Goal: Task Accomplishment & Management: Complete application form

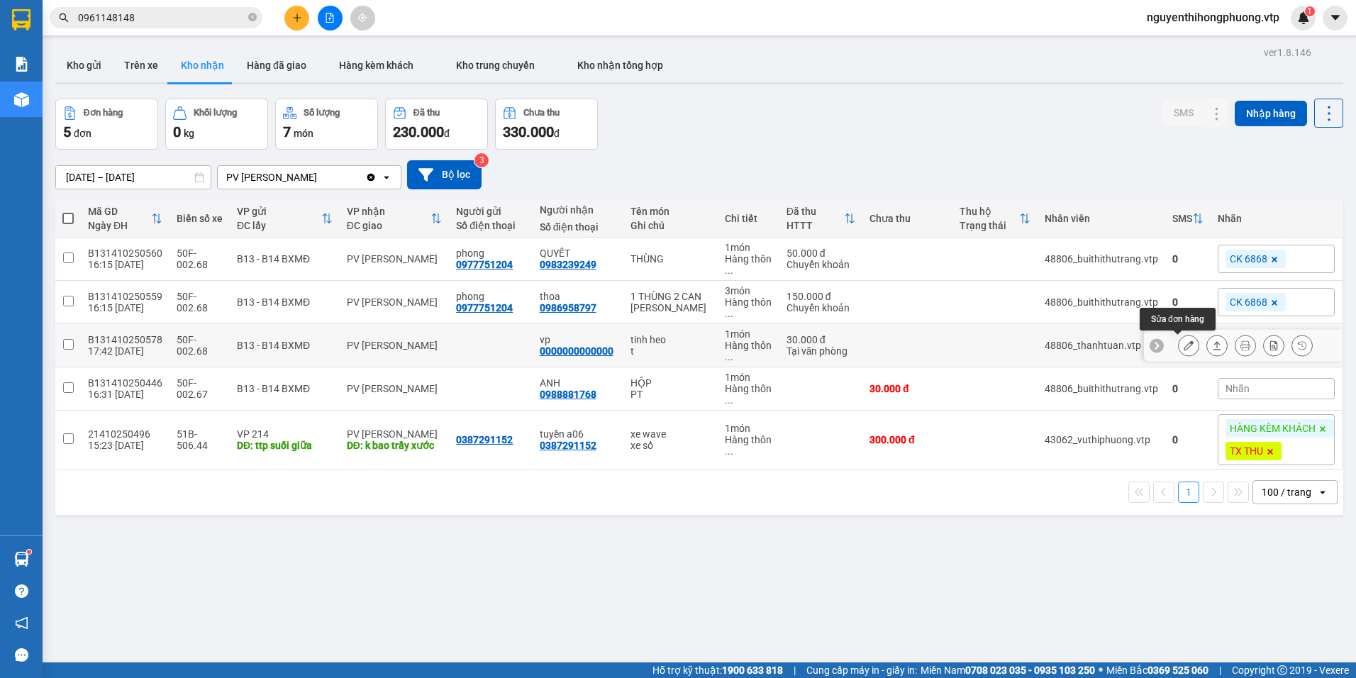
click at [1183, 342] on icon at bounding box center [1188, 345] width 10 height 10
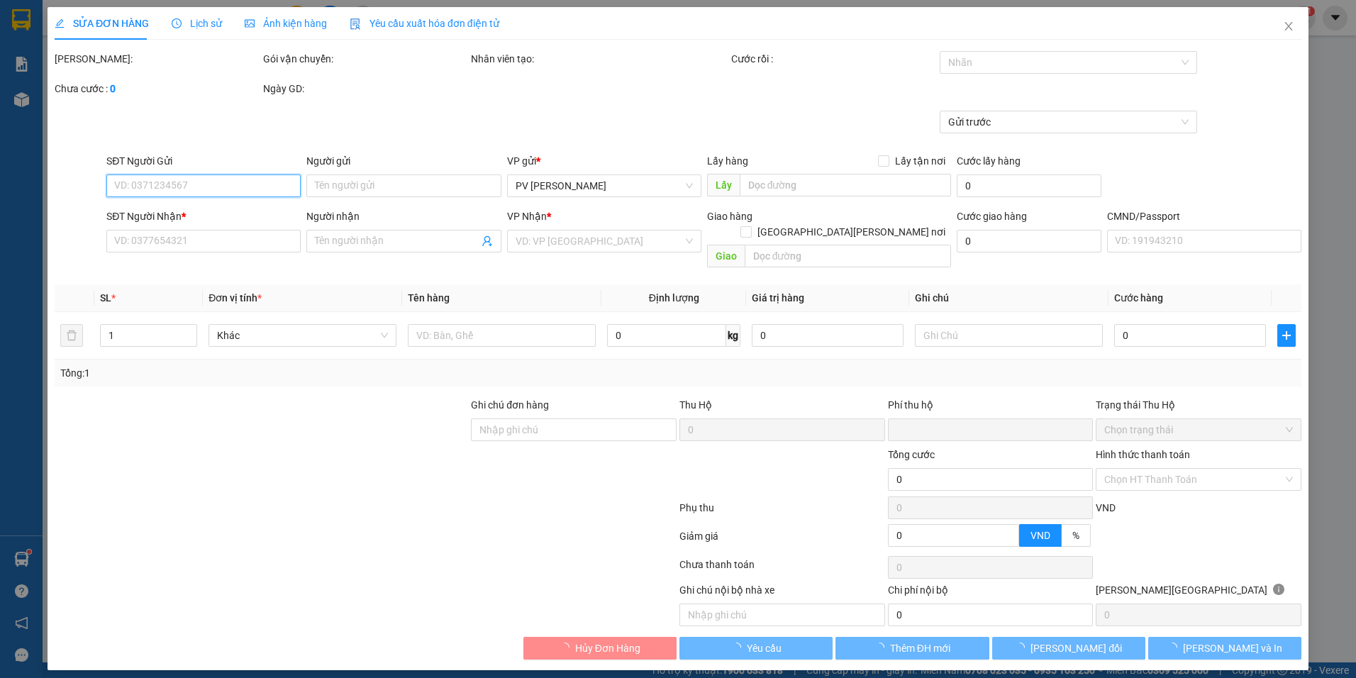
type input "0000000000000"
type input "vp"
type input "0"
type input "30.000"
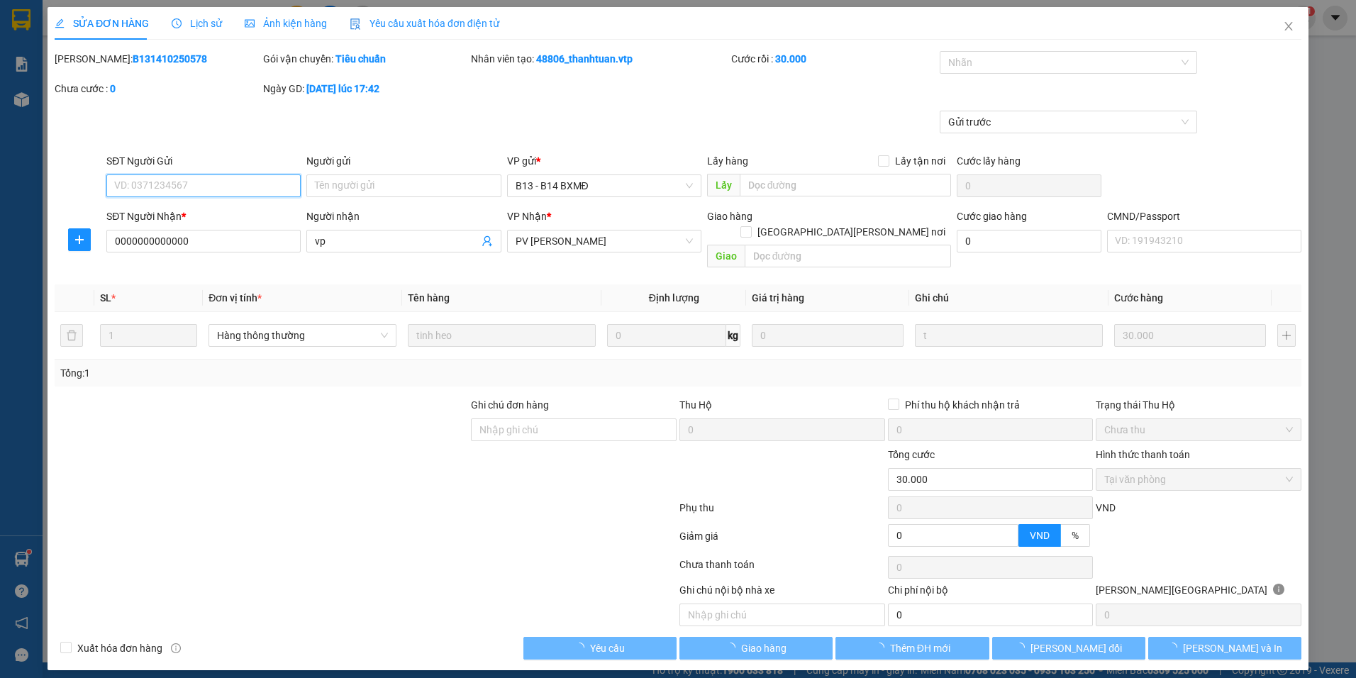
type input "1.500"
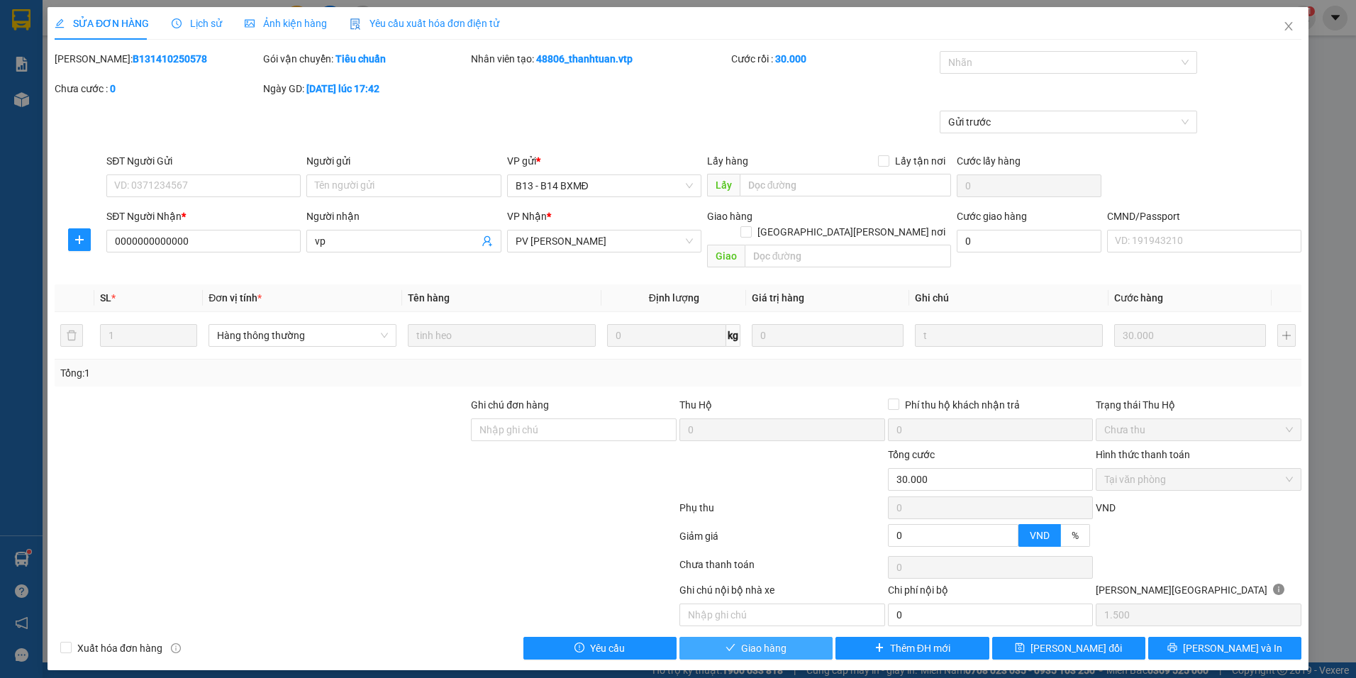
click at [759, 640] on span "Giao hàng" at bounding box center [763, 648] width 45 height 16
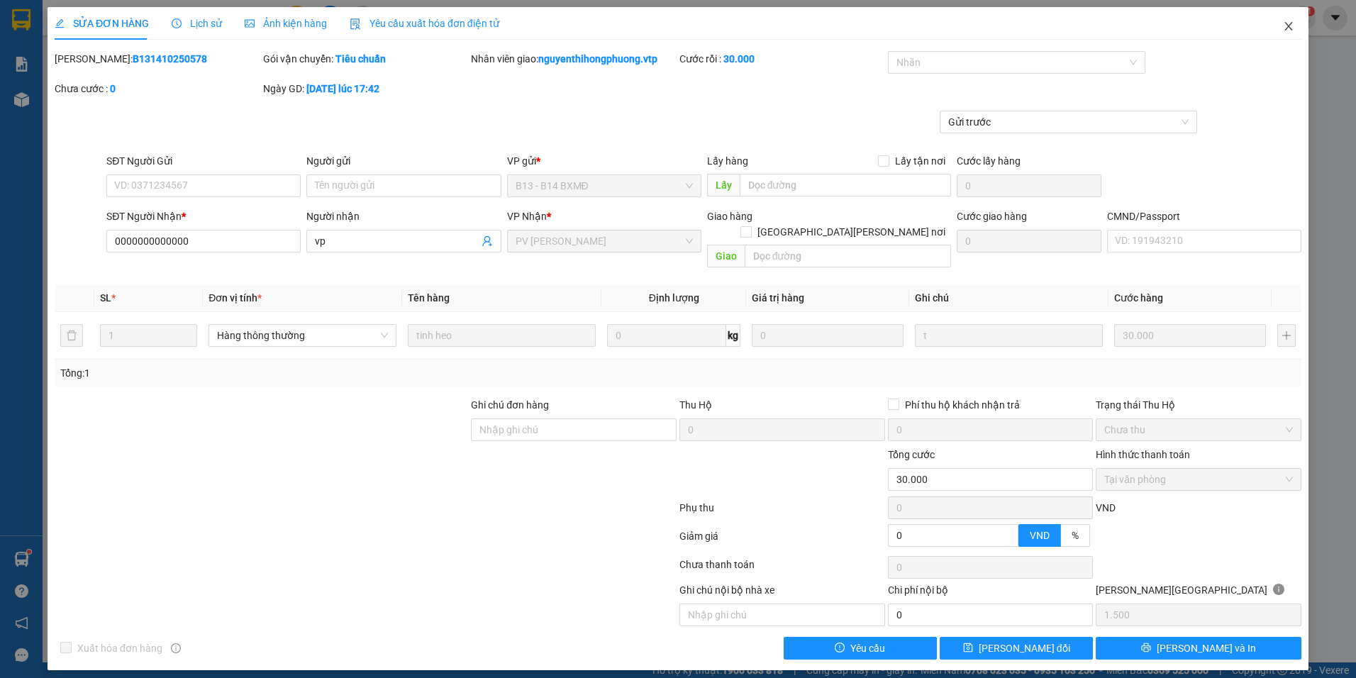
click at [1287, 30] on icon "close" at bounding box center [1288, 26] width 11 height 11
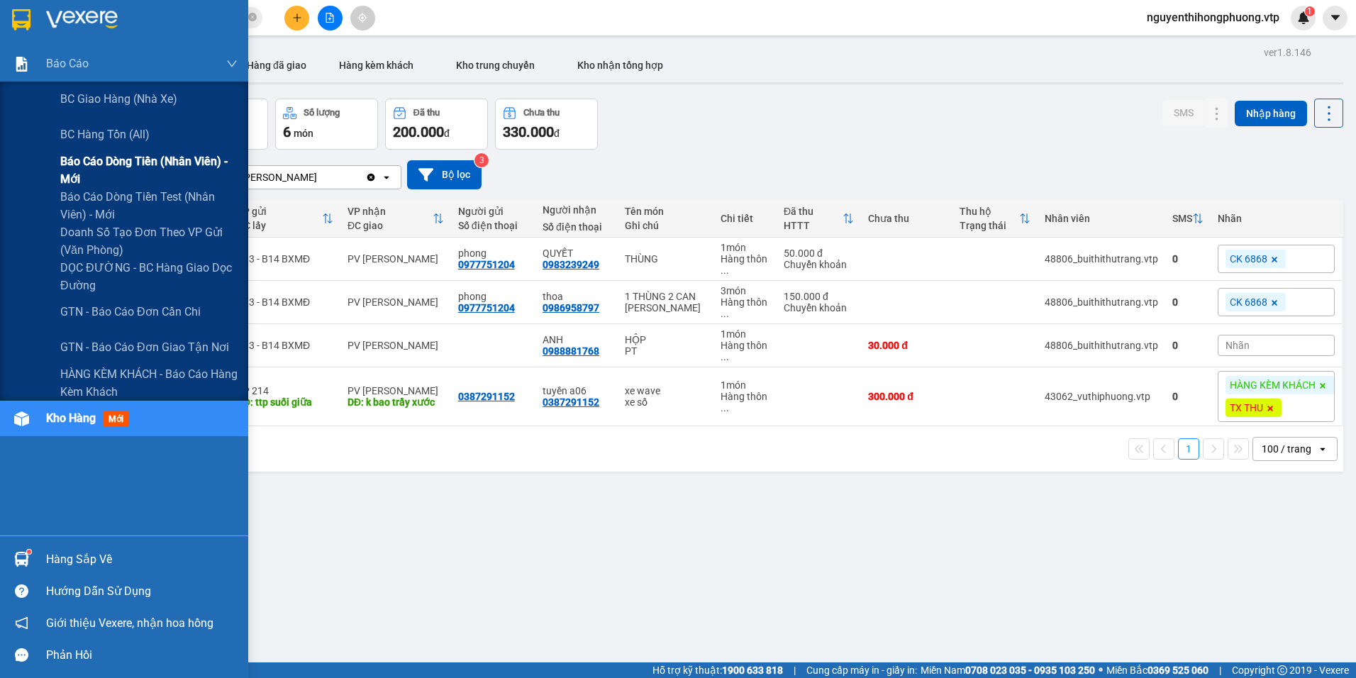
click at [99, 155] on span "Báo cáo dòng tiền (nhân viên) - mới" at bounding box center [148, 169] width 177 height 35
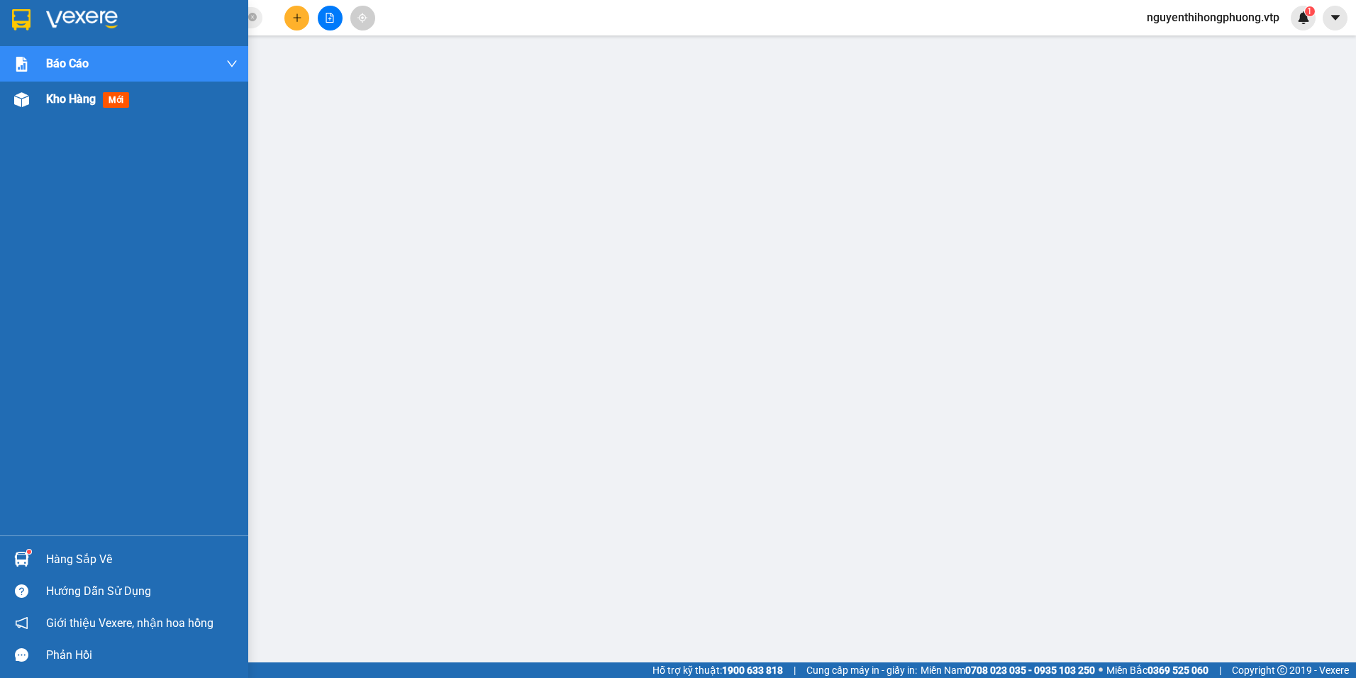
click at [43, 99] on div "Kho hàng mới" at bounding box center [124, 99] width 248 height 35
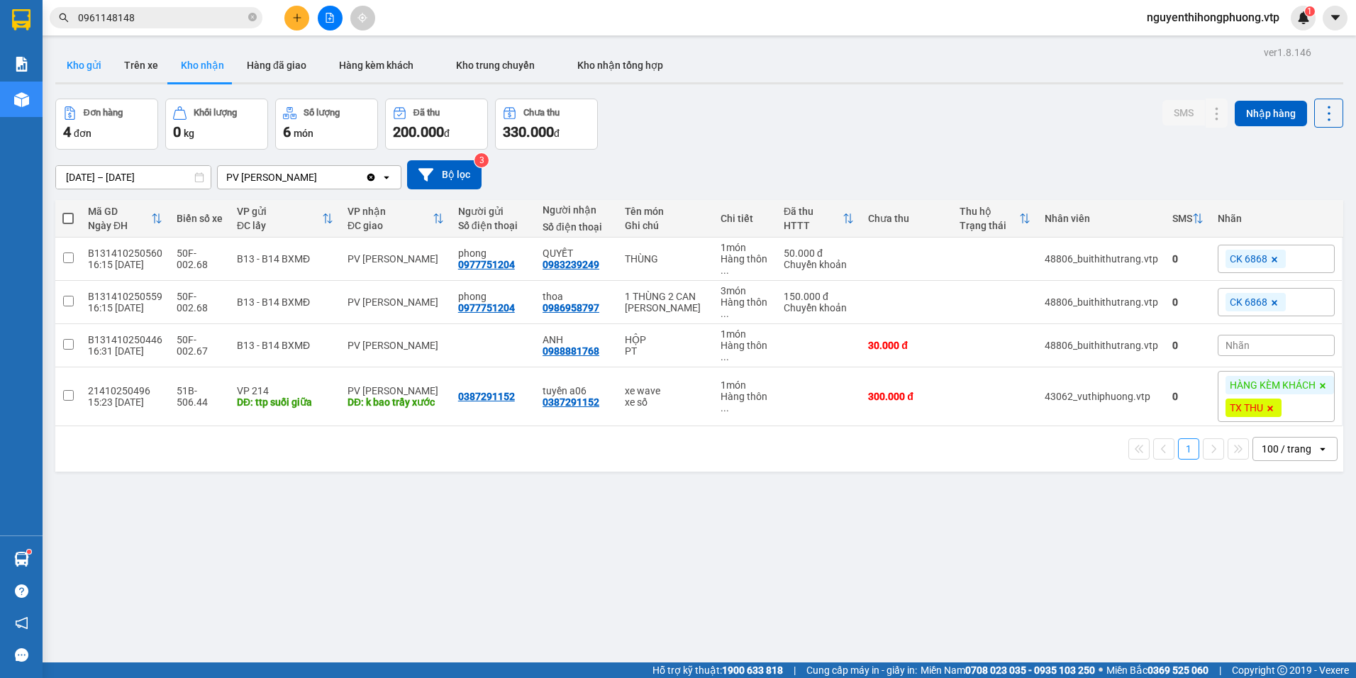
click at [89, 53] on button "Kho gửi" at bounding box center [83, 65] width 57 height 34
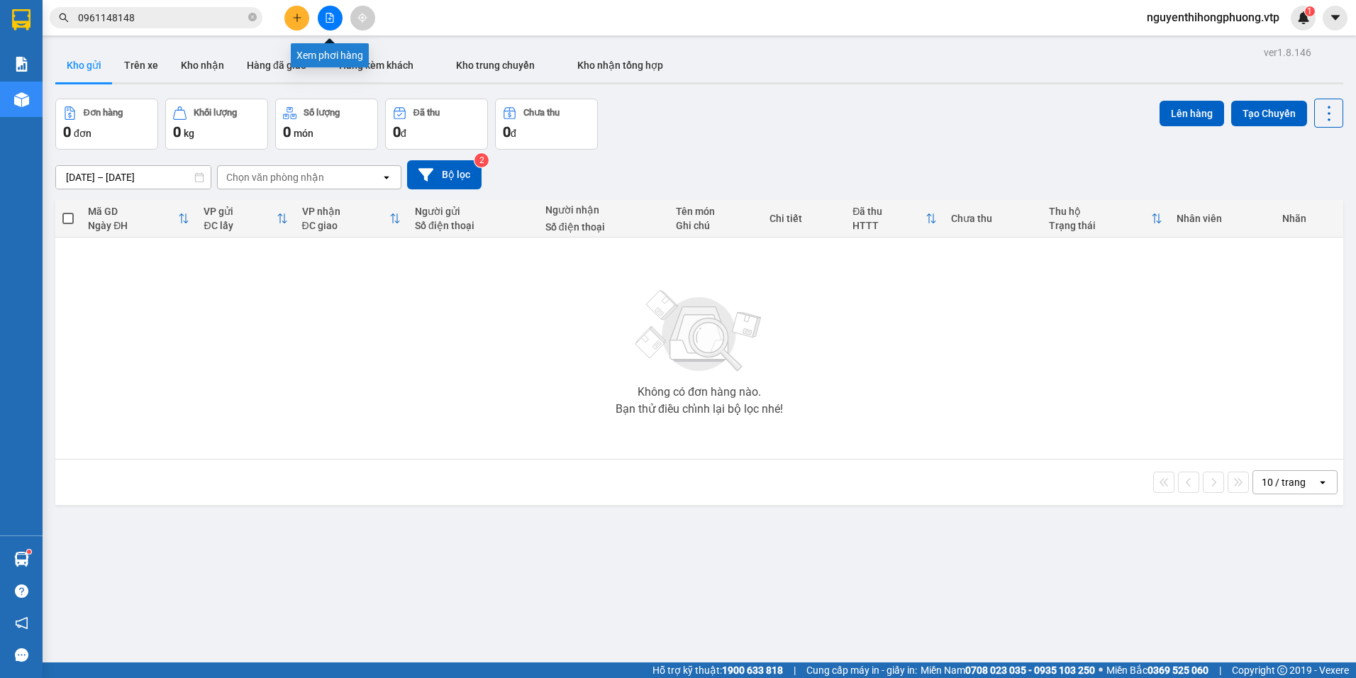
click at [325, 18] on icon "file-add" at bounding box center [330, 18] width 10 height 10
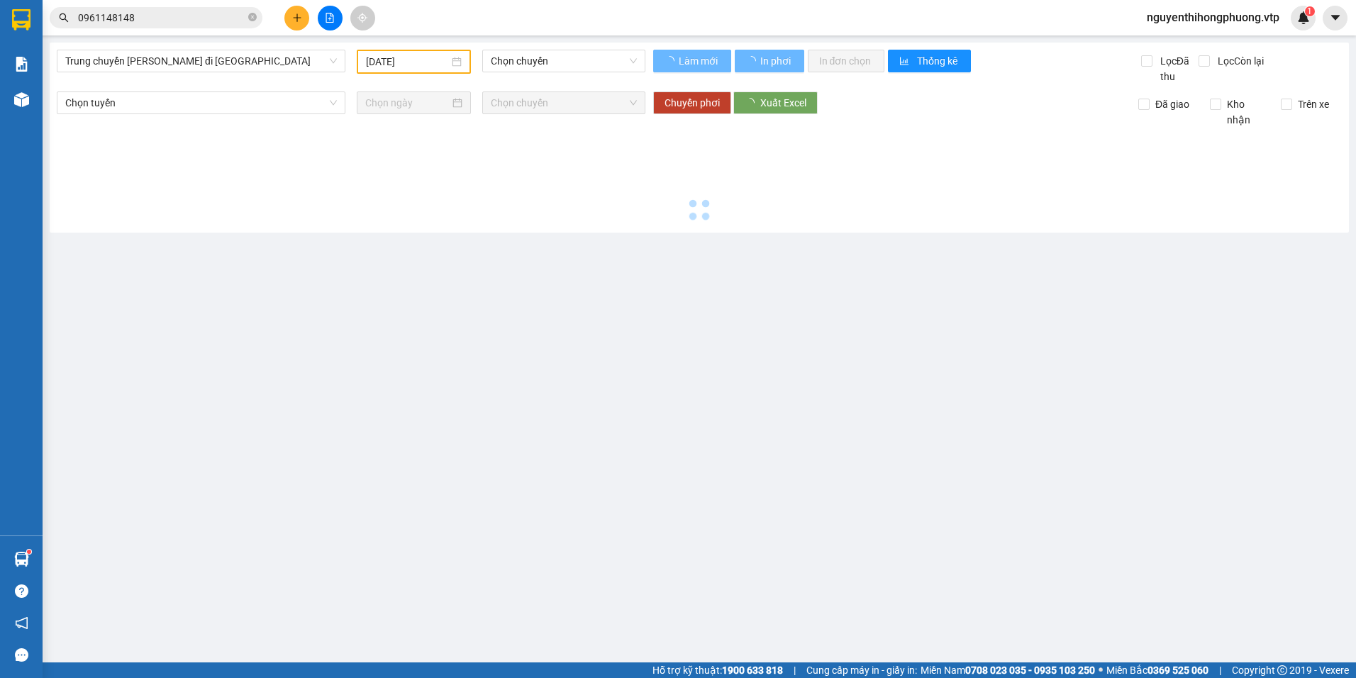
type input "[DATE]"
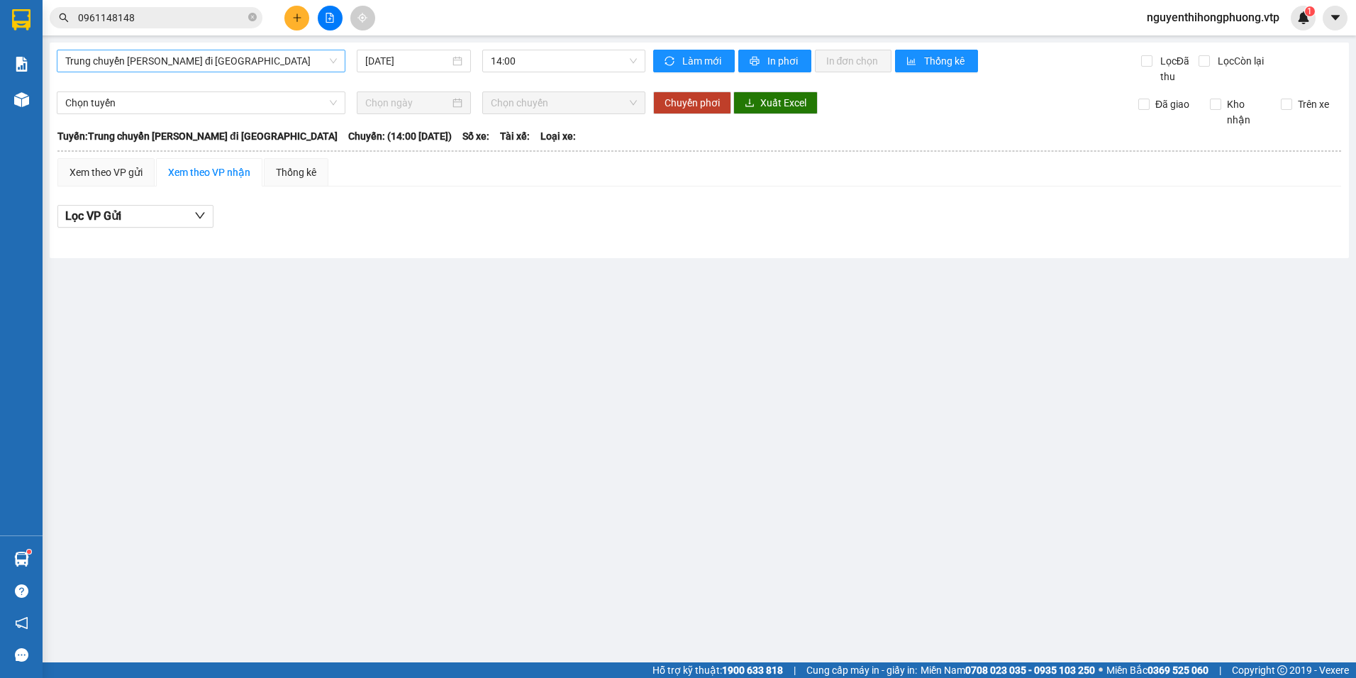
click at [250, 62] on span "Trung chuyển Bình Dương đi BXMĐ" at bounding box center [201, 60] width 272 height 21
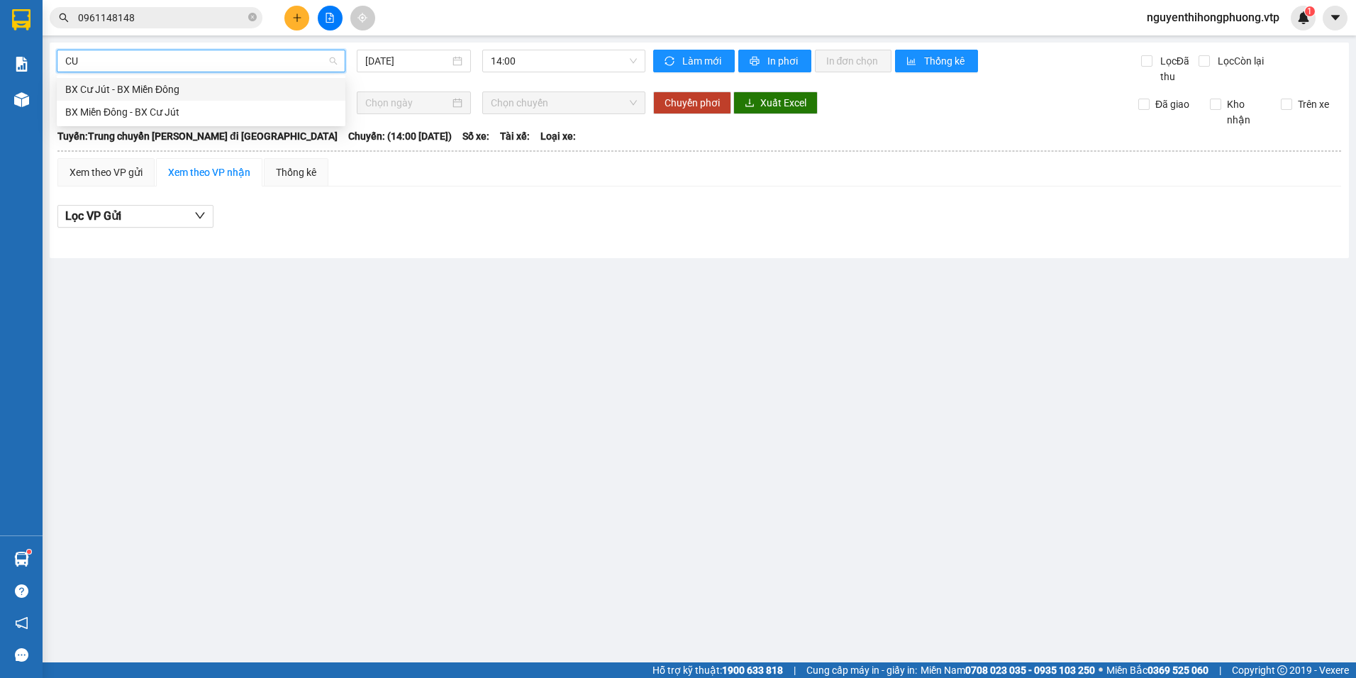
type input "C"
type input "H"
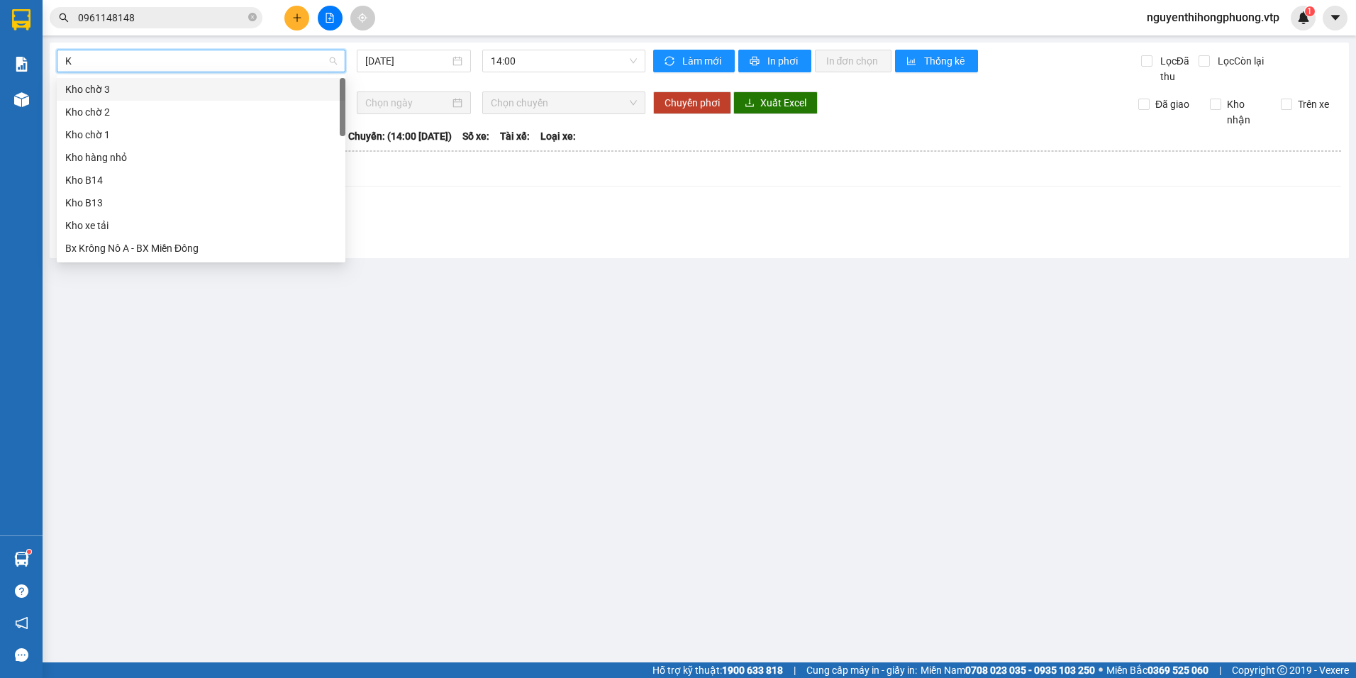
type input "KN"
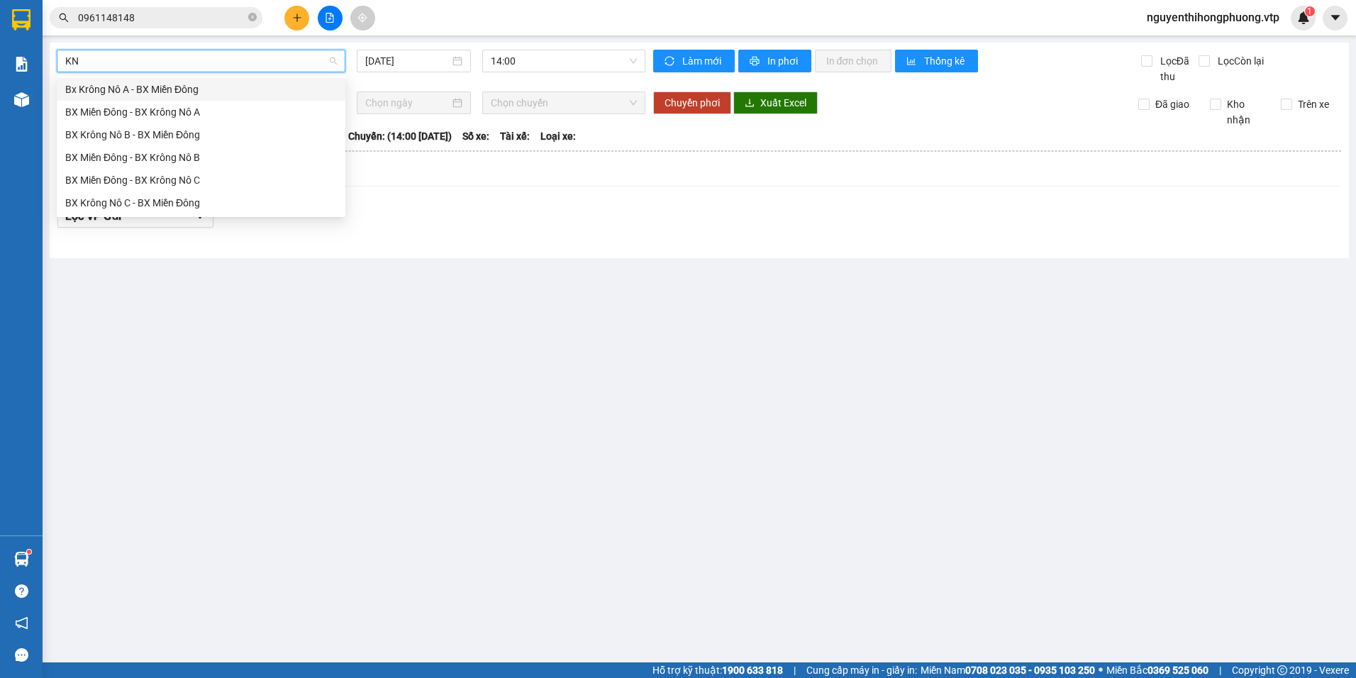
click at [114, 88] on div "Bx Krông Nô A - BX Miền Đông" at bounding box center [201, 90] width 272 height 16
type input "[DATE]"
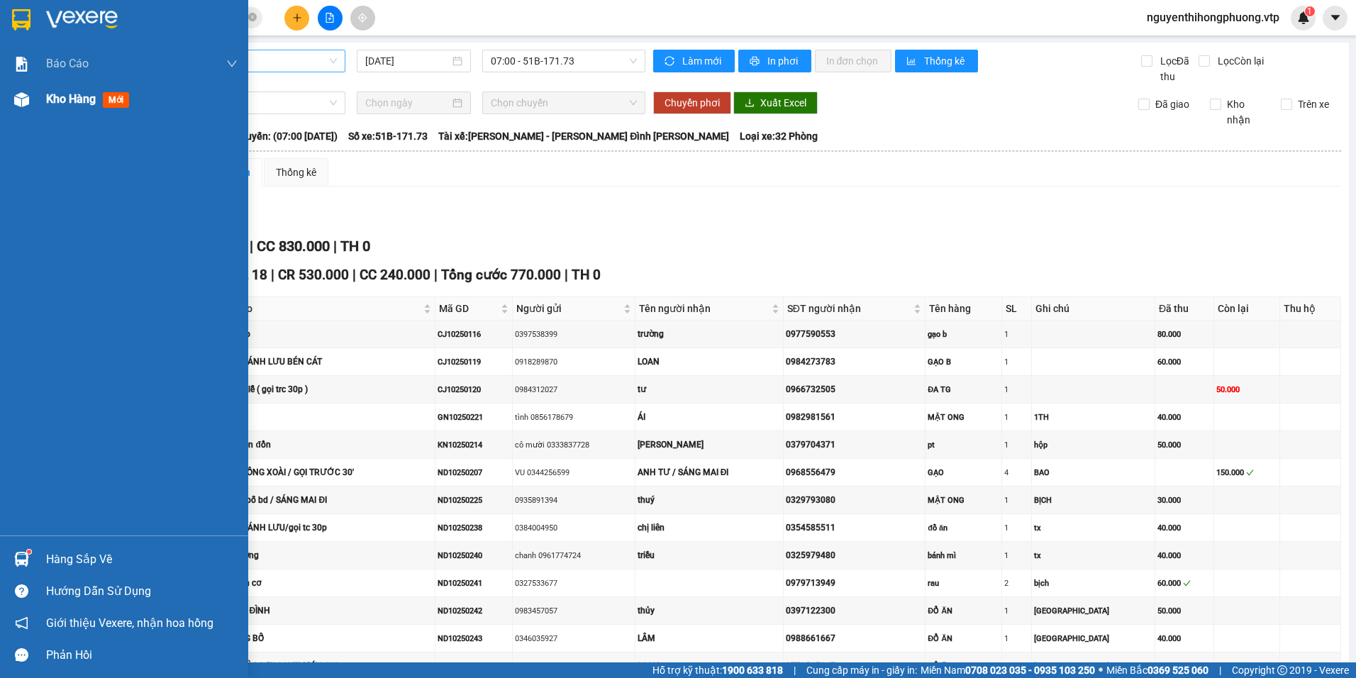
click at [62, 99] on span "Kho hàng" at bounding box center [71, 98] width 50 height 13
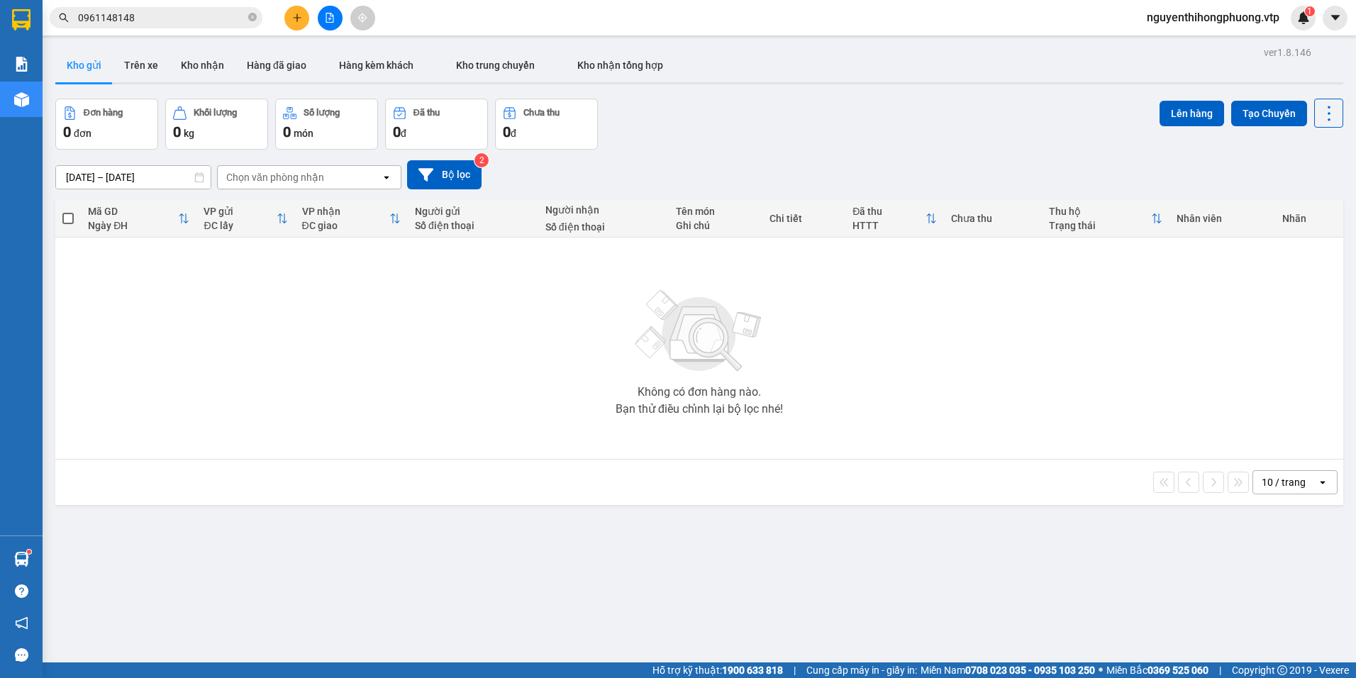
click at [149, 21] on input "0961148148" at bounding box center [161, 18] width 167 height 16
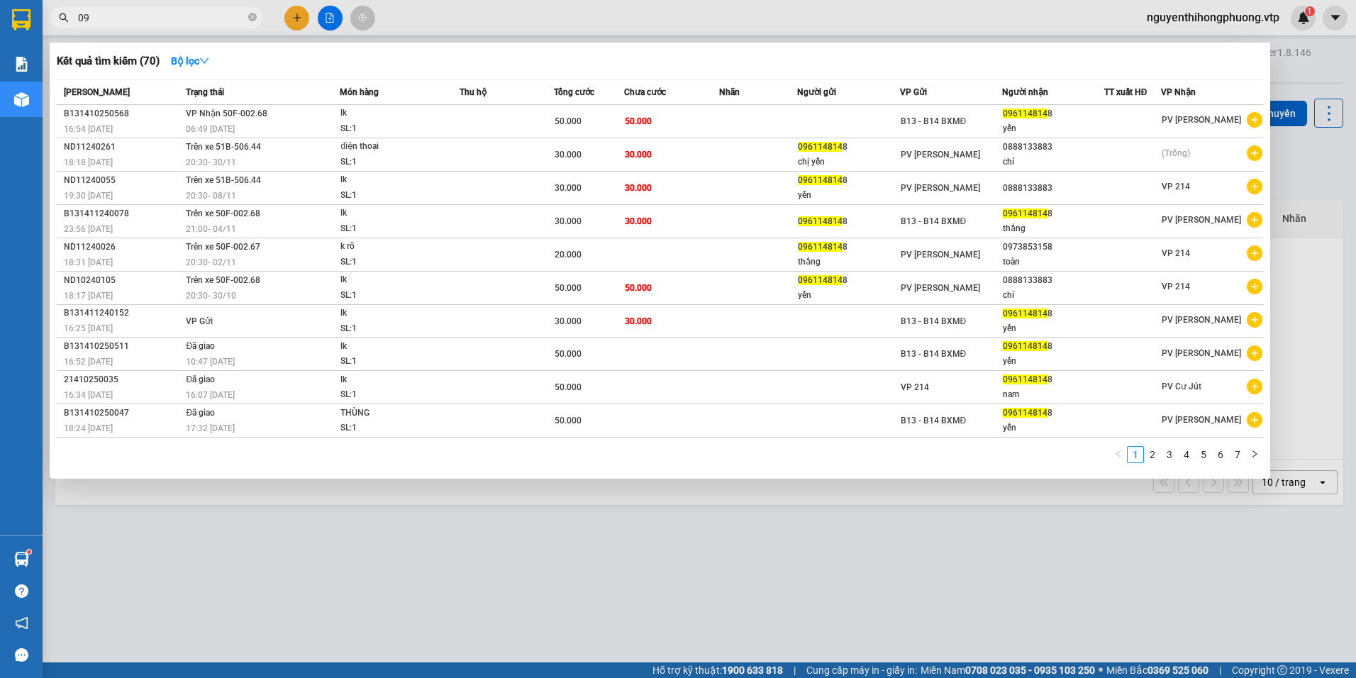
type input "0"
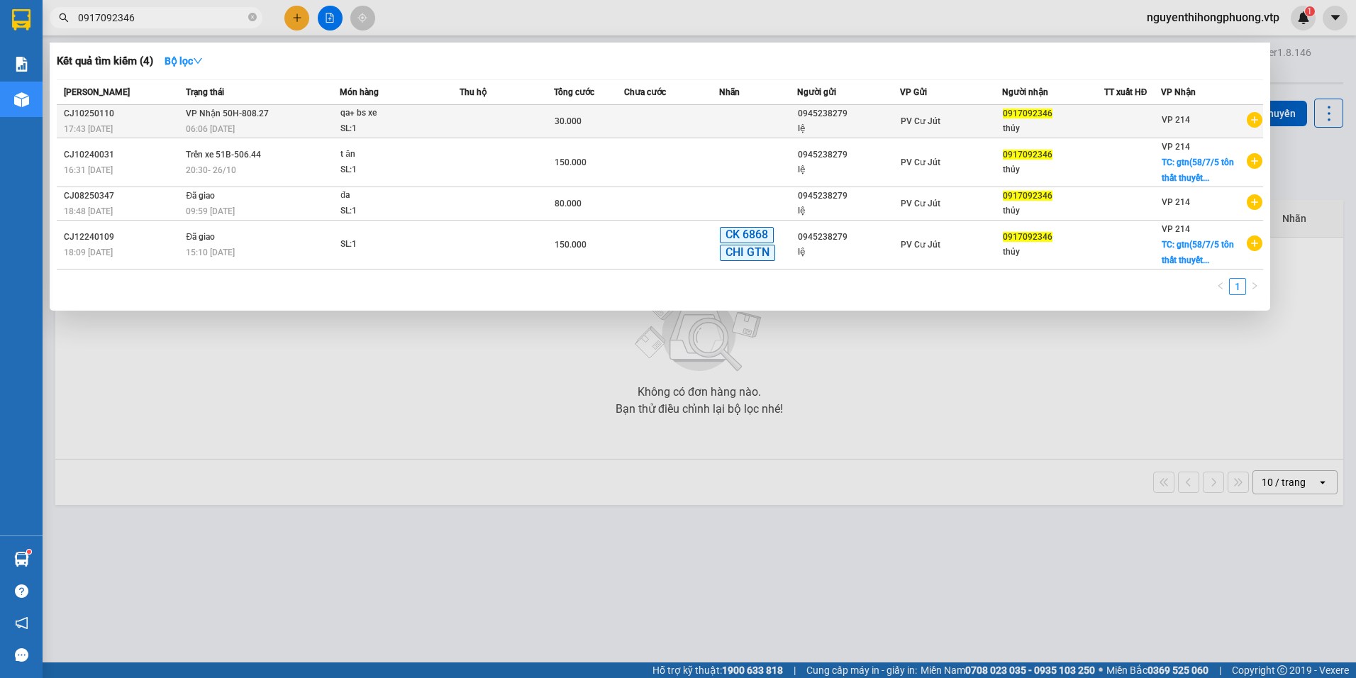
type input "0917092346"
click at [876, 128] on div "lệ" at bounding box center [848, 128] width 101 height 15
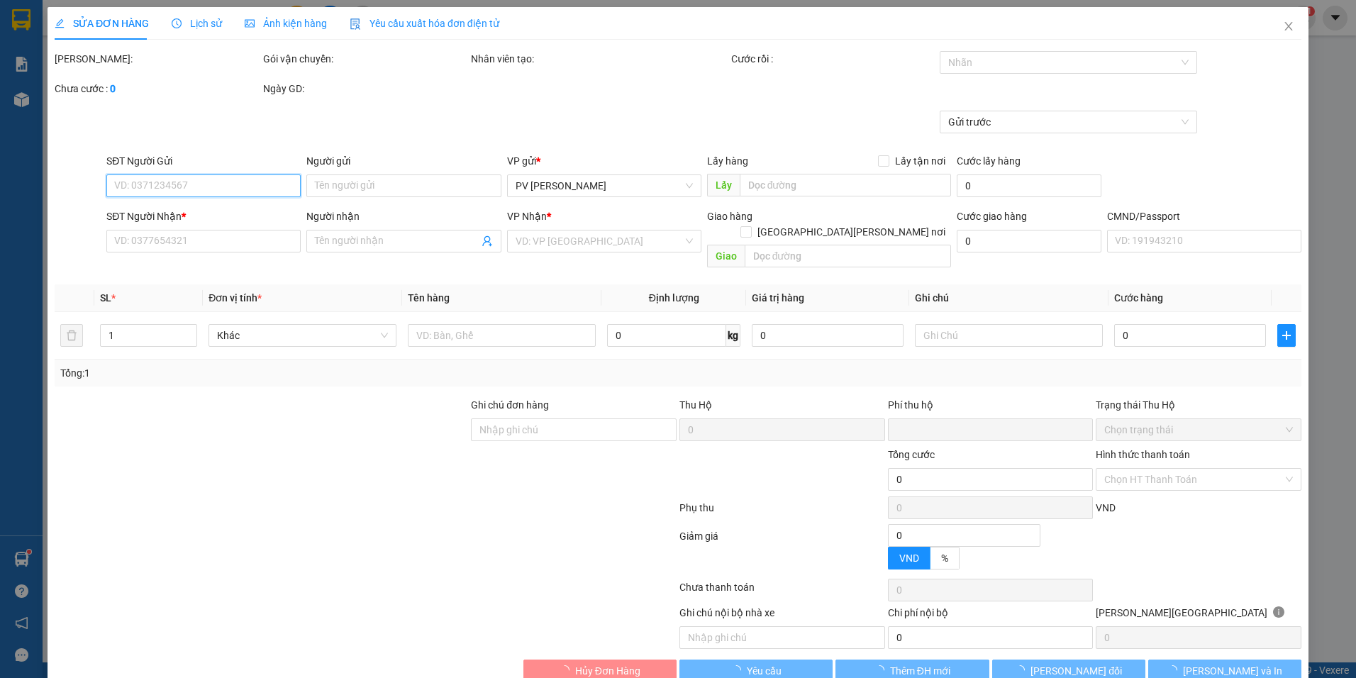
type input "0945238279"
type input "lệ"
type input "0917092346"
type input "thủy"
type input "0"
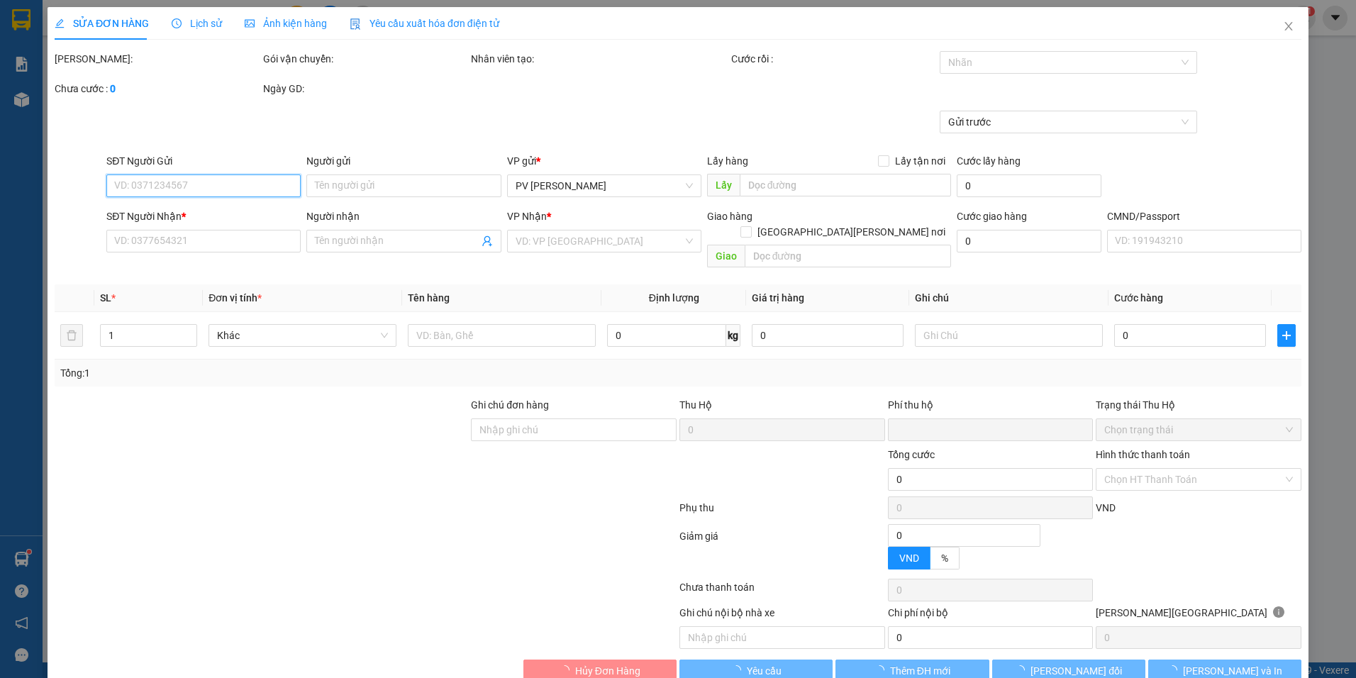
type input "30.000"
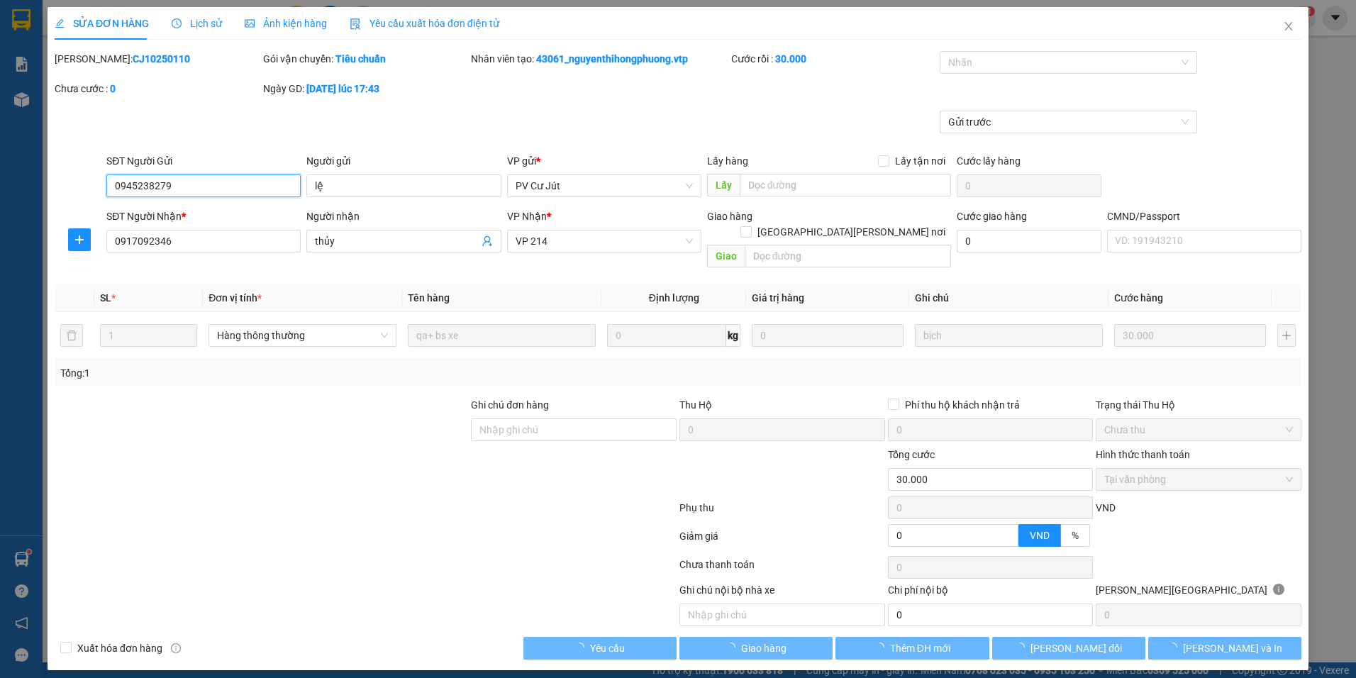
type input "1.500"
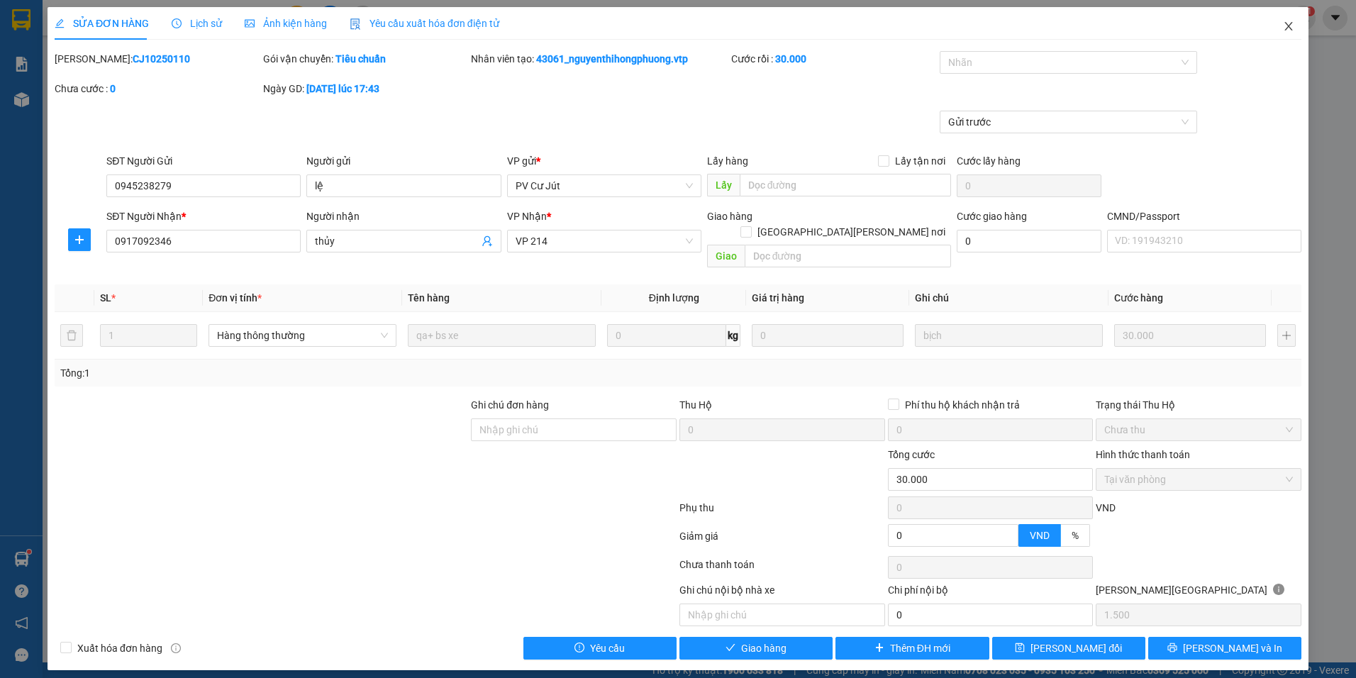
click at [1287, 25] on icon "close" at bounding box center [1288, 26] width 8 height 9
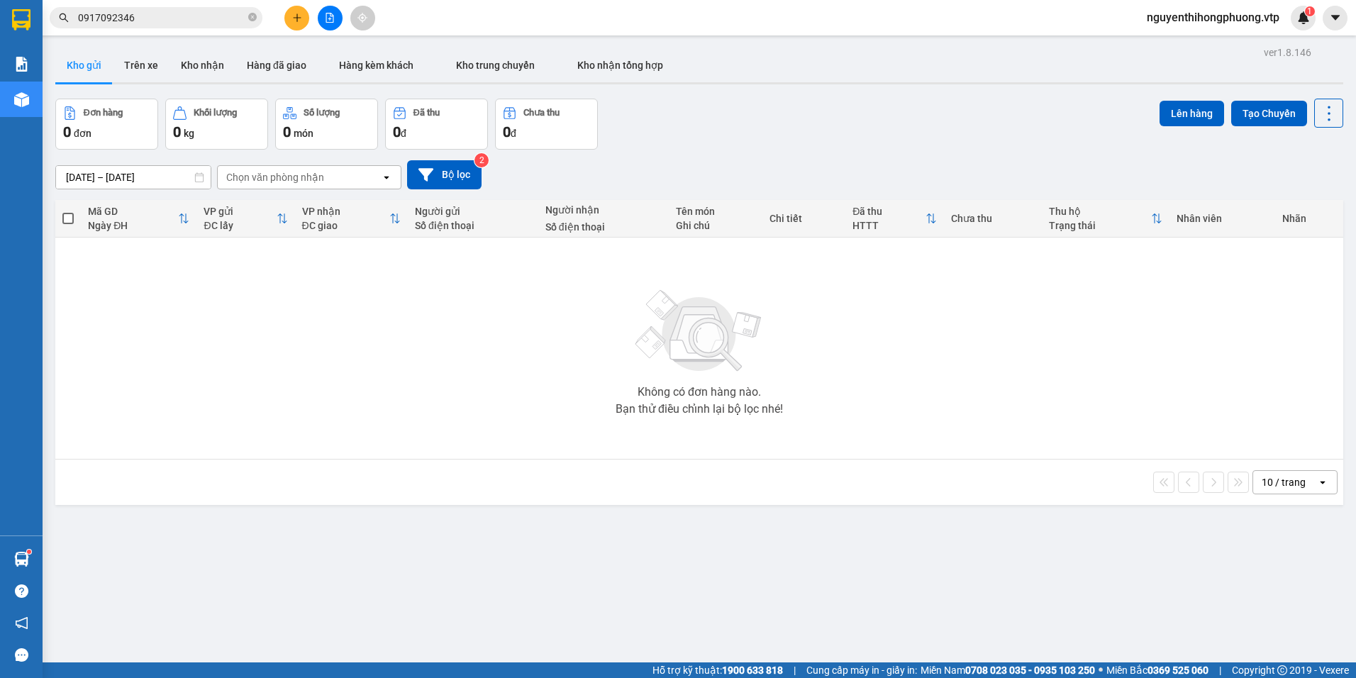
click at [150, 11] on input "0917092346" at bounding box center [161, 18] width 167 height 16
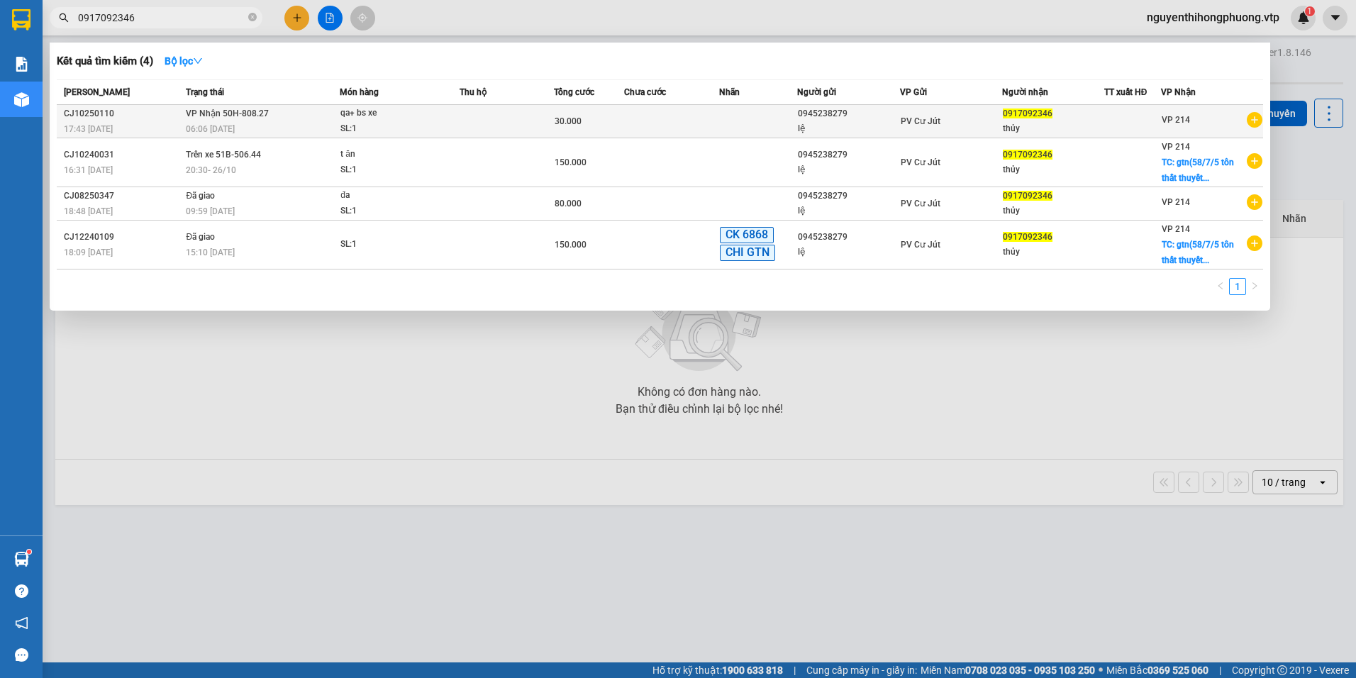
click at [1073, 123] on div "thủy" at bounding box center [1053, 128] width 101 height 15
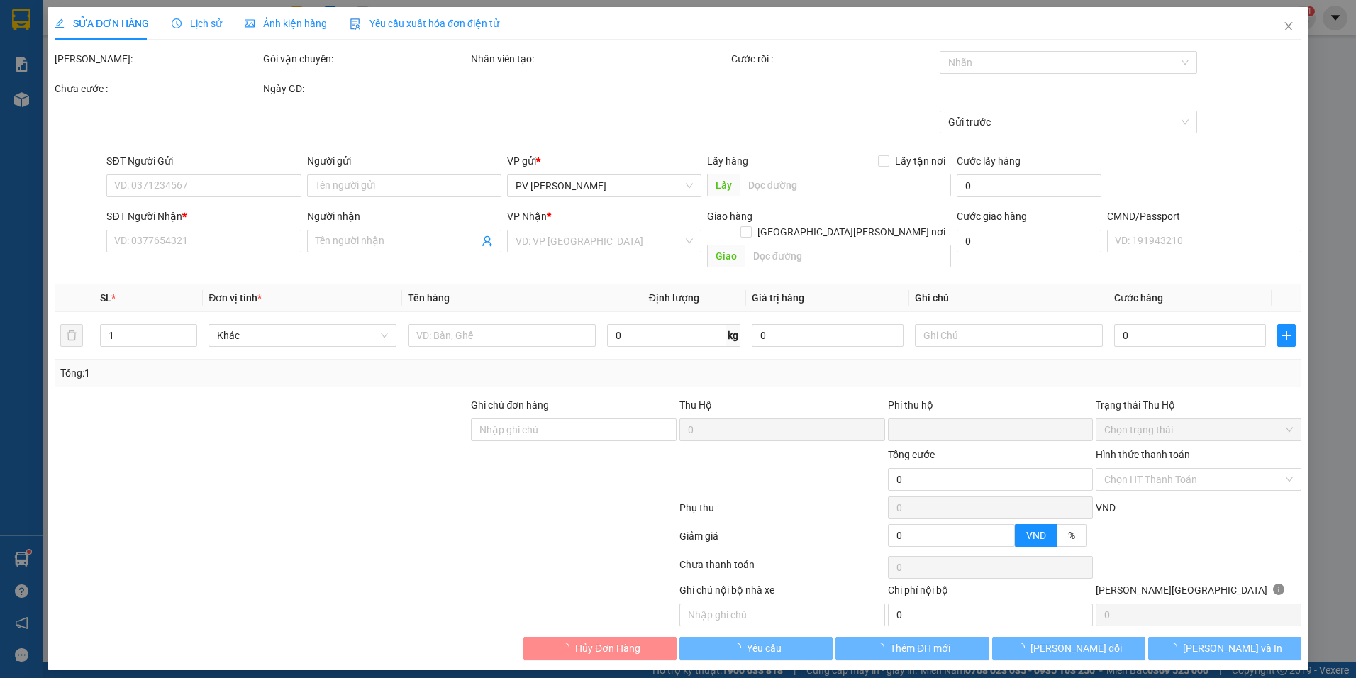
type input "0945238279"
type input "lệ"
type input "0917092346"
type input "thủy"
type input "0"
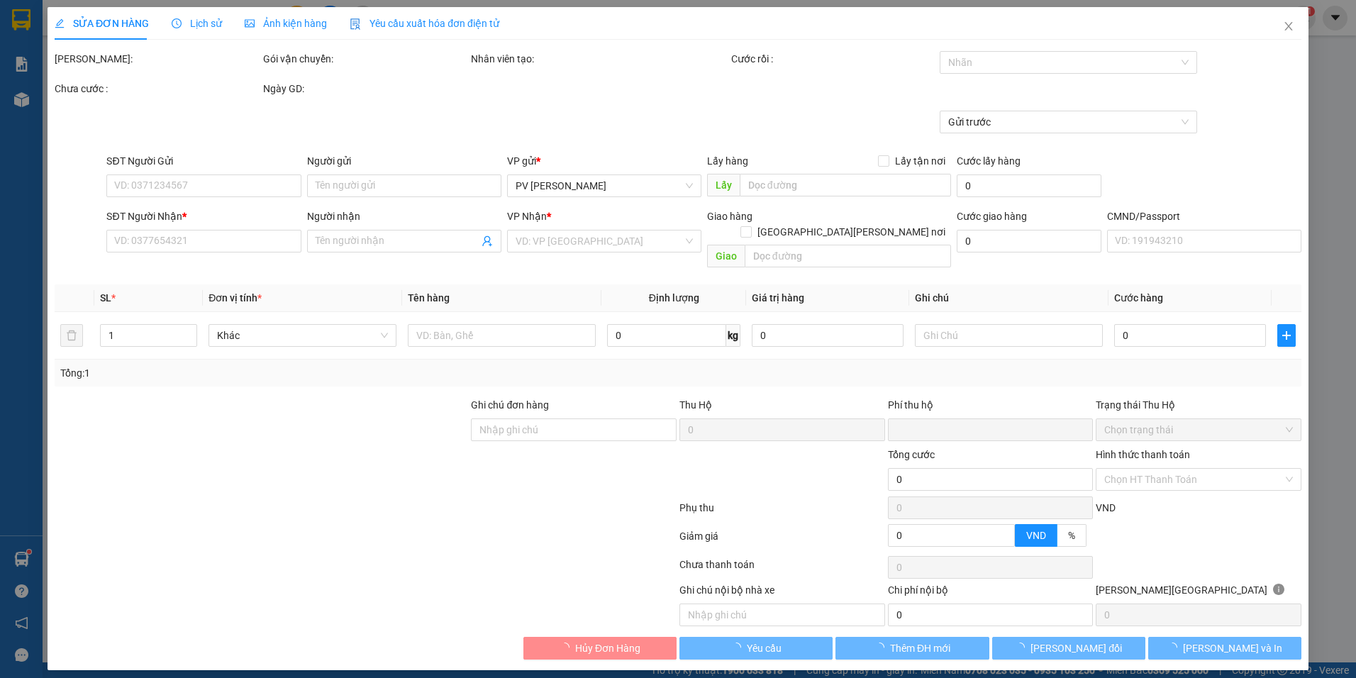
type input "30.000"
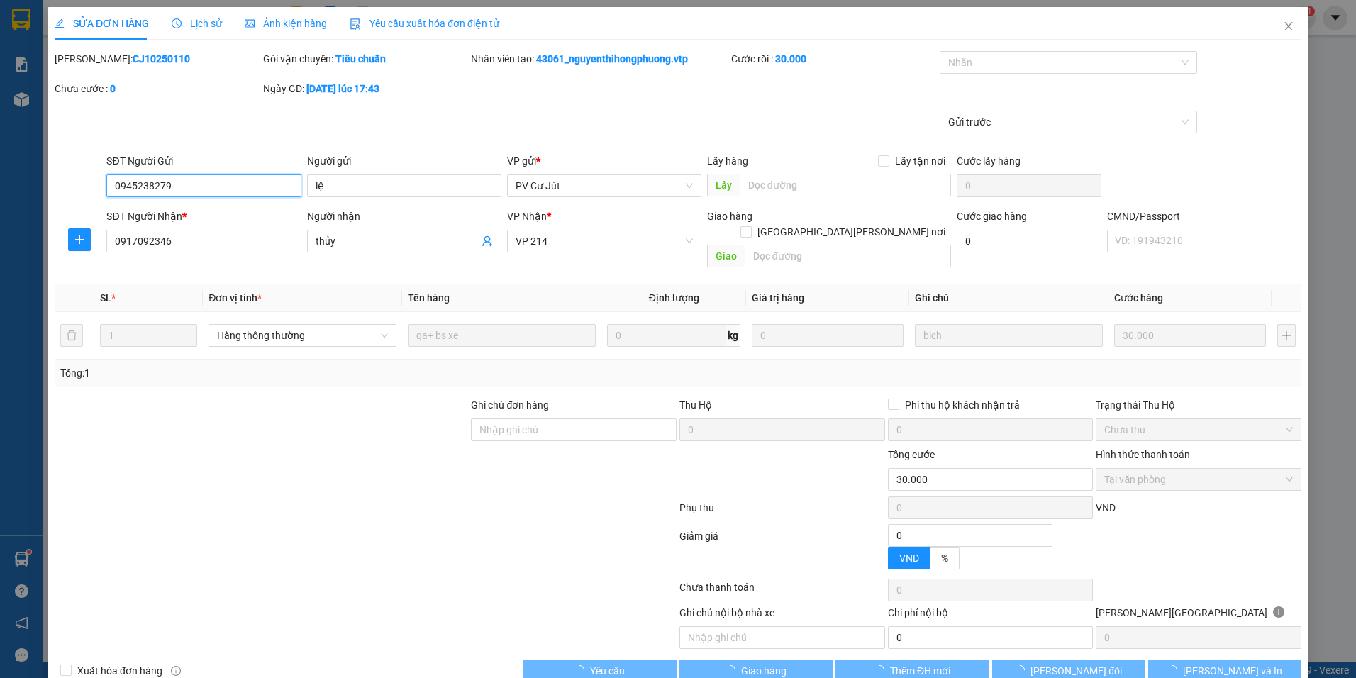
type input "1.500"
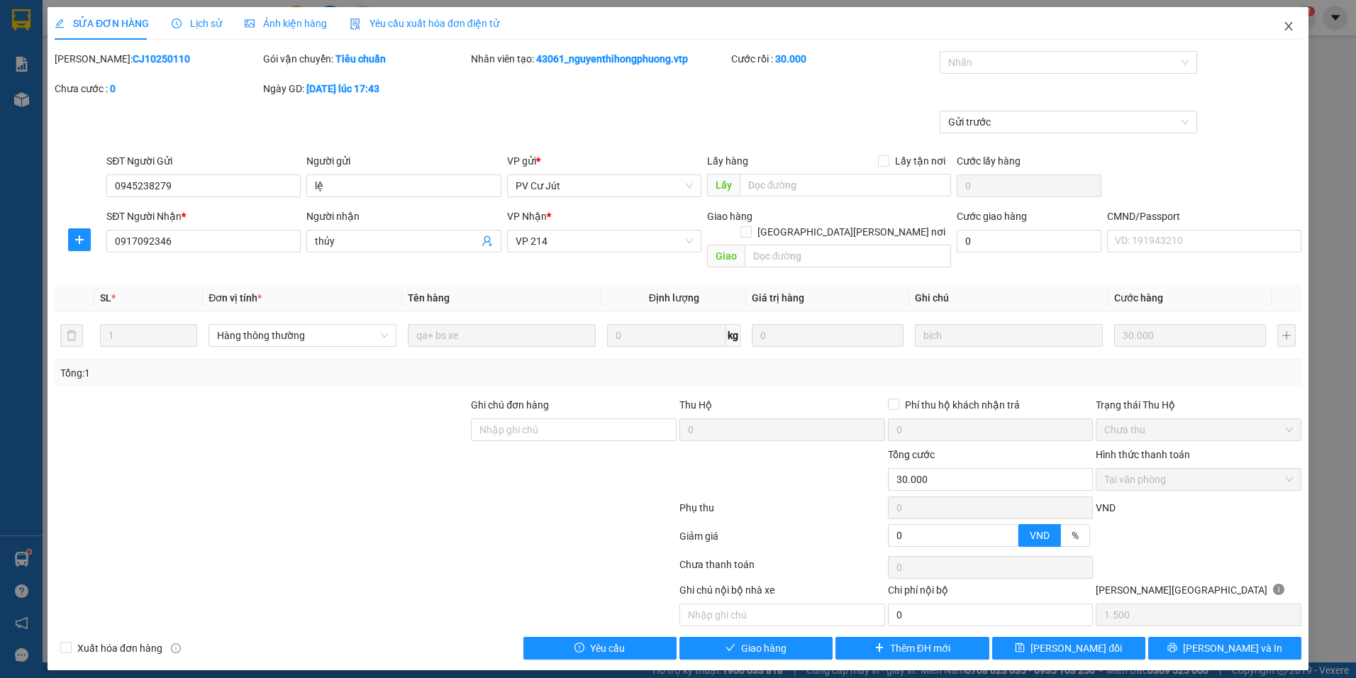
click at [1289, 23] on icon "close" at bounding box center [1288, 26] width 11 height 11
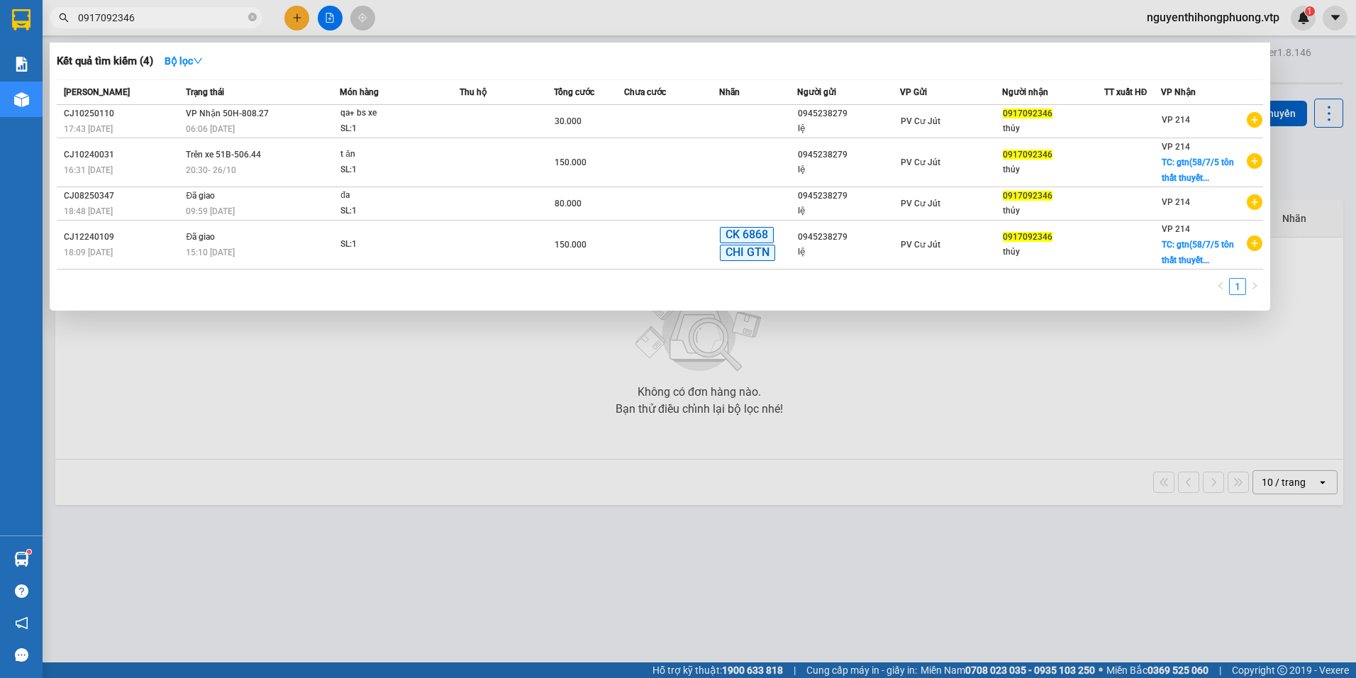
click at [147, 10] on input "0917092346" at bounding box center [161, 18] width 167 height 16
type input "0"
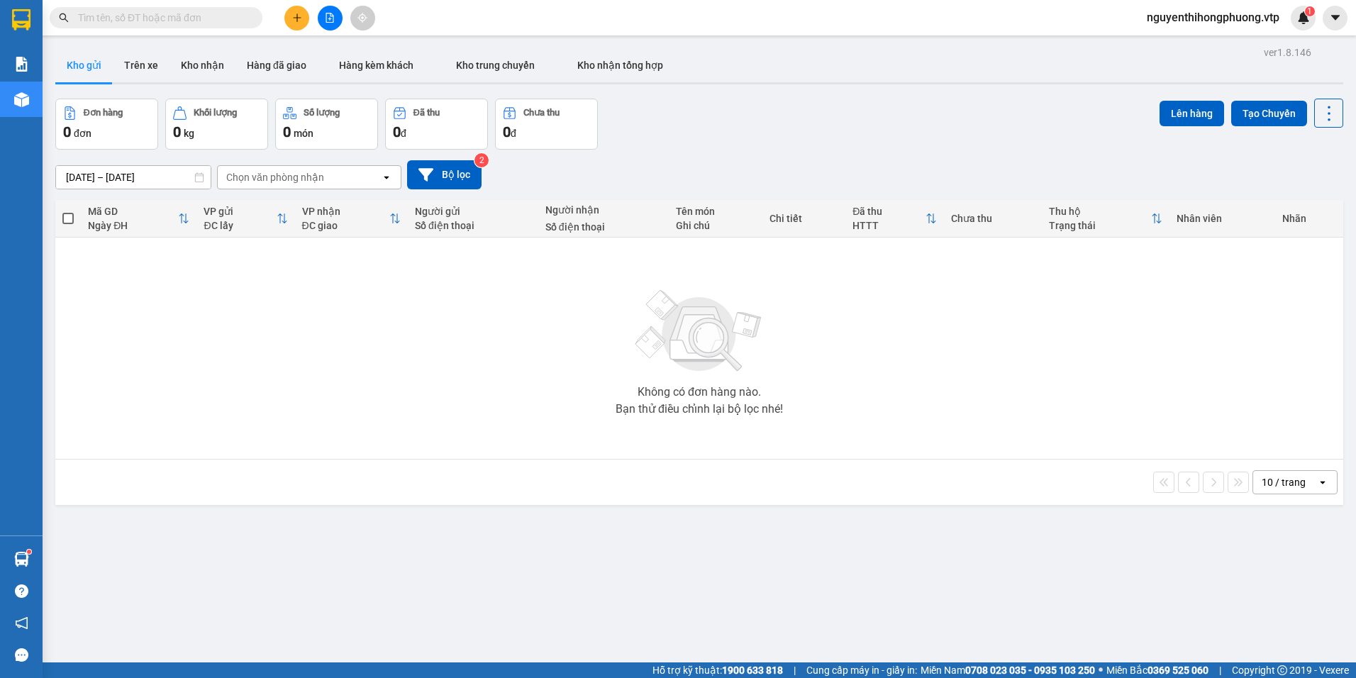
click at [285, 455] on td "Không có đơn hàng nào. Bạn thử điều chỉnh lại bộ lọc nhé!" at bounding box center [699, 349] width 1288 height 222
click at [196, 69] on button "Kho nhận" at bounding box center [202, 65] width 66 height 34
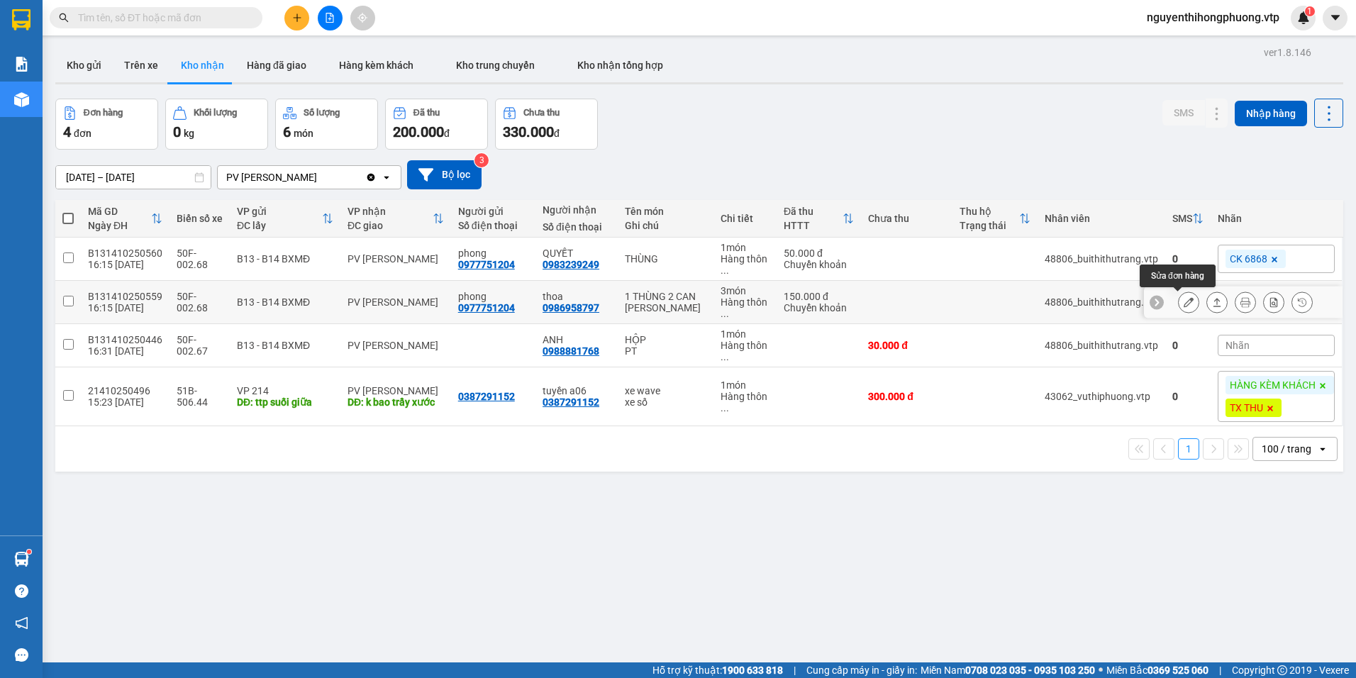
click at [1183, 304] on icon at bounding box center [1188, 302] width 10 height 10
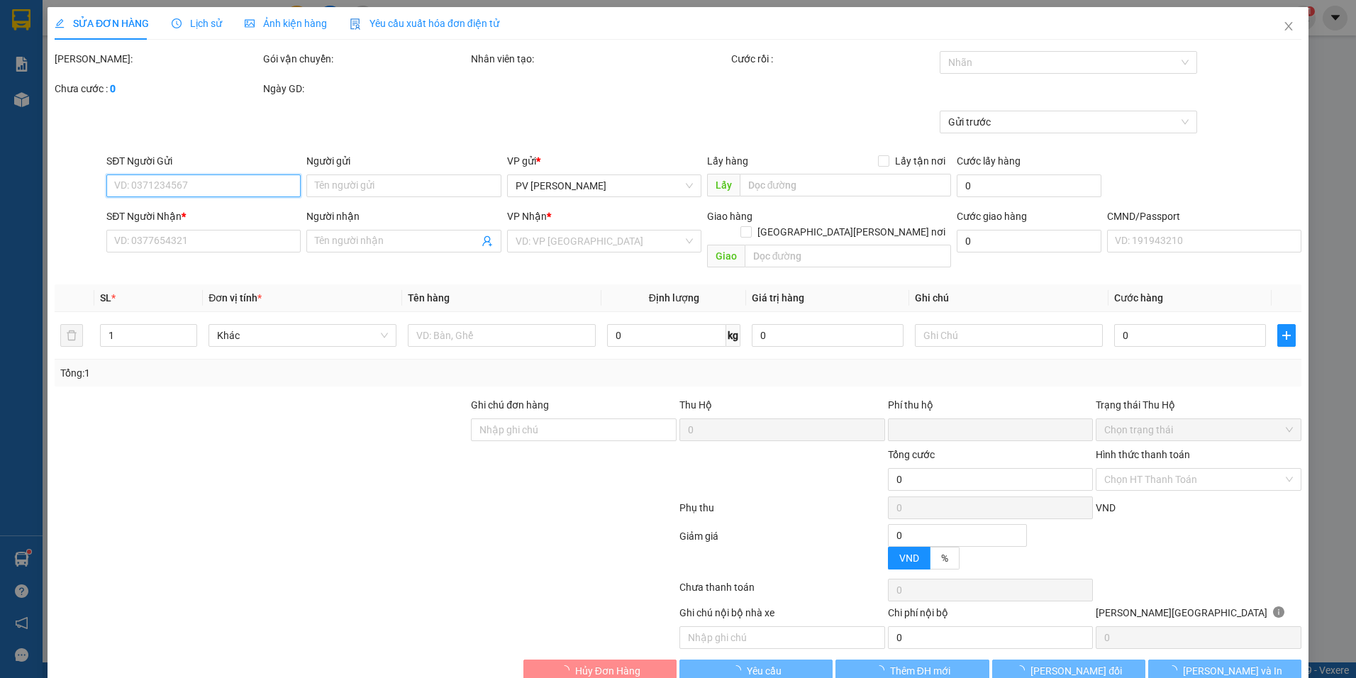
type input "0977751204"
type input "phong"
type input "0986958797"
type input "thoa"
type input "CK 6839 LÚC 16H 17 NGÀY 11/10/2025"
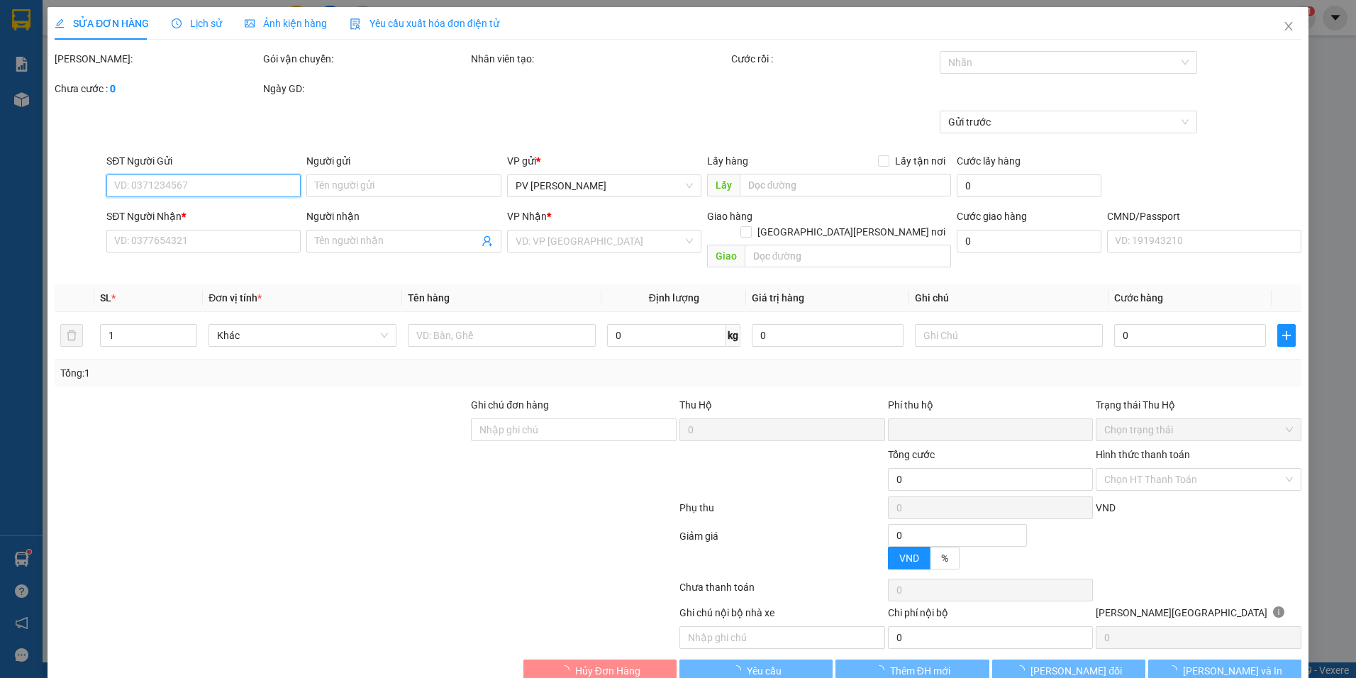
type input "0"
type input "150.000"
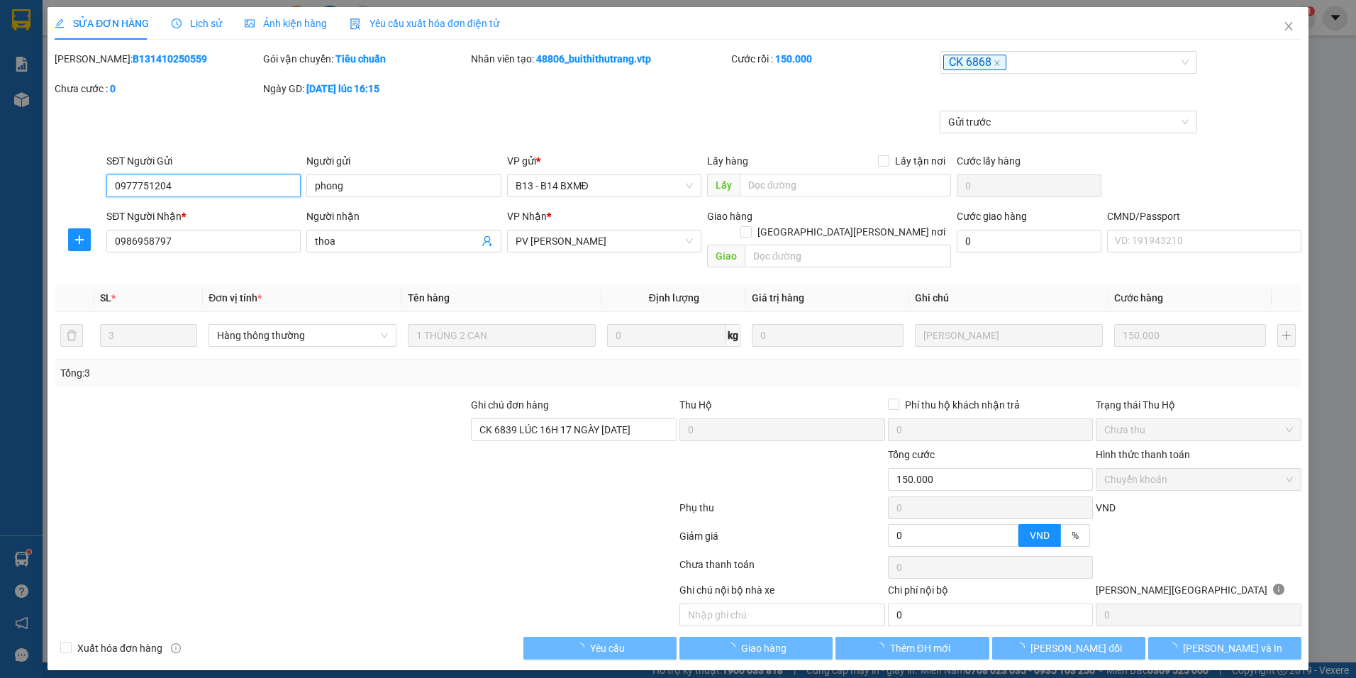
type input "7.500"
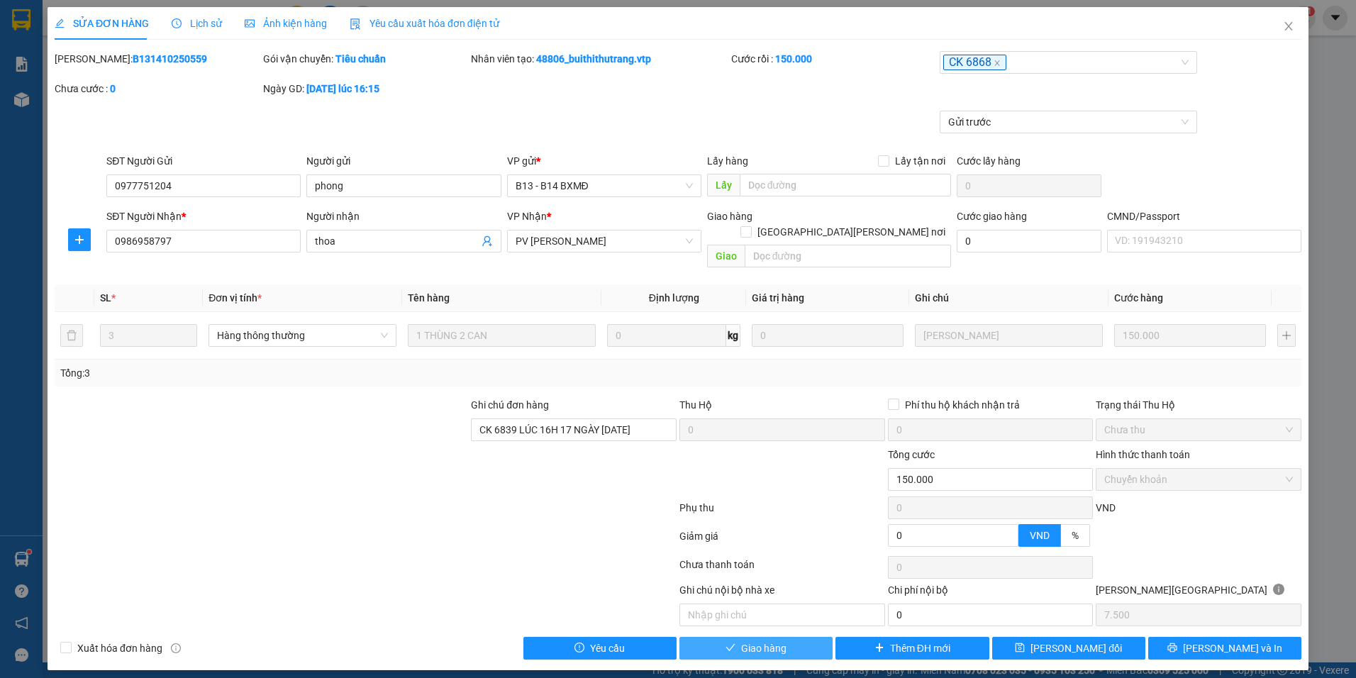
click at [776, 640] on span "Giao hàng" at bounding box center [763, 648] width 45 height 16
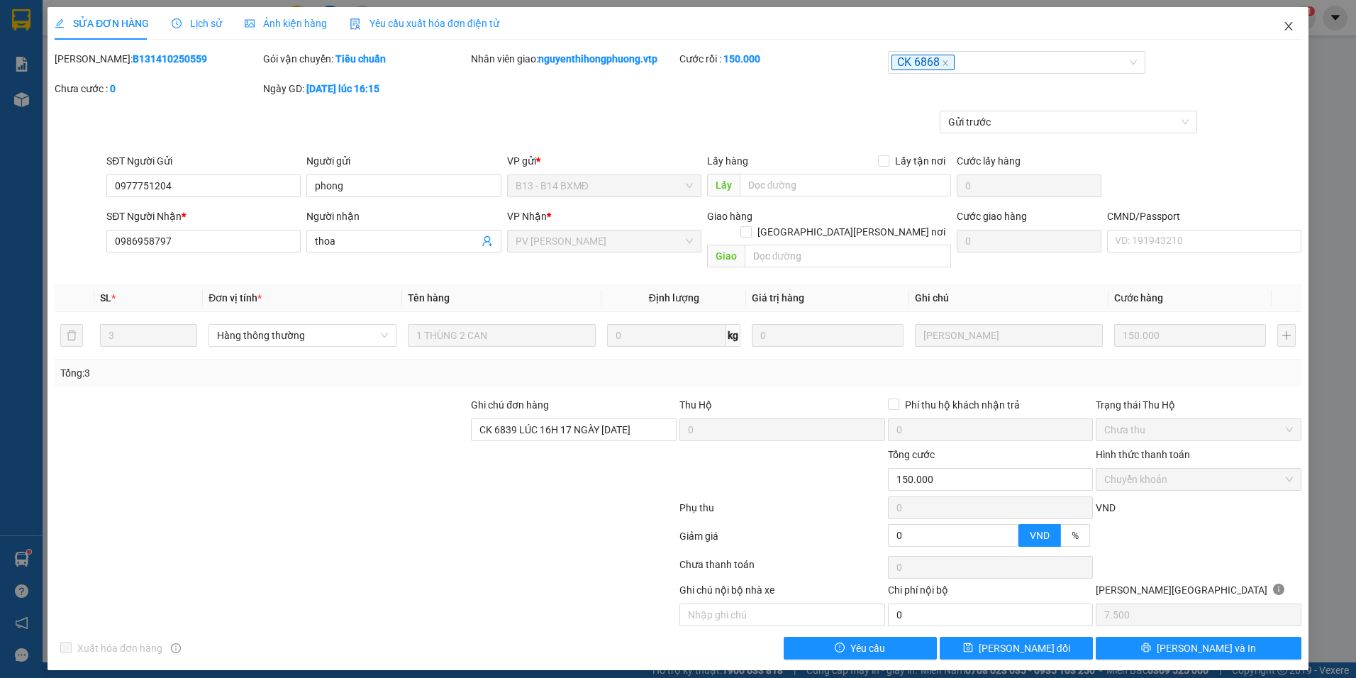
click at [1288, 30] on icon "close" at bounding box center [1288, 26] width 11 height 11
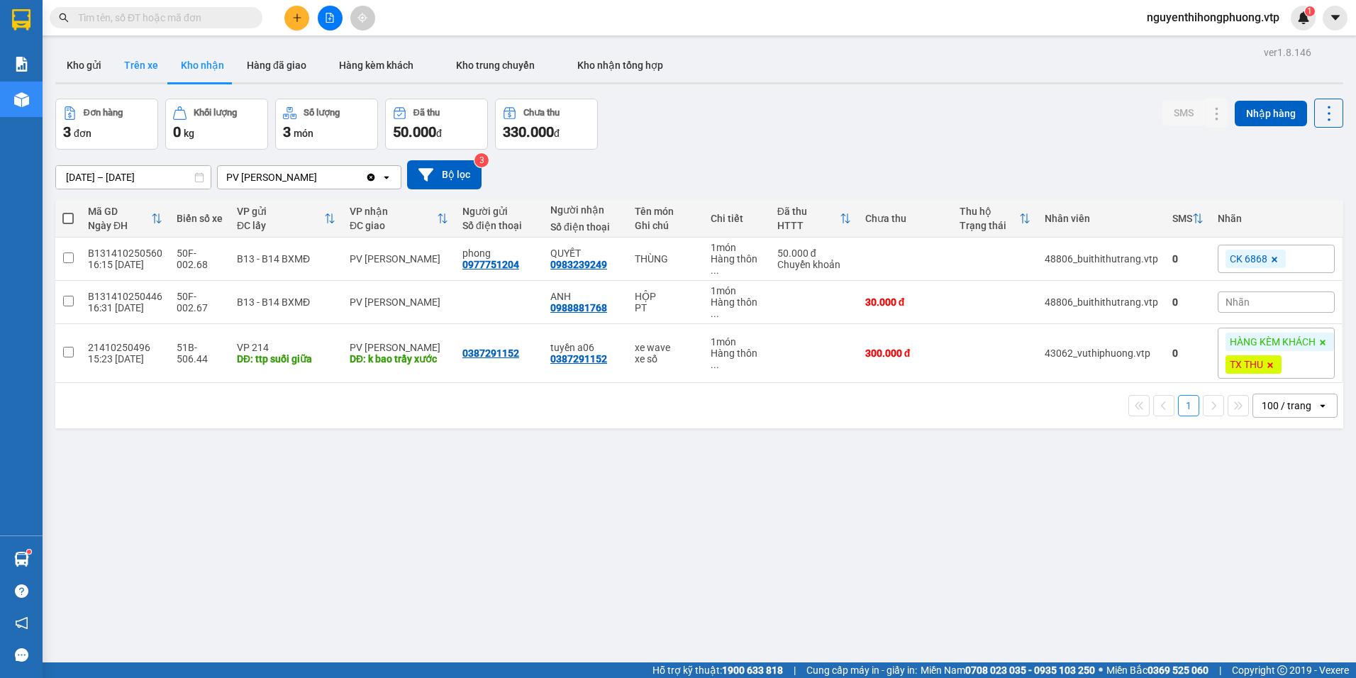
click at [126, 69] on button "Trên xe" at bounding box center [141, 65] width 57 height 34
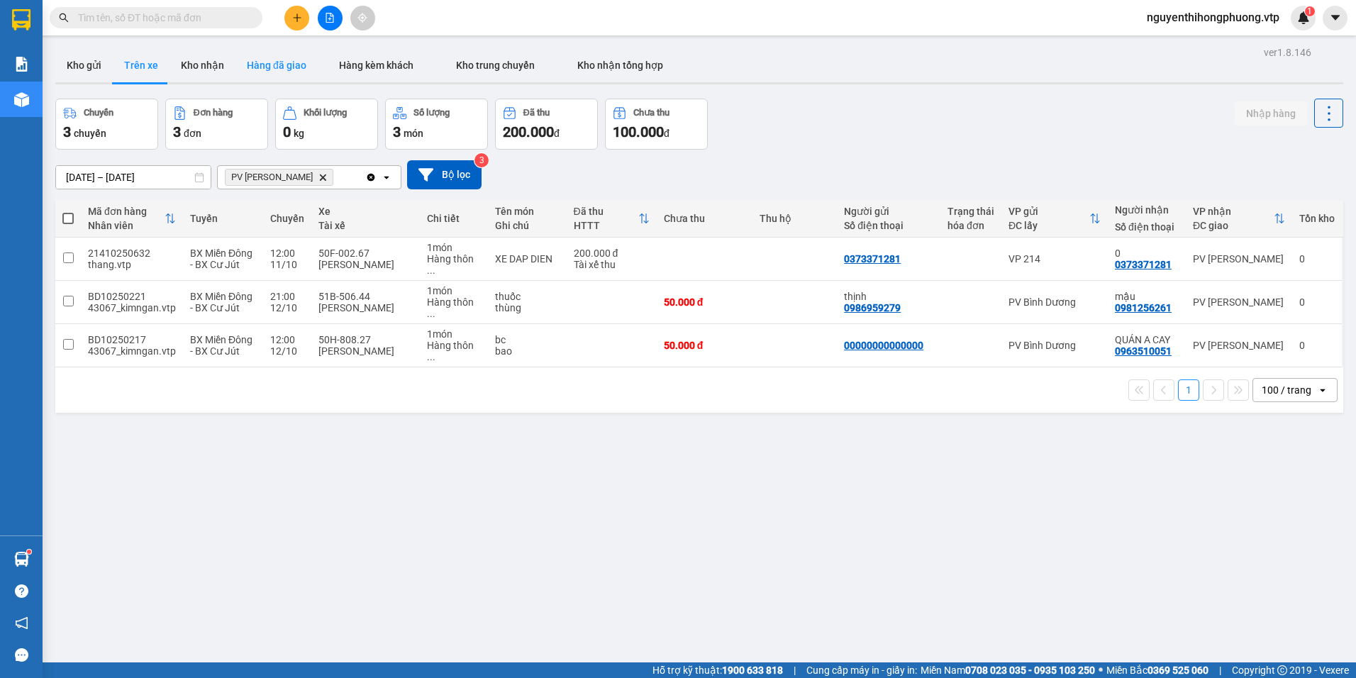
click at [277, 66] on button "Hàng đã giao" at bounding box center [276, 65] width 82 height 34
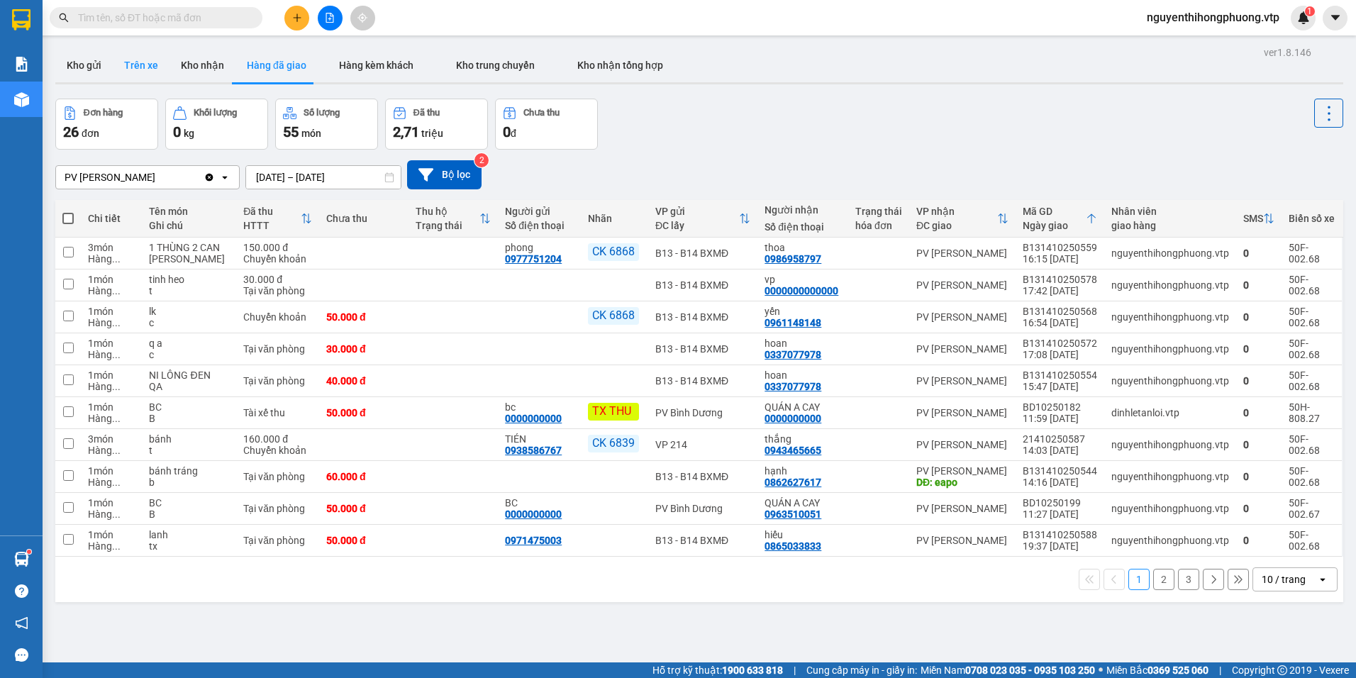
click at [138, 62] on button "Trên xe" at bounding box center [141, 65] width 57 height 34
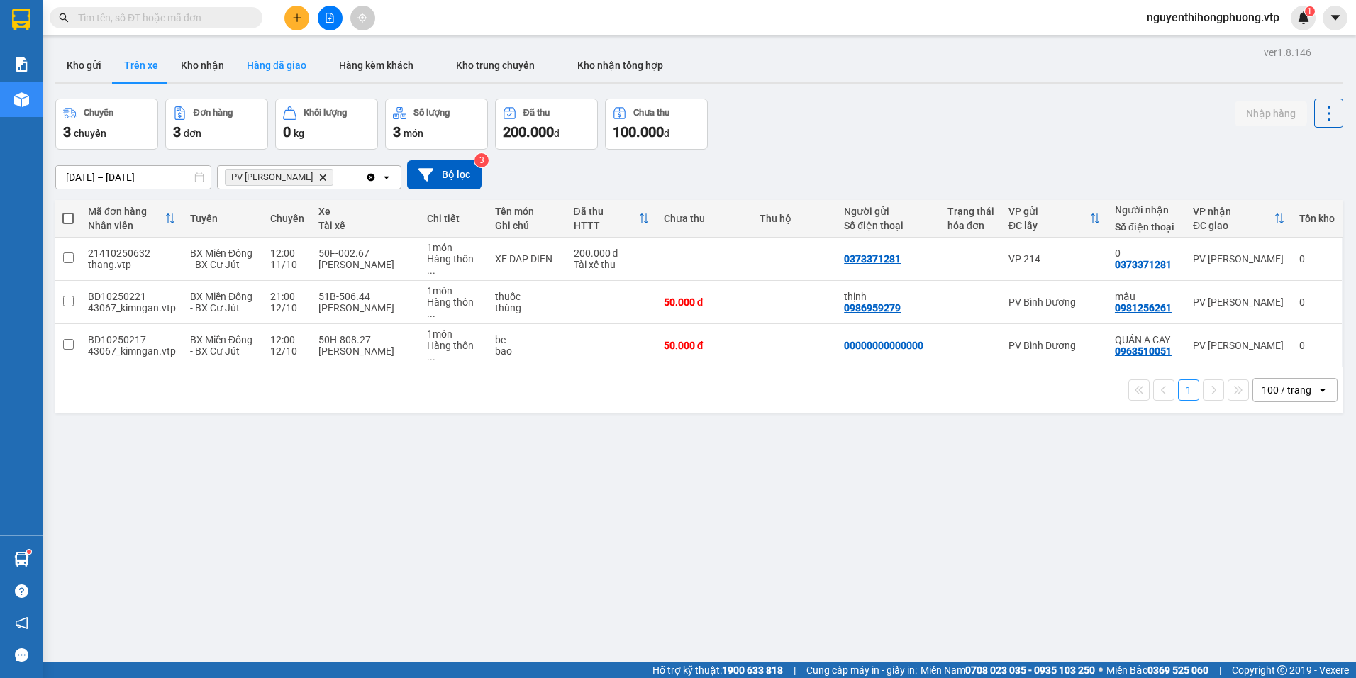
click at [268, 58] on button "Hàng đã giao" at bounding box center [276, 65] width 82 height 34
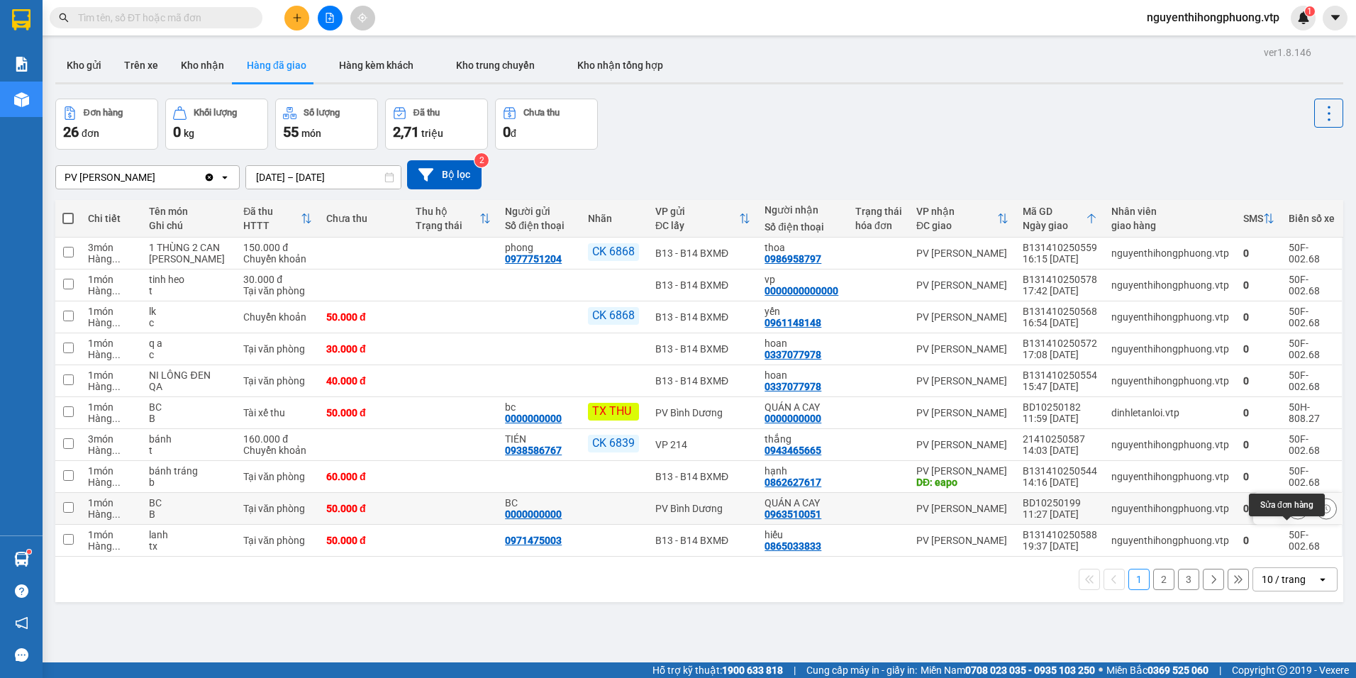
click at [1293, 513] on icon at bounding box center [1298, 508] width 10 height 10
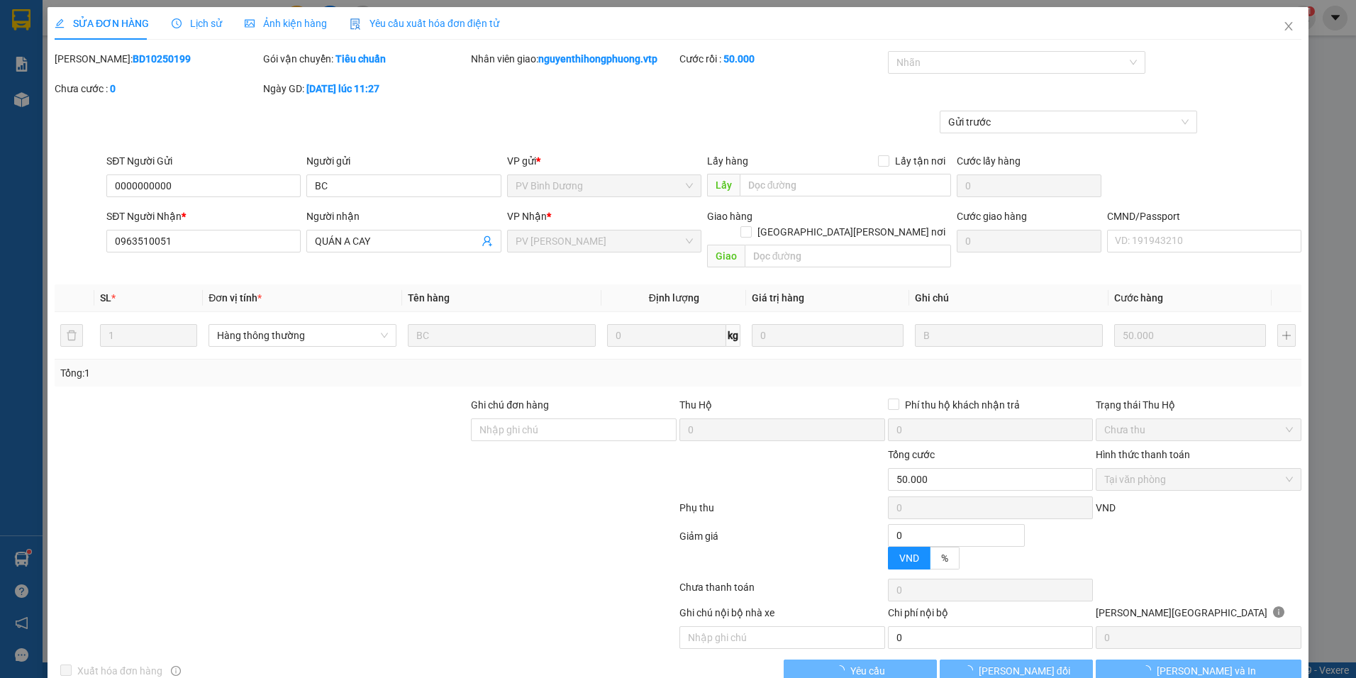
type input "0000000000"
type input "BC"
type input "0963510051"
type input "QUÁN A CAY"
type input "0"
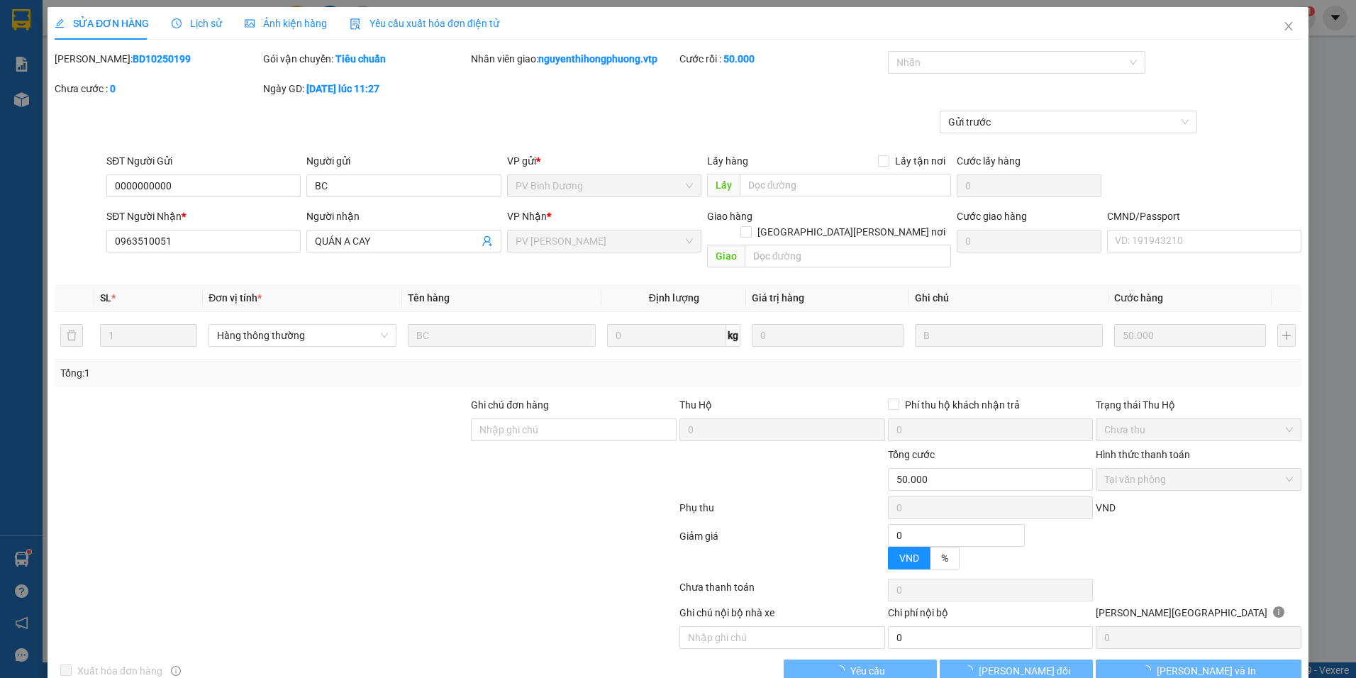
type input "50.000"
type input "2.500"
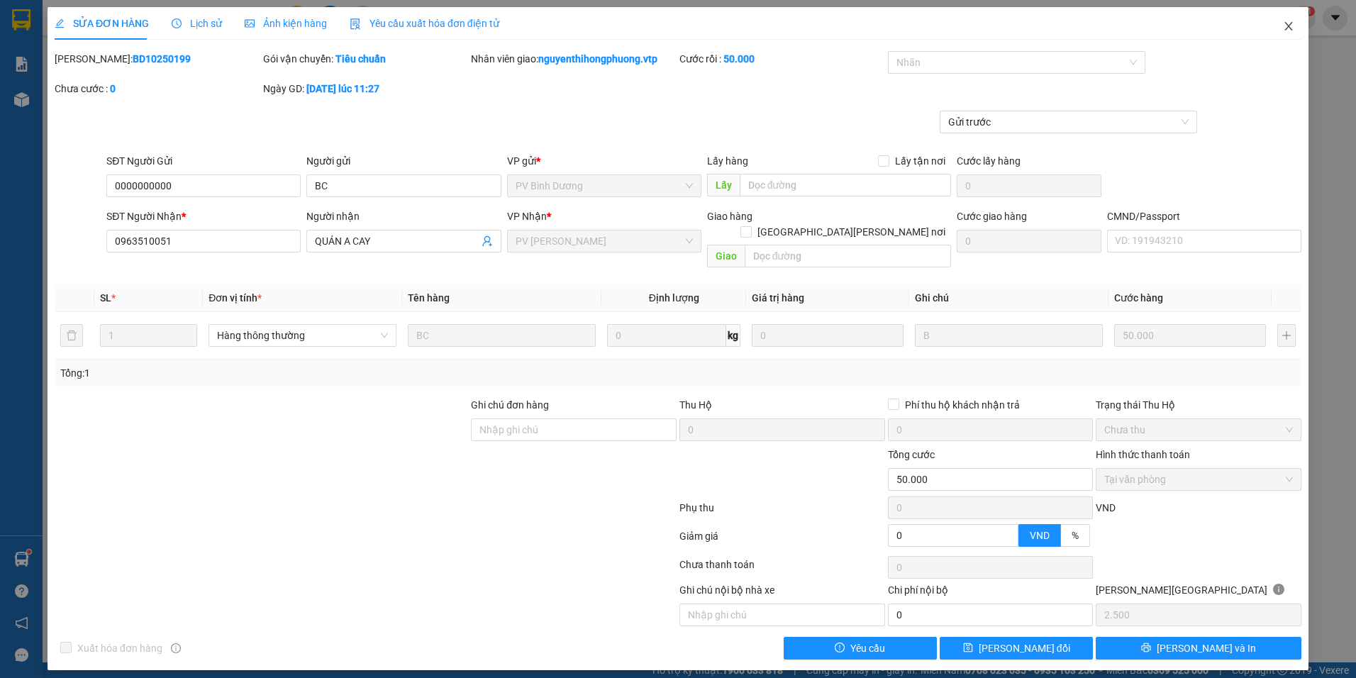
click at [1287, 22] on icon "close" at bounding box center [1288, 26] width 11 height 11
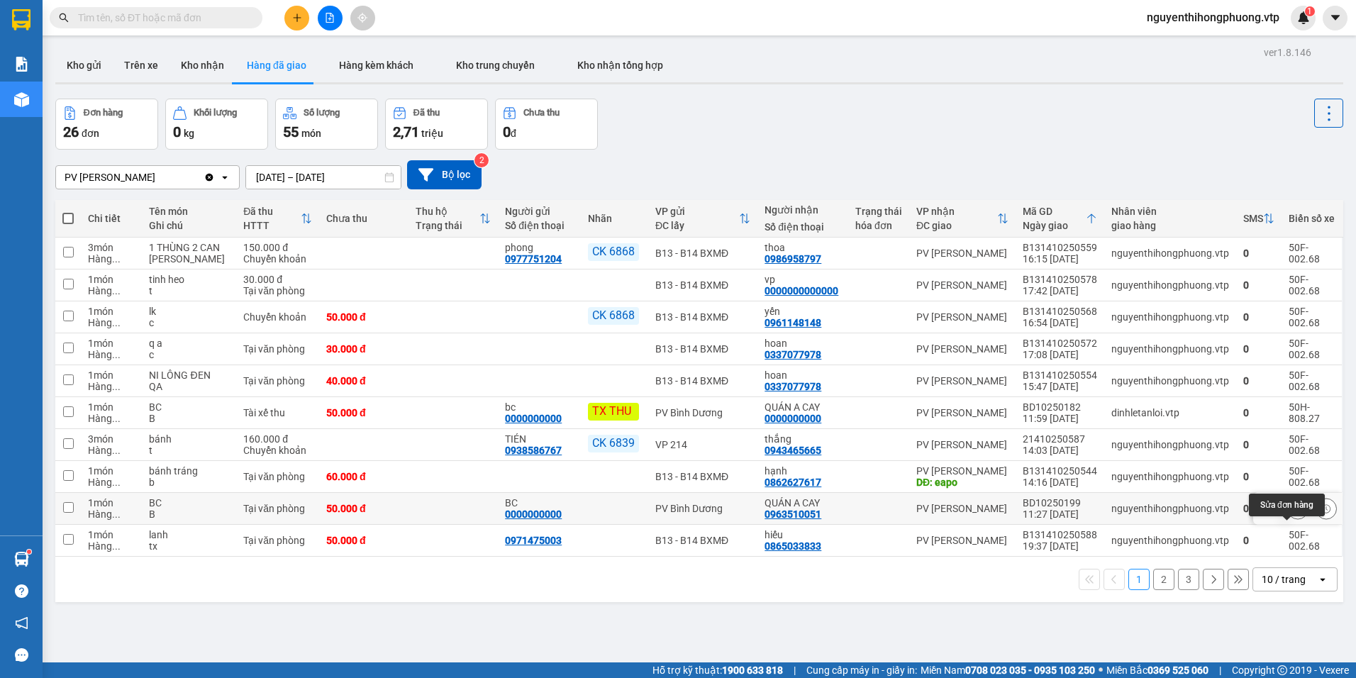
click at [1293, 513] on icon at bounding box center [1298, 508] width 10 height 10
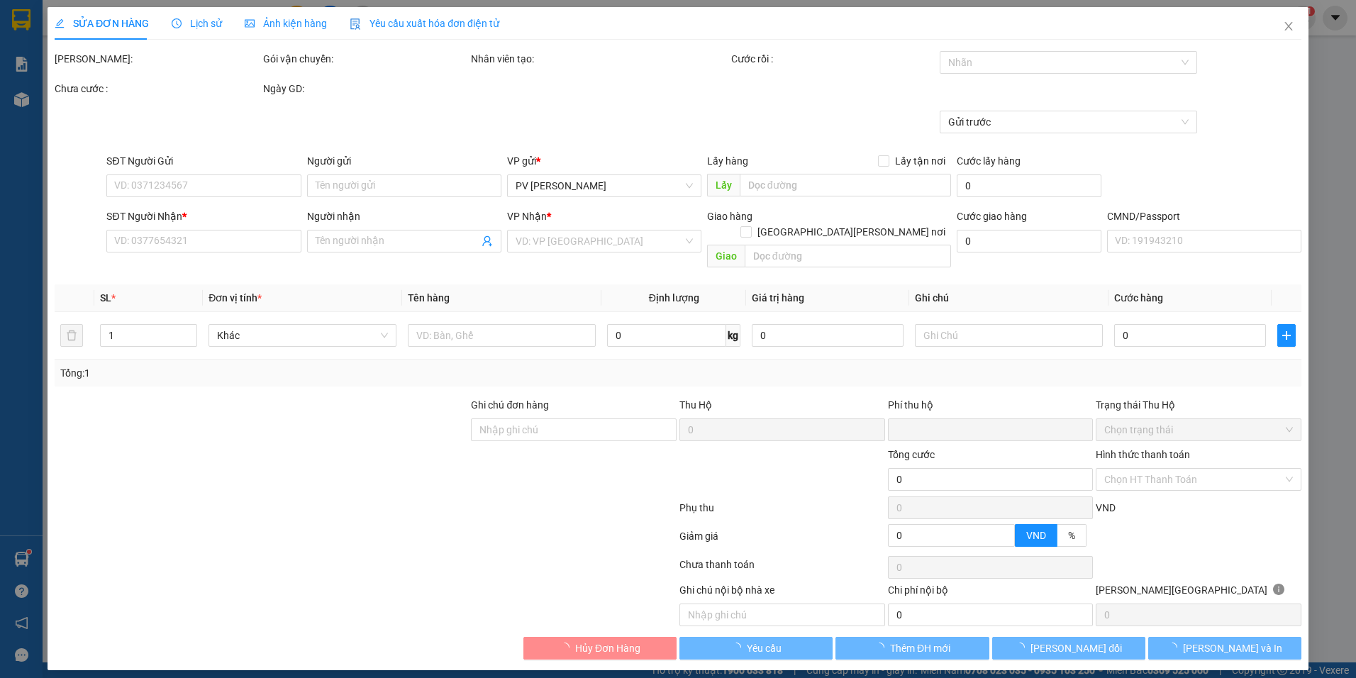
type input "0000000000"
type input "BC"
type input "0963510051"
type input "QUÁN A CAY"
type input "0"
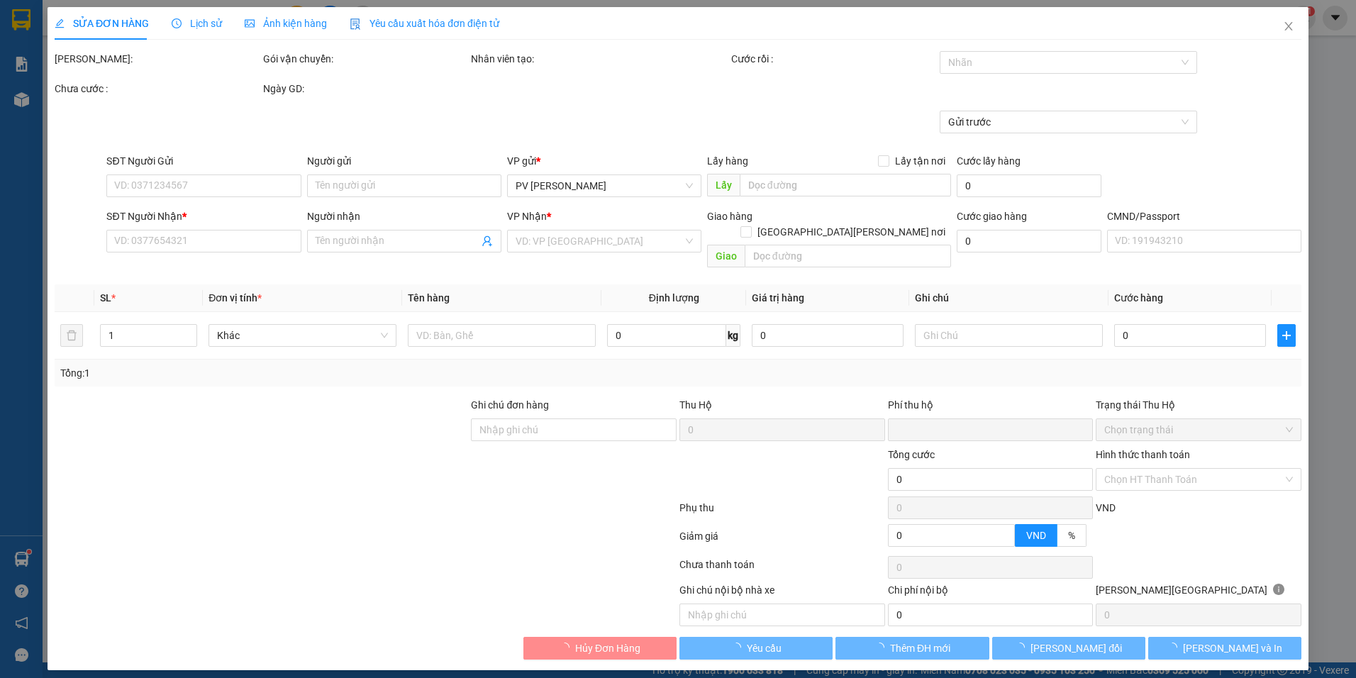
type input "50.000"
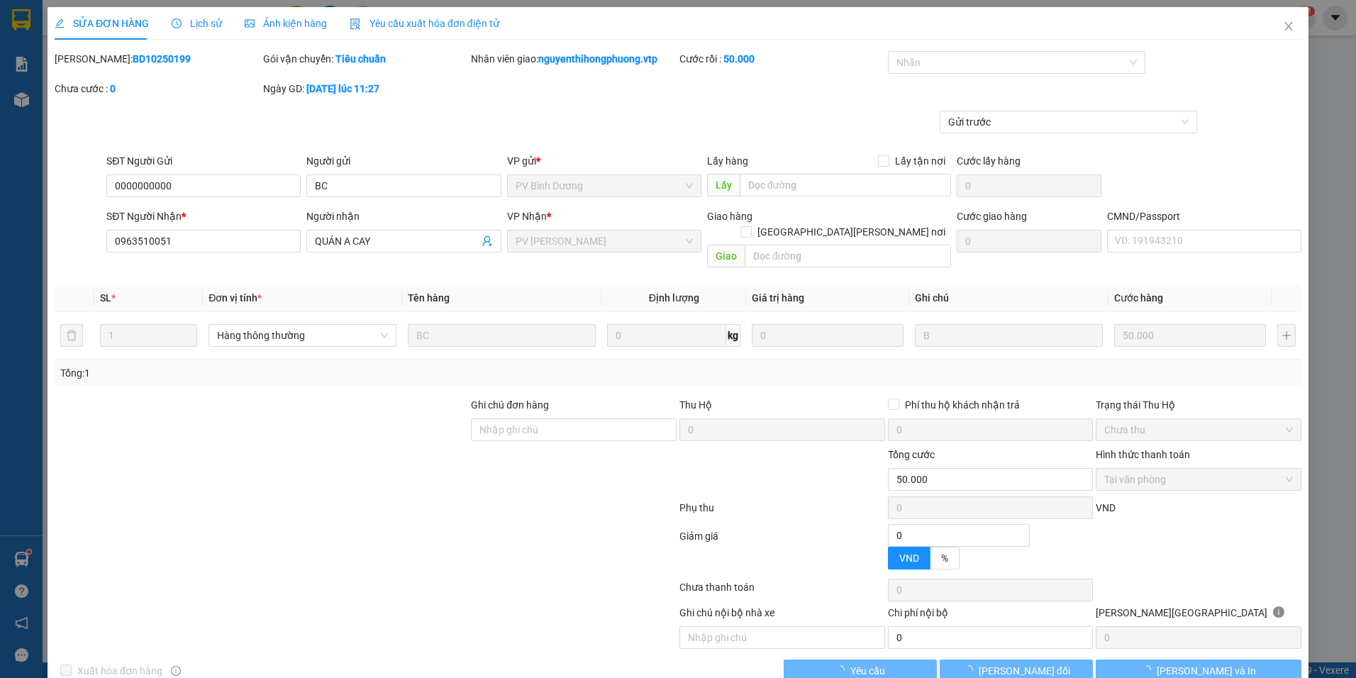
type input "2.500"
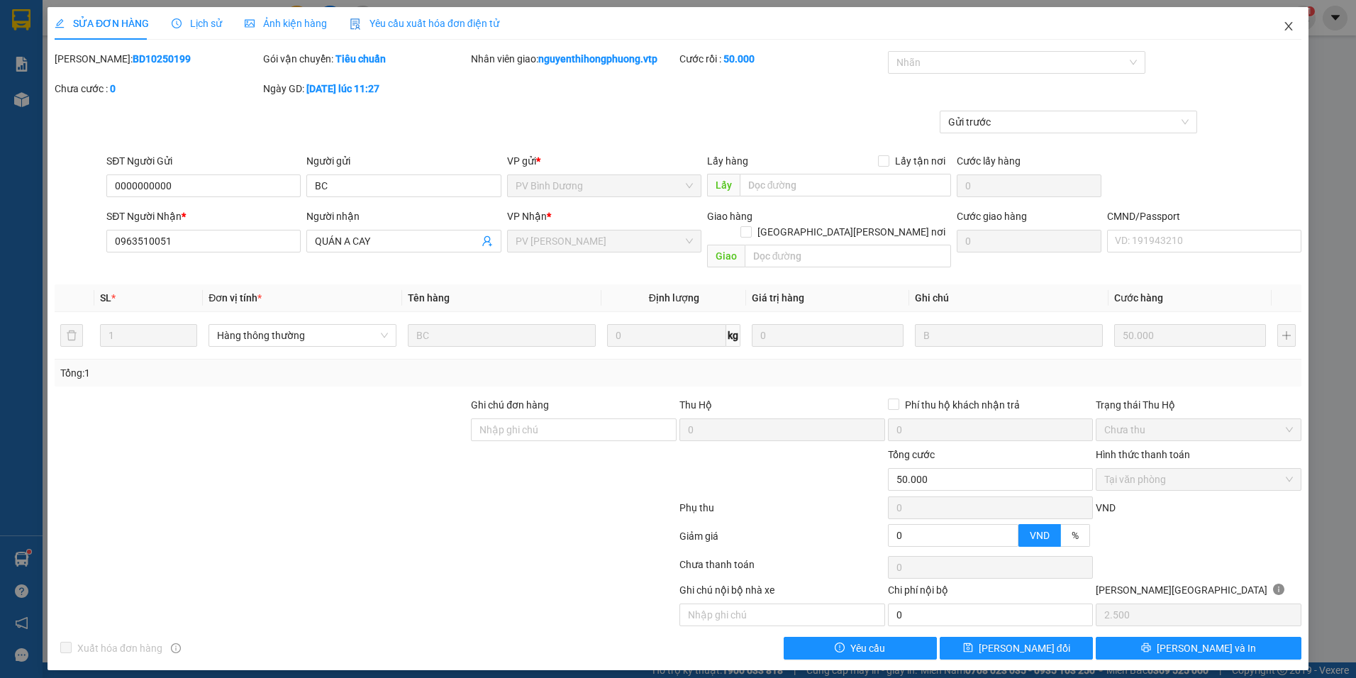
click at [1282, 28] on span "Close" at bounding box center [1289, 27] width 40 height 40
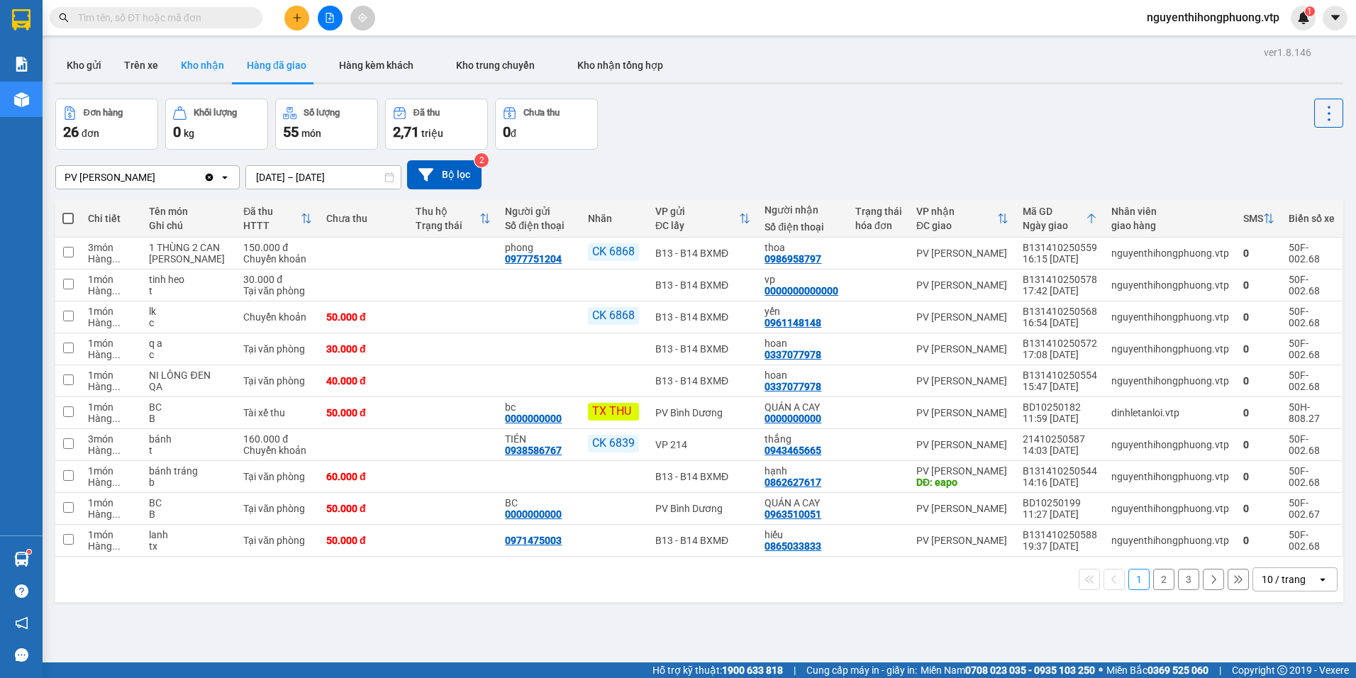
click at [203, 60] on button "Kho nhận" at bounding box center [202, 65] width 66 height 34
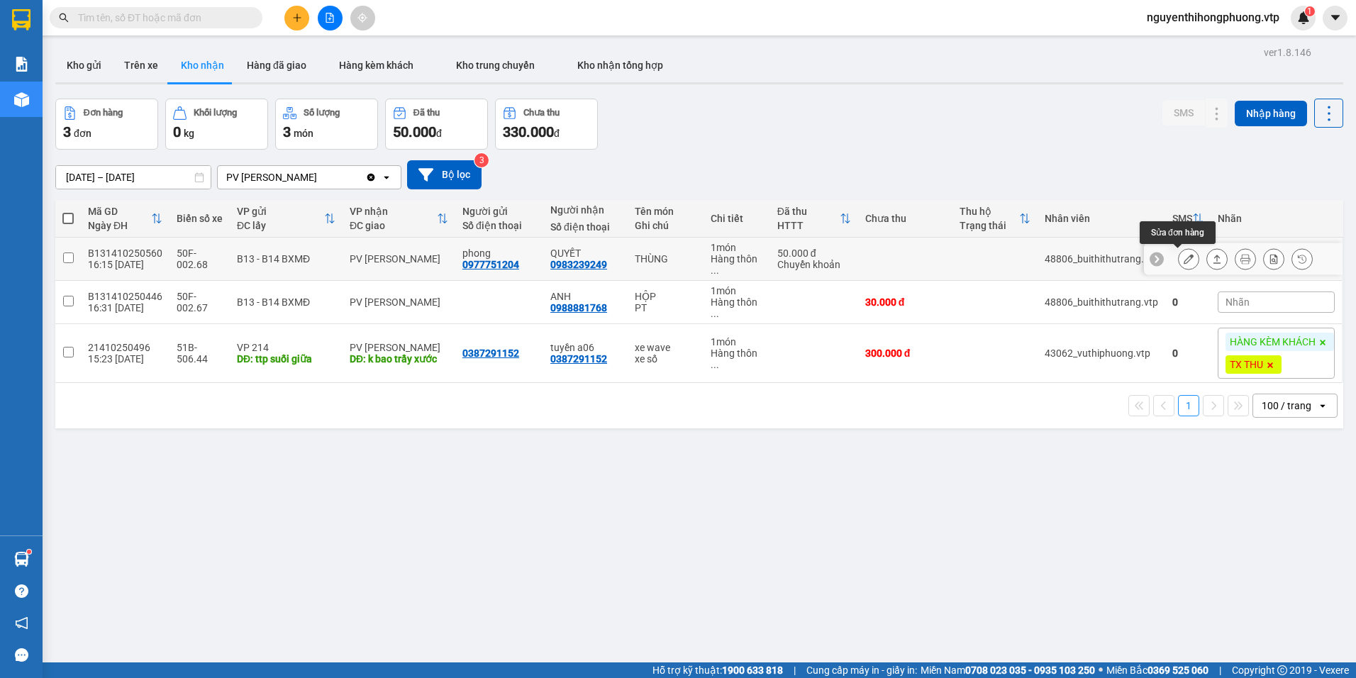
click at [1183, 256] on icon at bounding box center [1188, 259] width 10 height 10
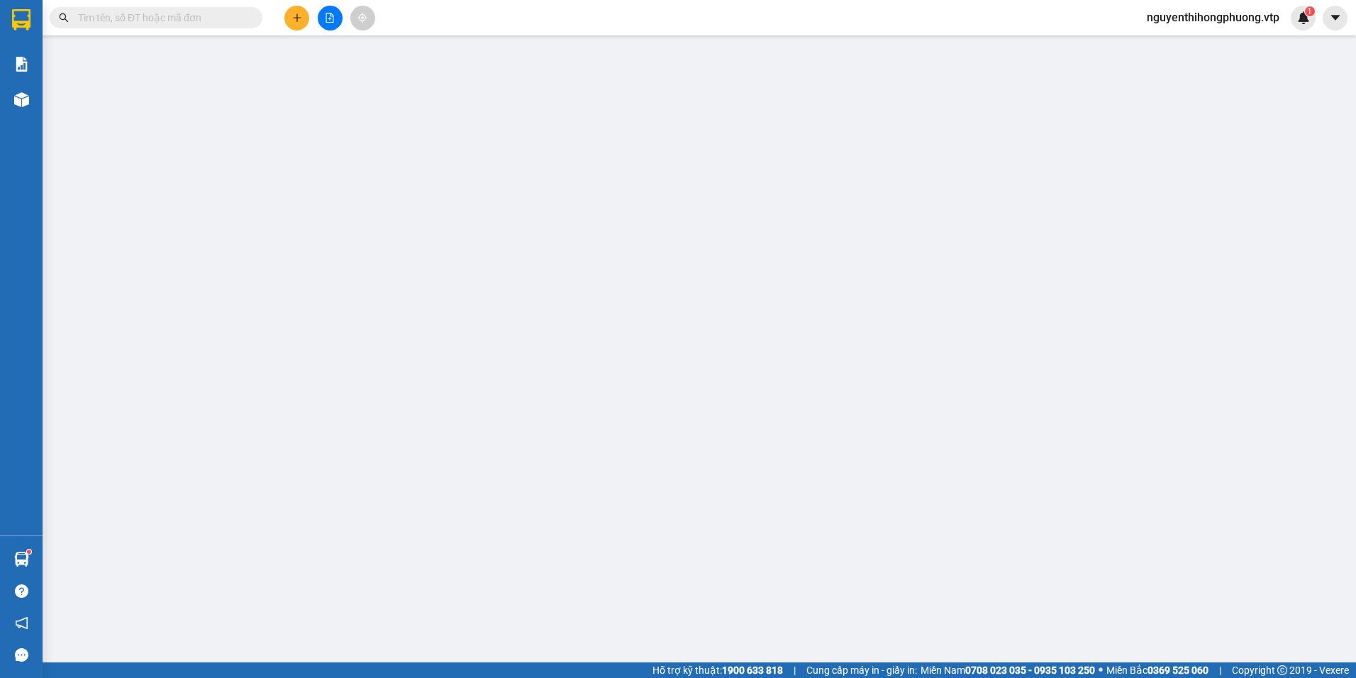
type input "2.500"
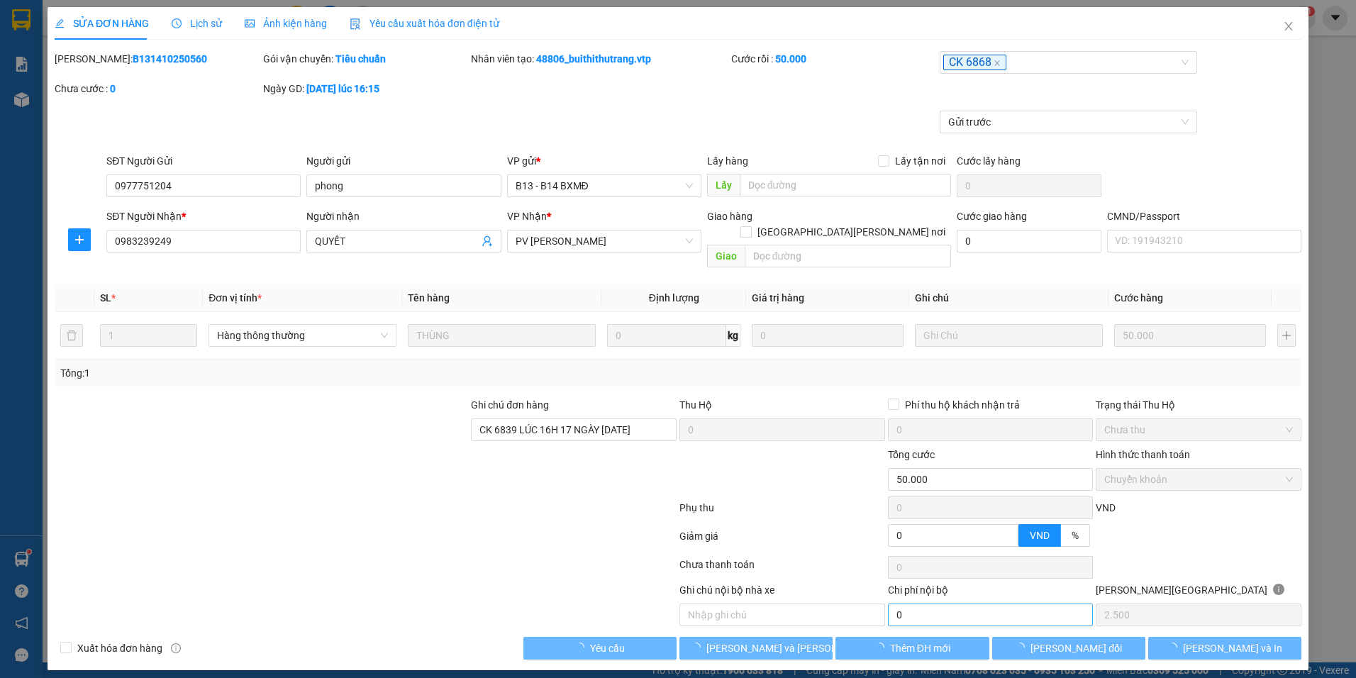
type input "0977751204"
type input "phong"
type input "0983239249"
type input "QUYẾT"
type input "CK 6839 LÚC 16H 17 NGÀY 11/10/2025"
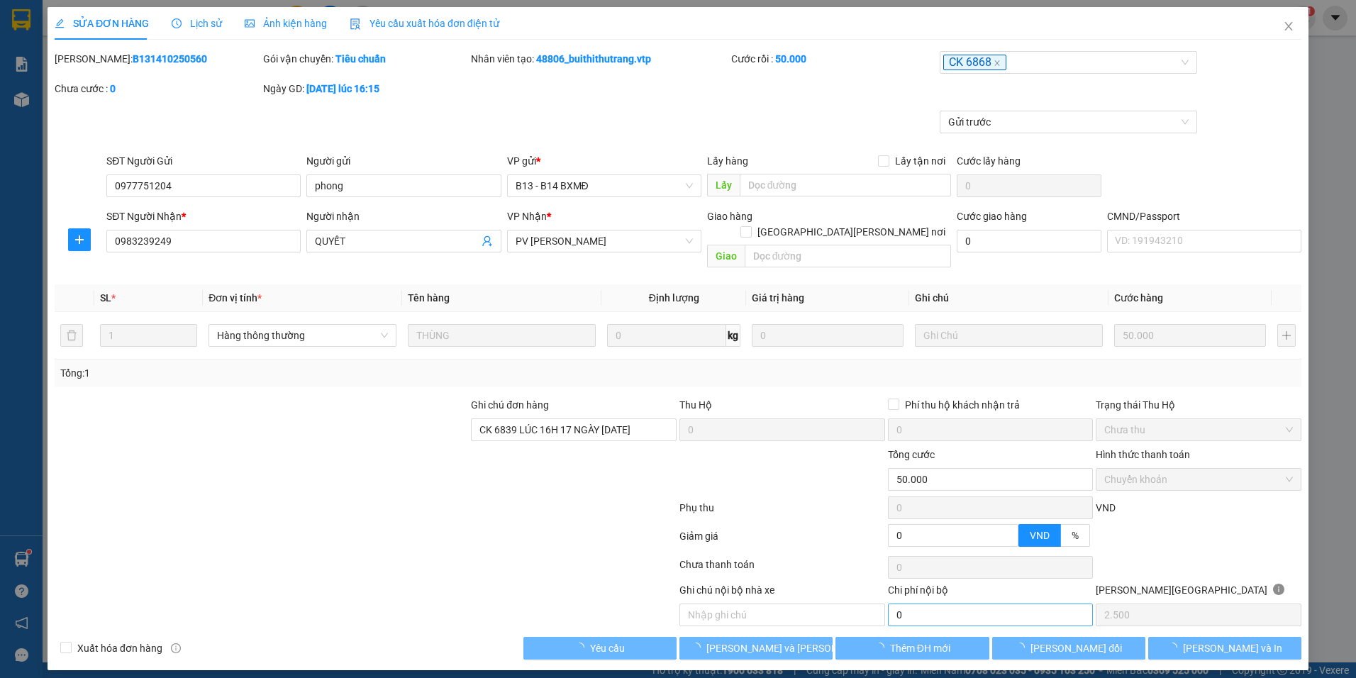
type input "0"
type input "50.000"
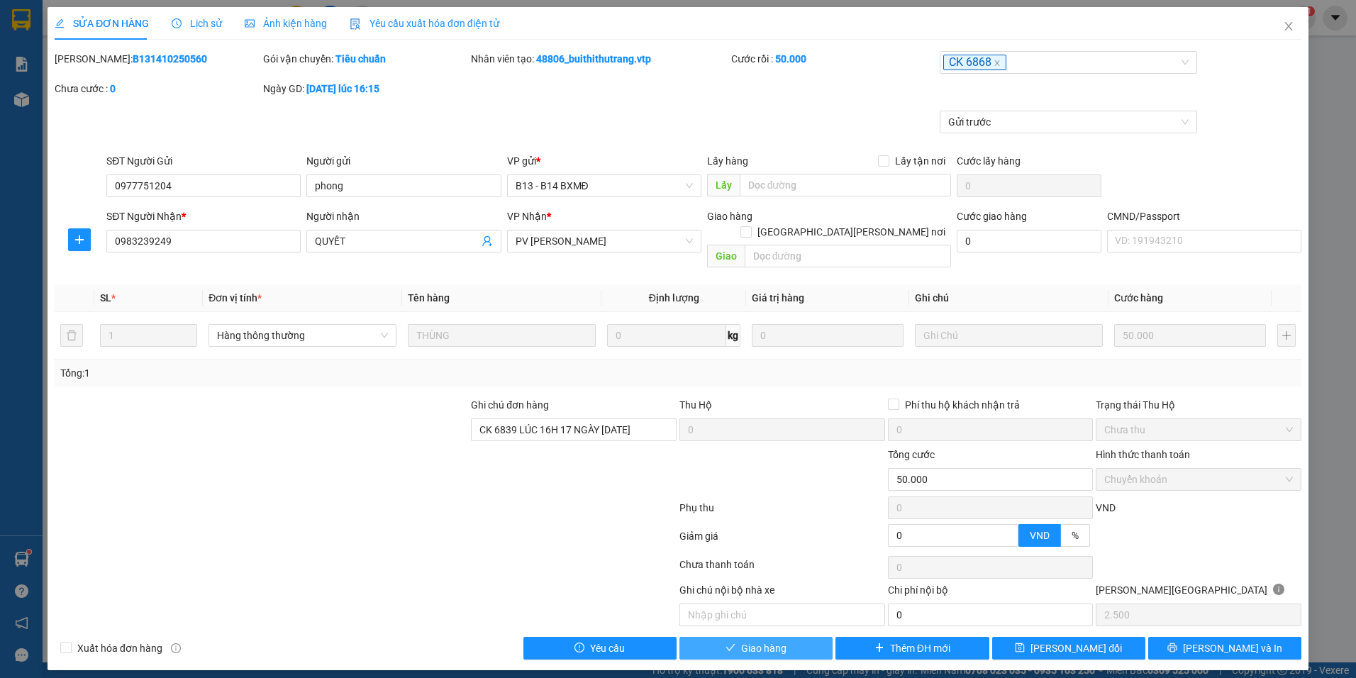
click at [786, 637] on button "Giao hàng" at bounding box center [755, 648] width 153 height 23
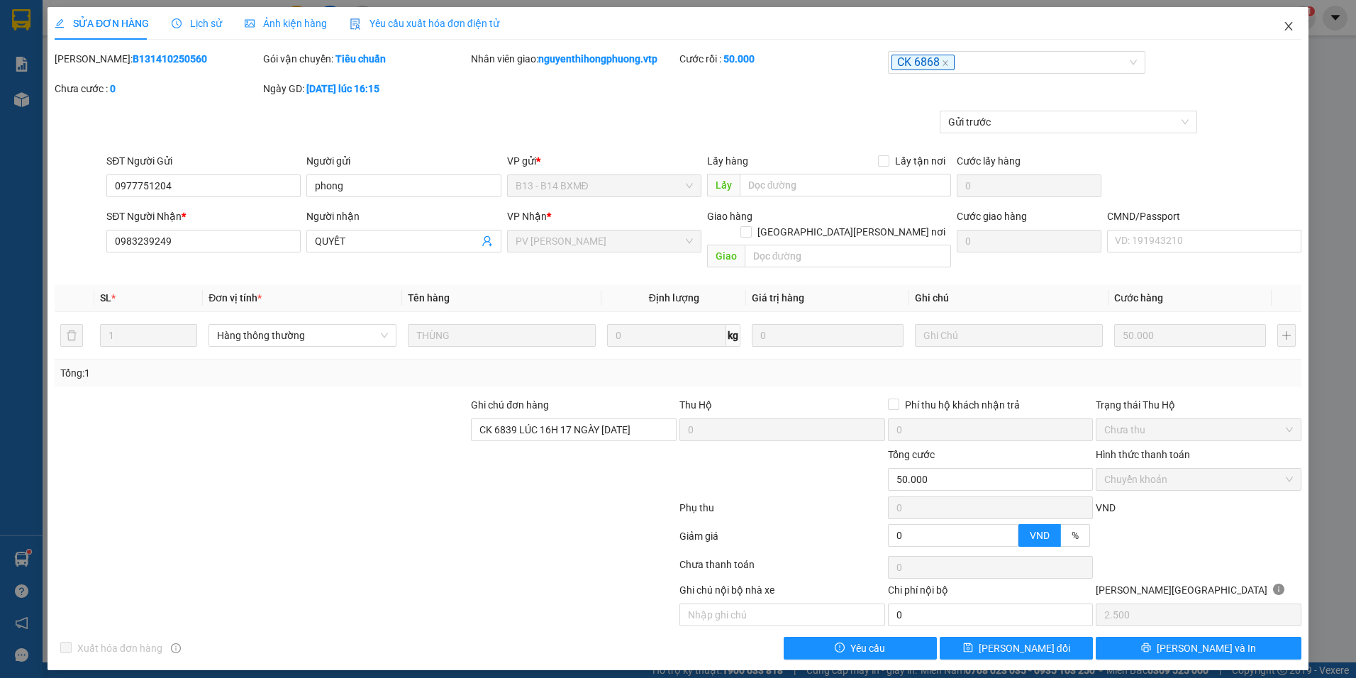
click at [1291, 28] on icon "close" at bounding box center [1288, 26] width 11 height 11
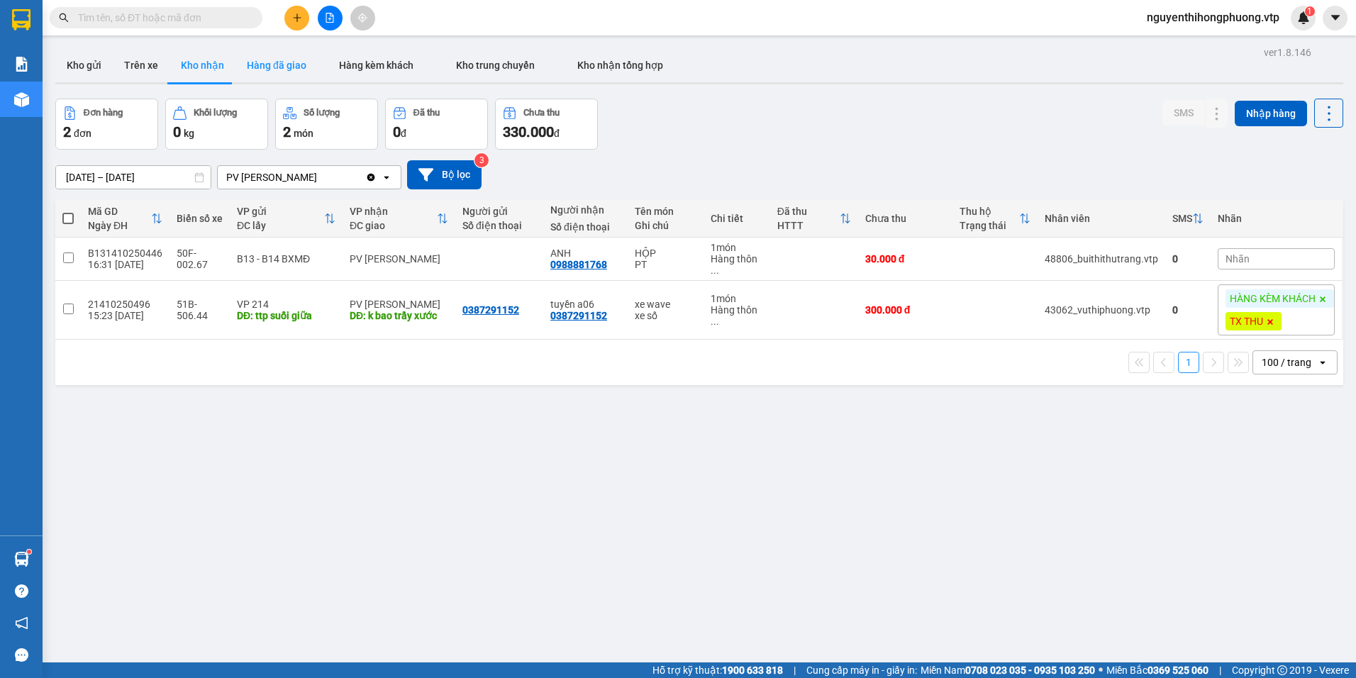
click at [274, 59] on button "Hàng đã giao" at bounding box center [276, 65] width 82 height 34
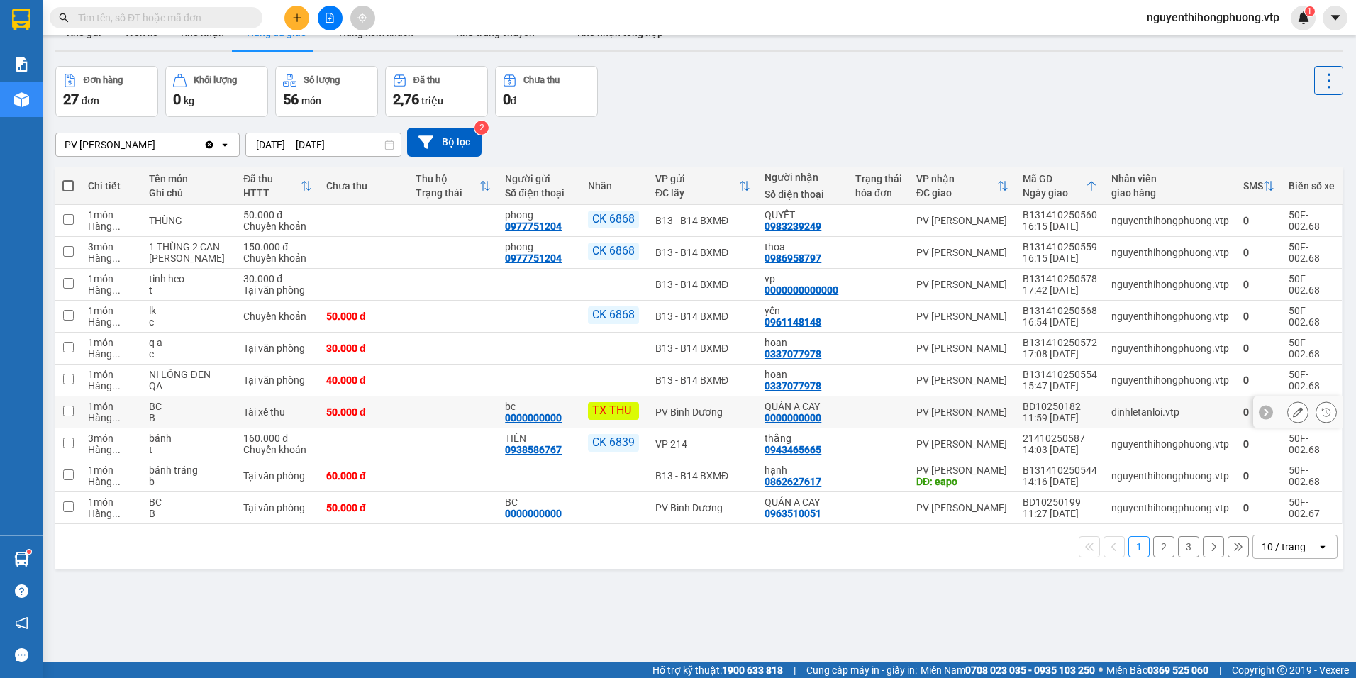
scroll to position [65, 0]
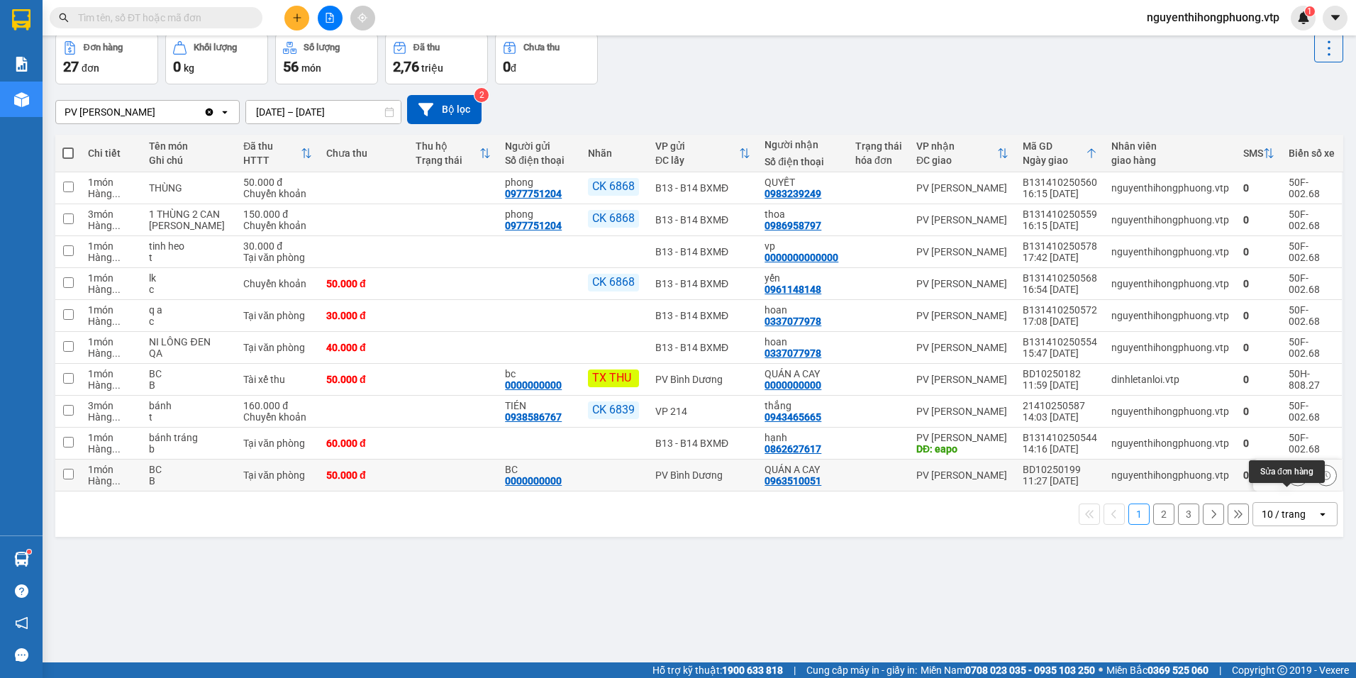
click at [1293, 480] on icon at bounding box center [1298, 475] width 10 height 10
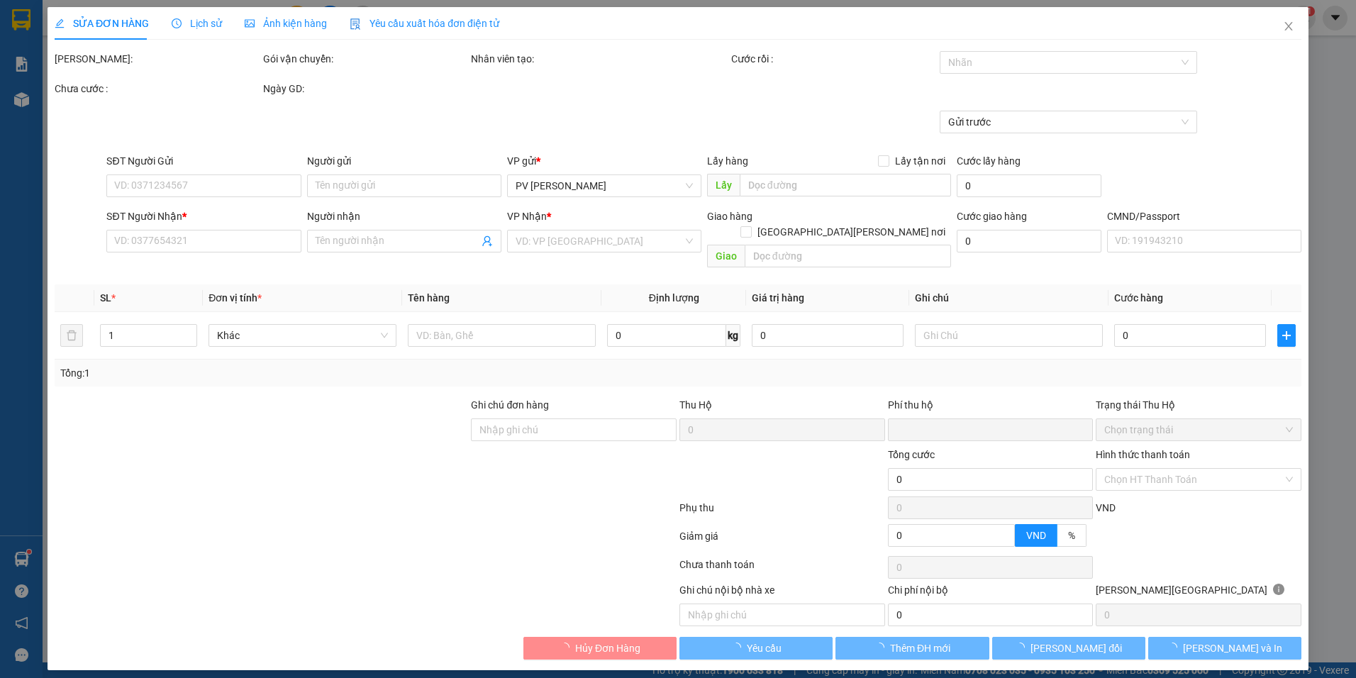
type input "0000000000"
type input "BC"
type input "0963510051"
type input "QUÁN A CAY"
type input "0"
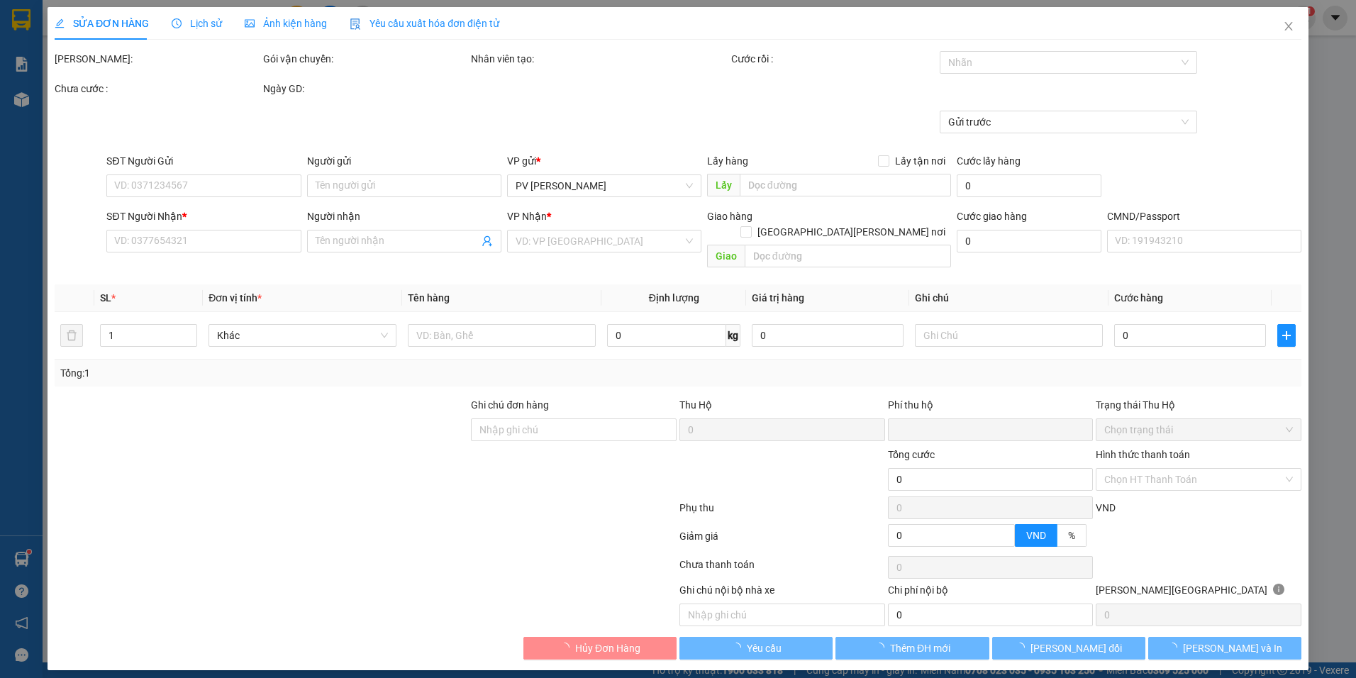
type input "50.000"
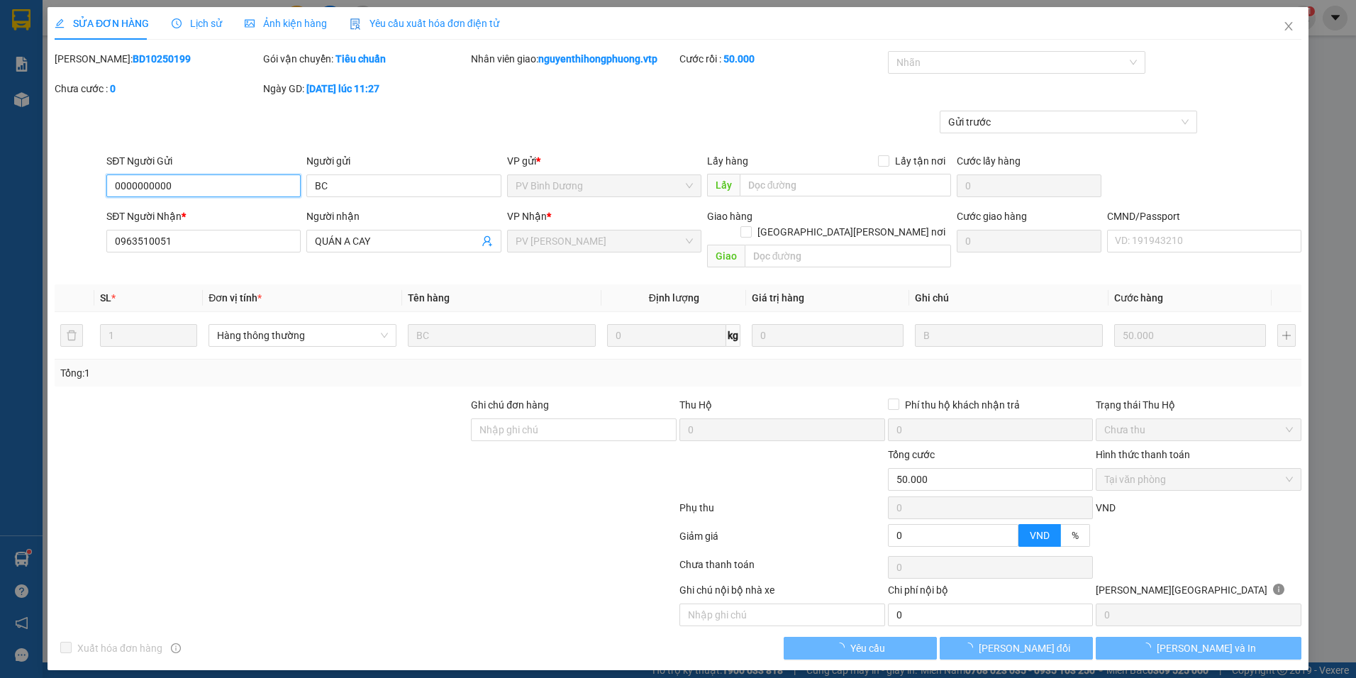
type input "2.500"
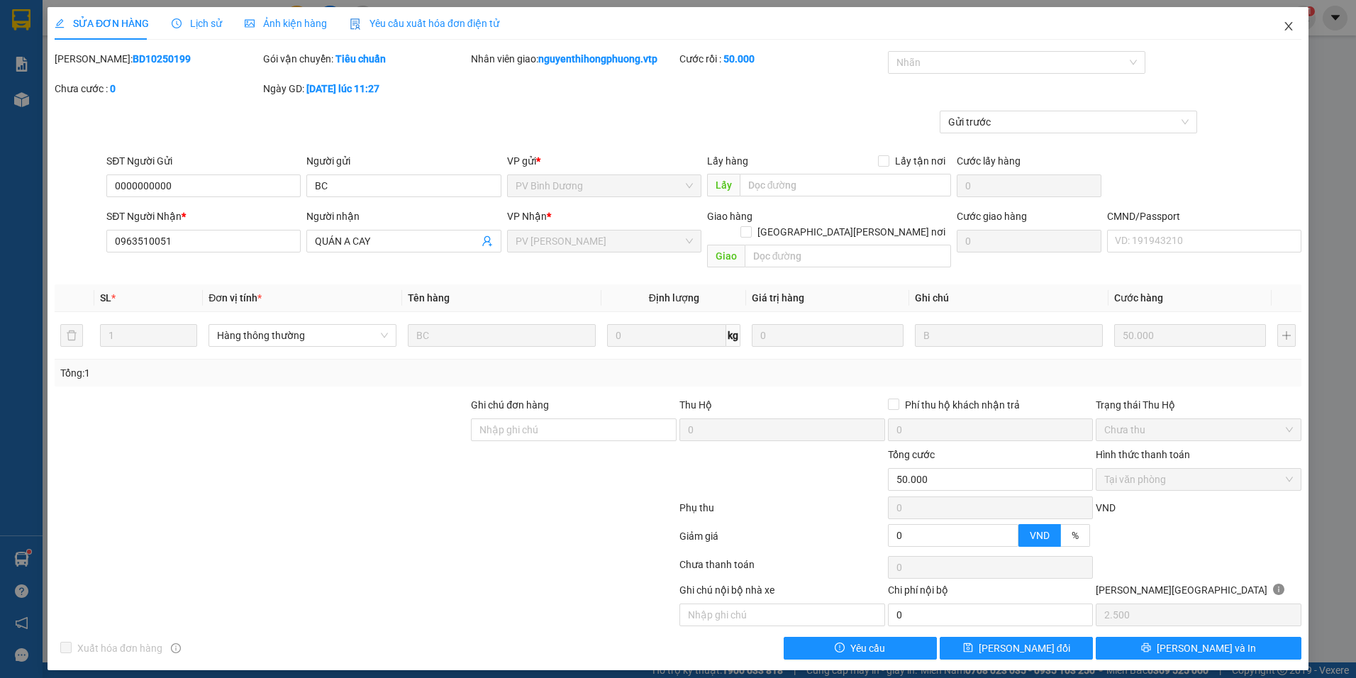
click at [1286, 23] on icon "close" at bounding box center [1288, 26] width 11 height 11
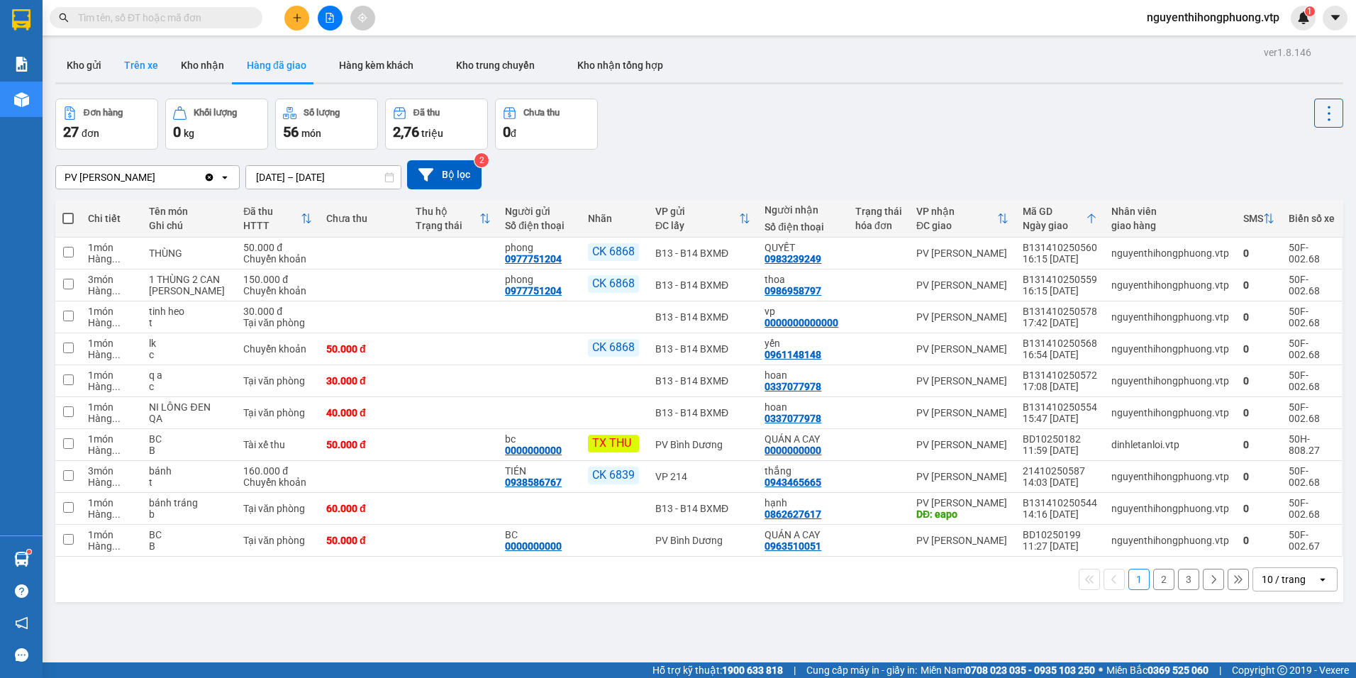
click at [148, 60] on button "Trên xe" at bounding box center [141, 65] width 57 height 34
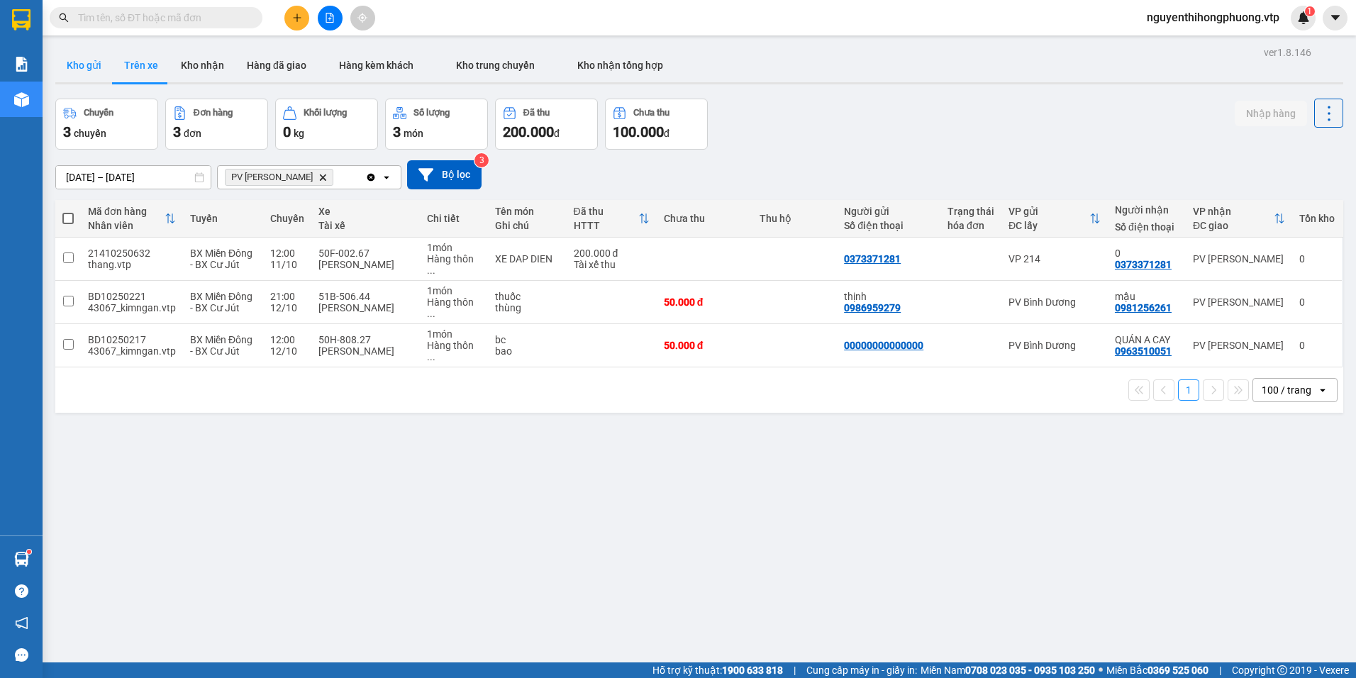
click at [89, 65] on button "Kho gửi" at bounding box center [83, 65] width 57 height 34
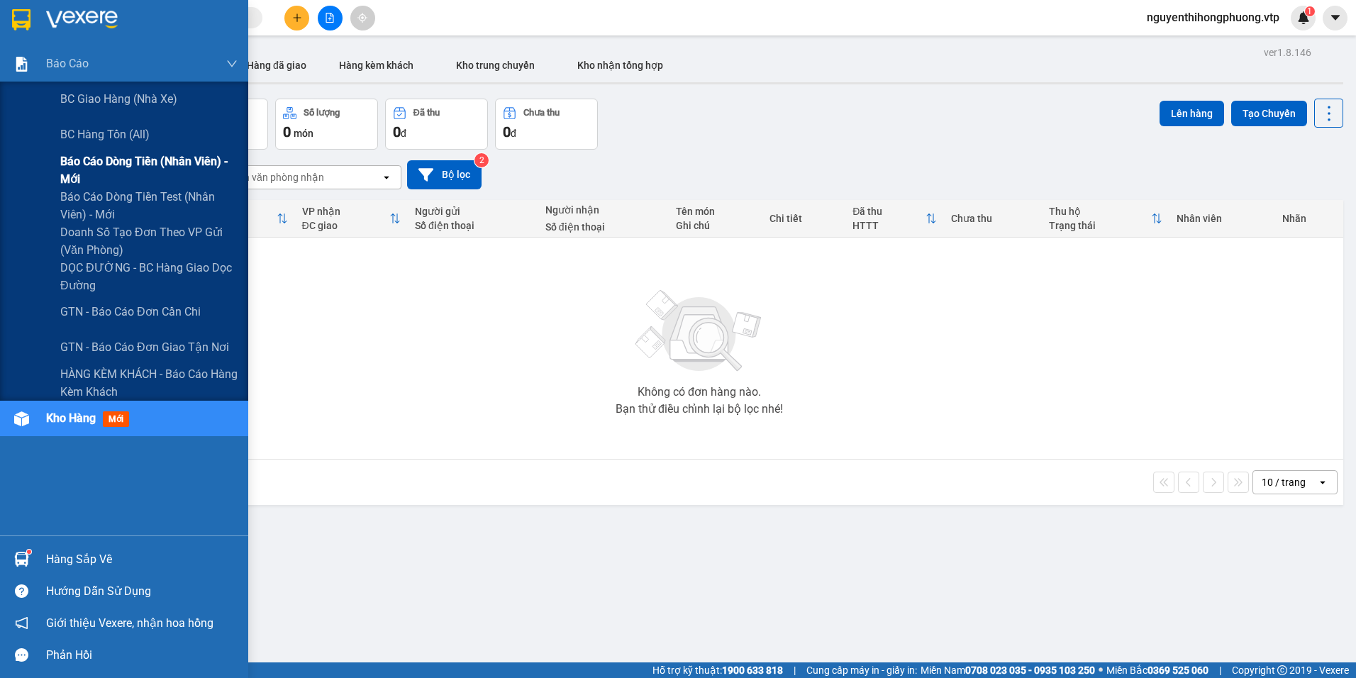
click at [113, 157] on span "Báo cáo dòng tiền (nhân viên) - mới" at bounding box center [148, 169] width 177 height 35
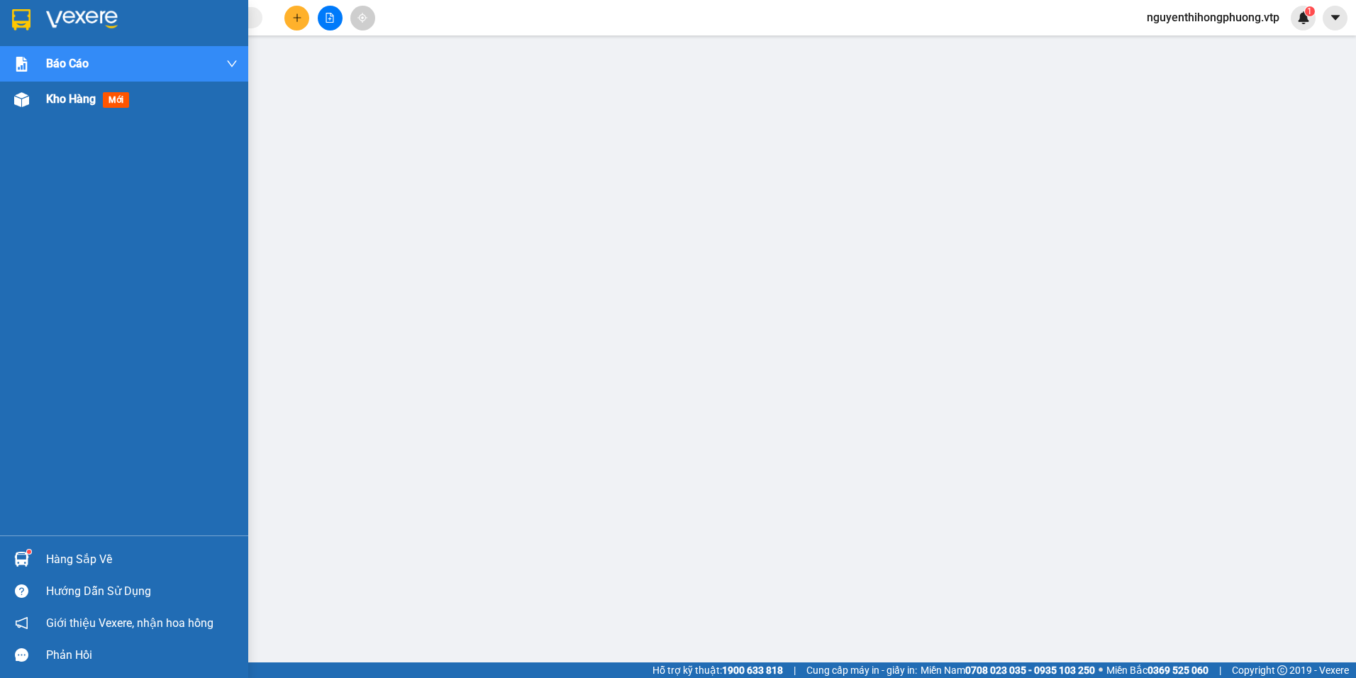
click at [52, 100] on span "Kho hàng" at bounding box center [71, 98] width 50 height 13
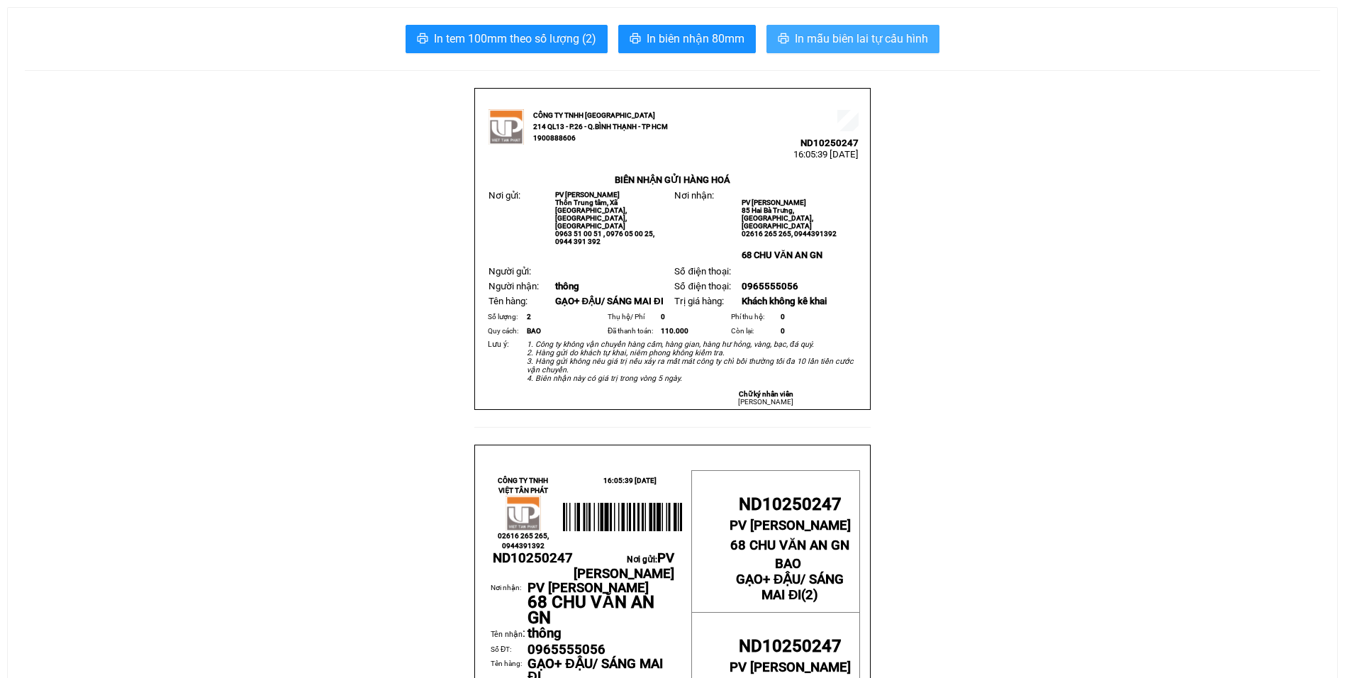
click at [833, 32] on span "In mẫu biên lai tự cấu hình" at bounding box center [861, 39] width 133 height 18
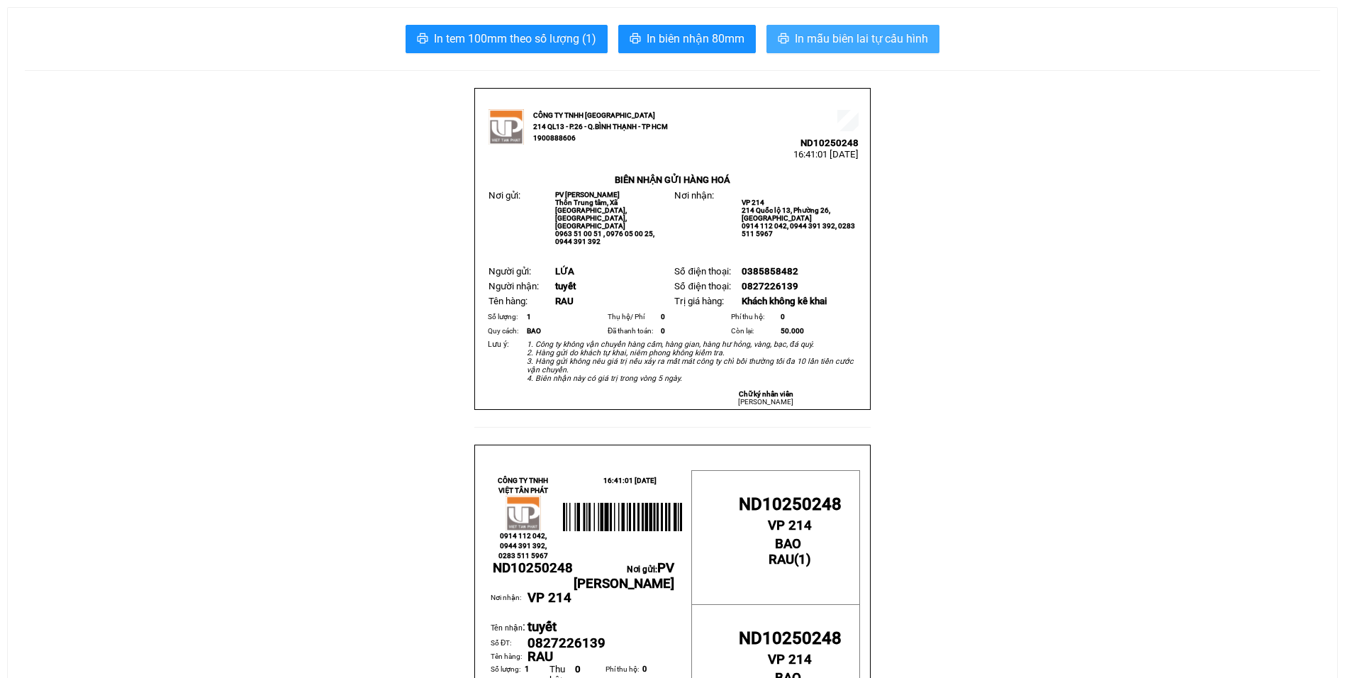
click at [851, 38] on span "In mẫu biên lai tự cấu hình" at bounding box center [861, 39] width 133 height 18
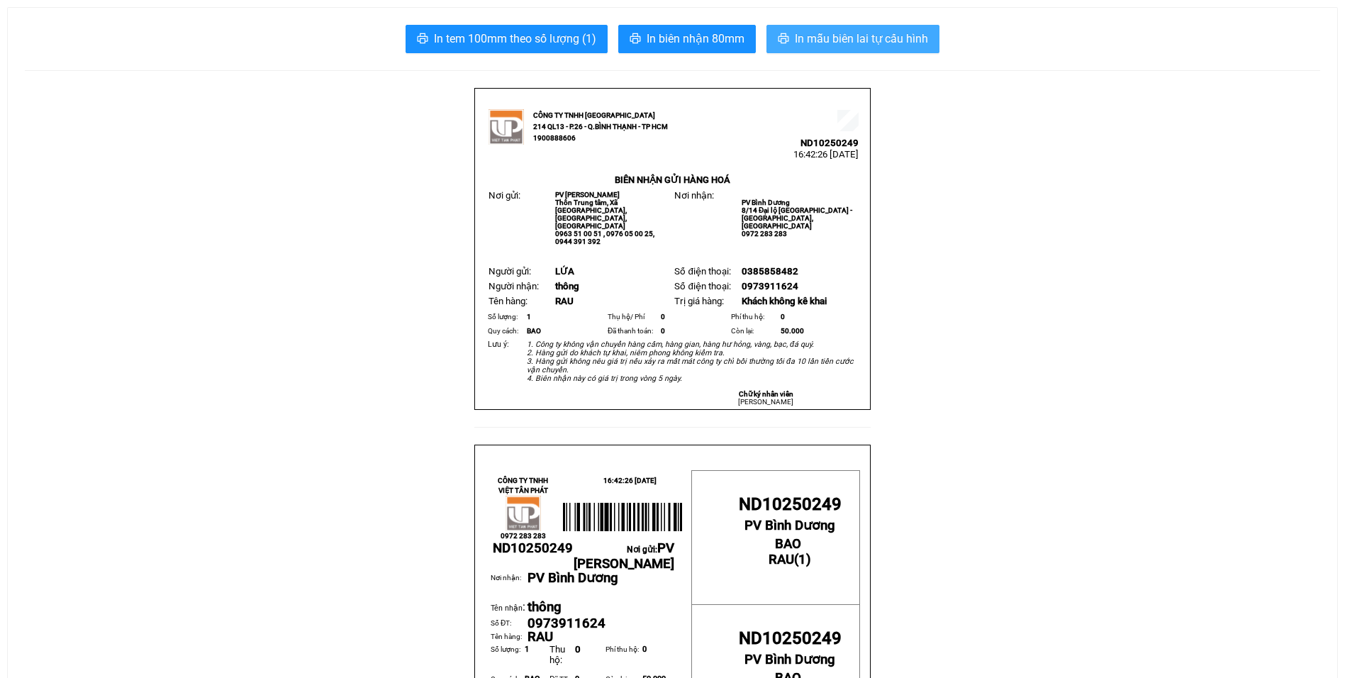
click at [867, 40] on span "In mẫu biên lai tự cấu hình" at bounding box center [861, 39] width 133 height 18
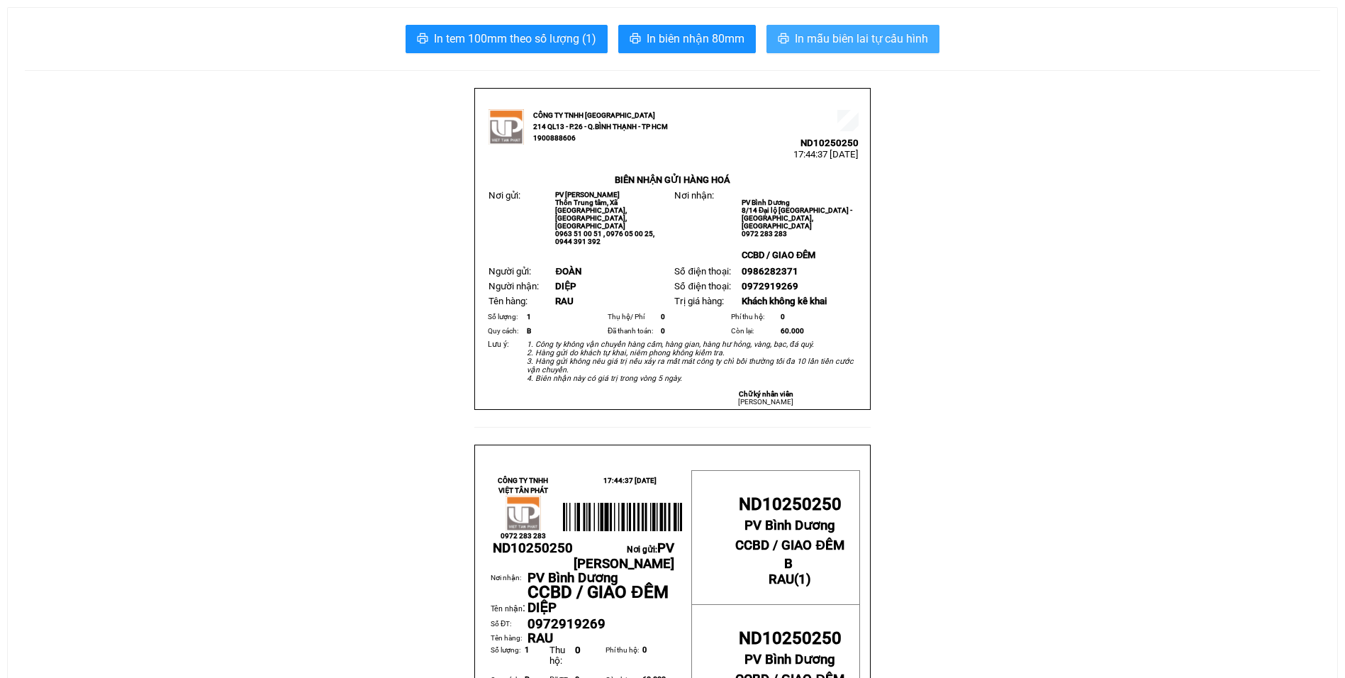
click at [872, 37] on span "In mẫu biên lai tự cấu hình" at bounding box center [861, 39] width 133 height 18
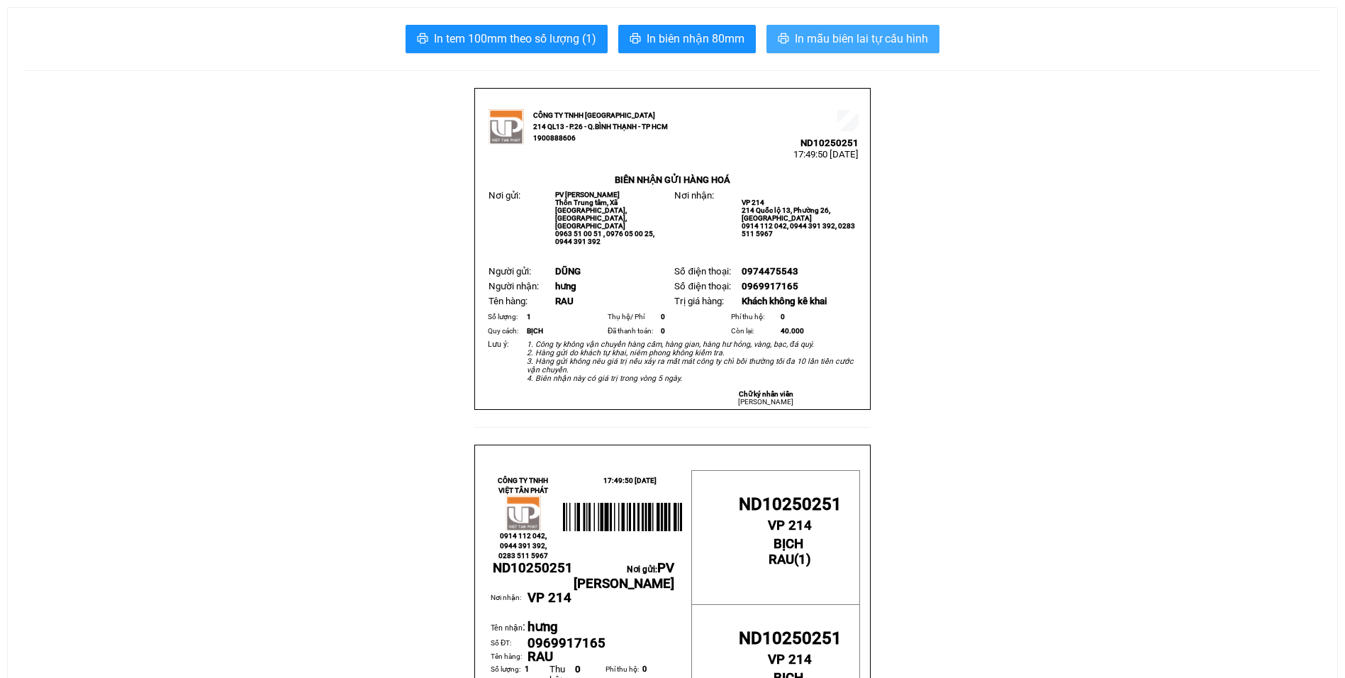
click at [879, 43] on span "In mẫu biên lai tự cấu hình" at bounding box center [861, 39] width 133 height 18
click at [841, 35] on span "In mẫu biên lai tự cấu hình" at bounding box center [861, 39] width 133 height 18
click at [852, 36] on span "In mẫu biên lai tự cấu hình" at bounding box center [861, 39] width 133 height 18
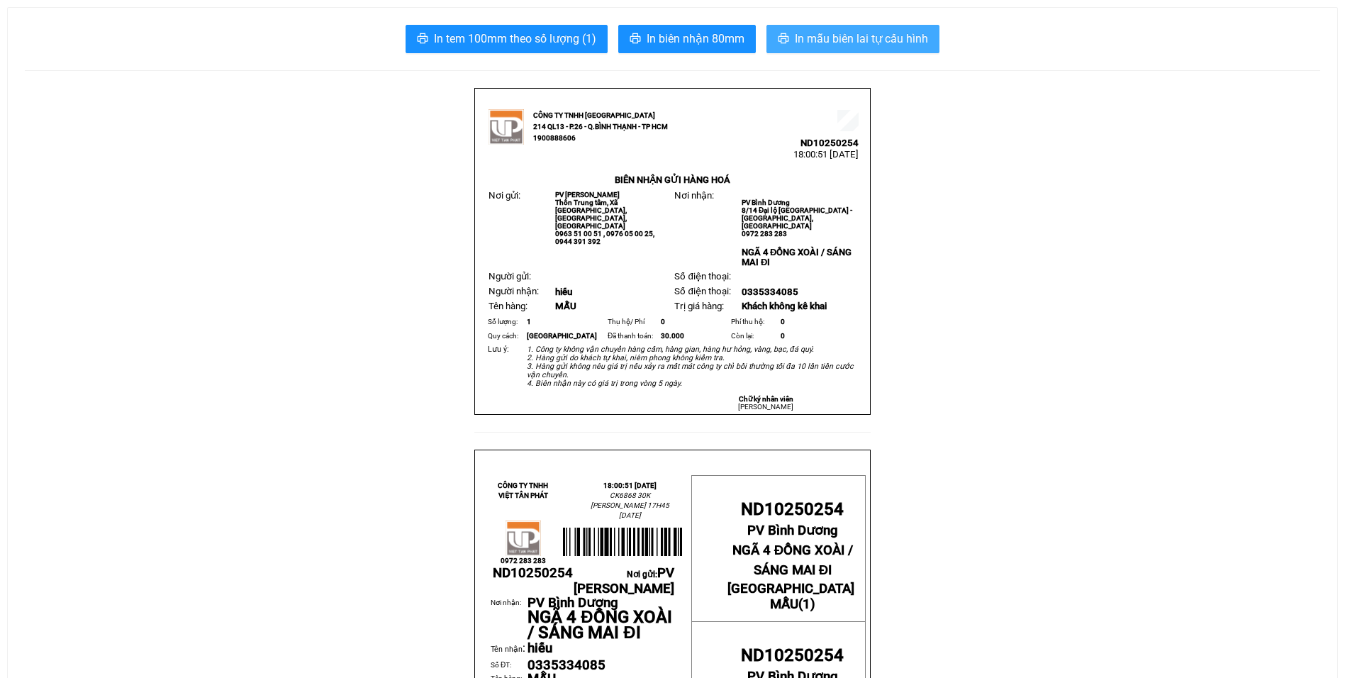
click at [850, 38] on span "In mẫu biên lai tự cấu hình" at bounding box center [861, 39] width 133 height 18
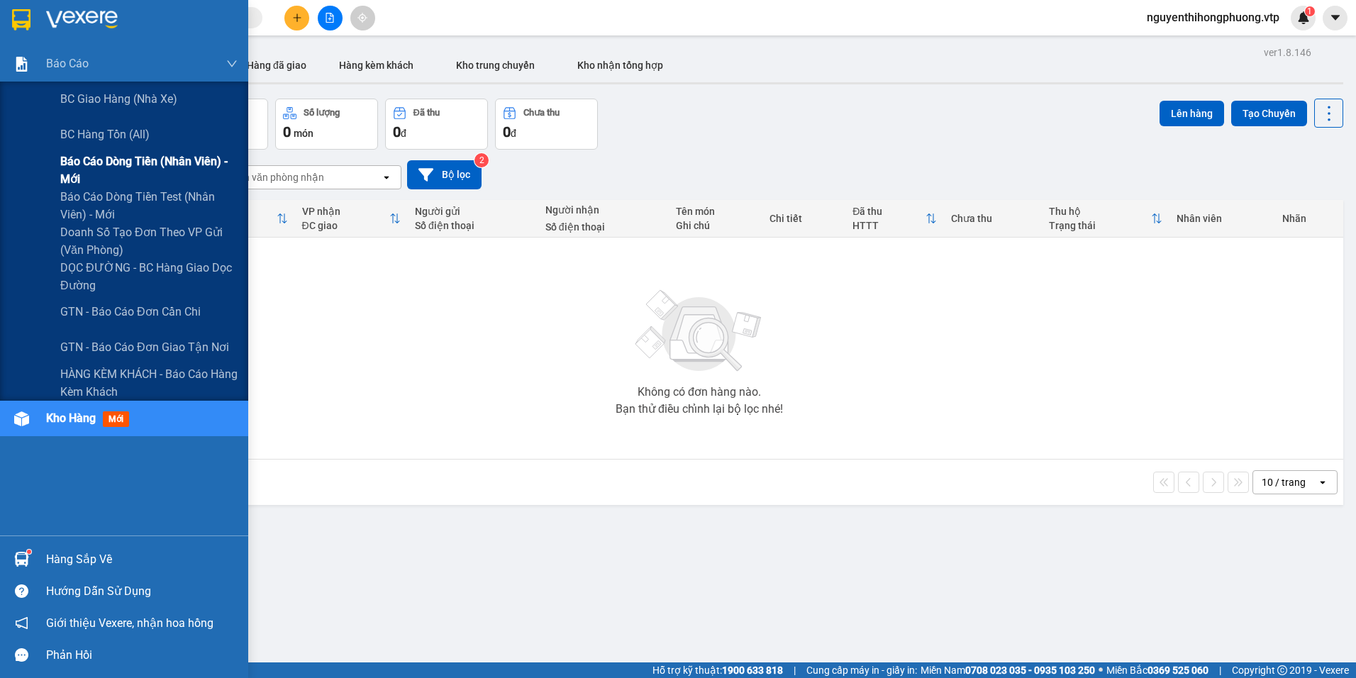
click at [84, 159] on span "Báo cáo dòng tiền (nhân viên) - mới" at bounding box center [148, 169] width 177 height 35
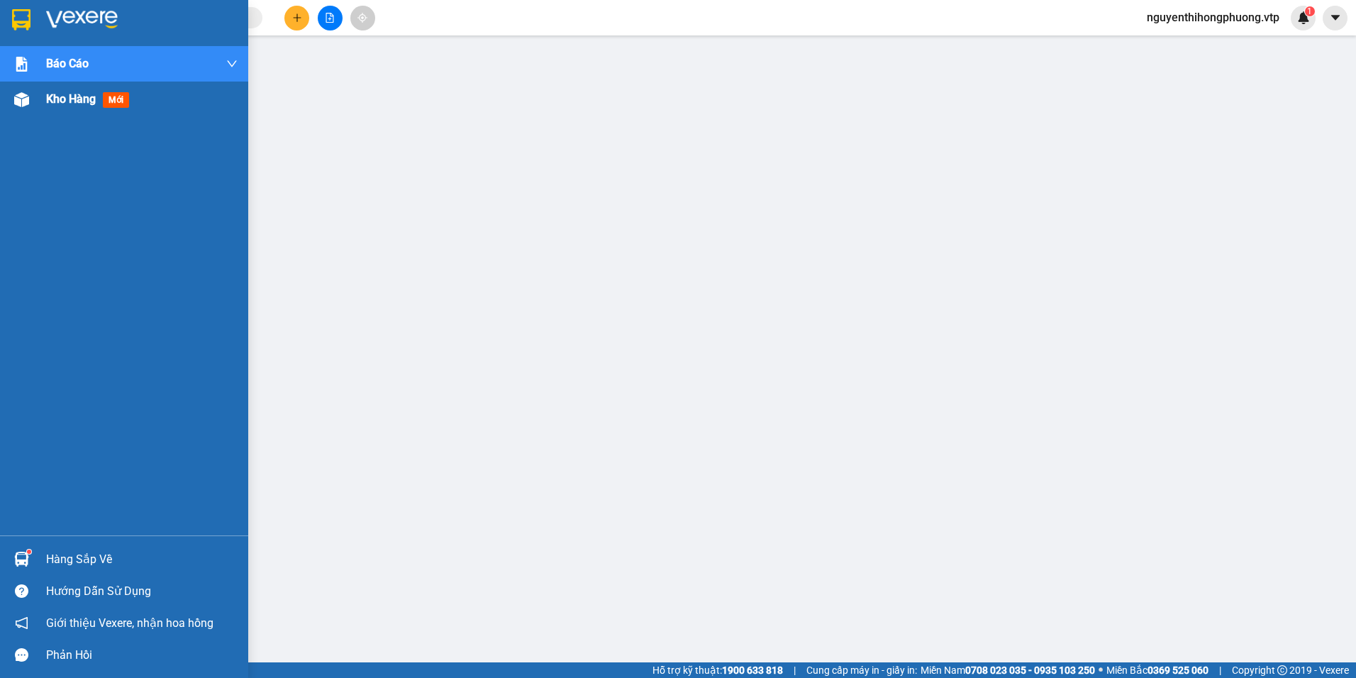
click at [89, 102] on span "Kho hàng" at bounding box center [71, 98] width 50 height 13
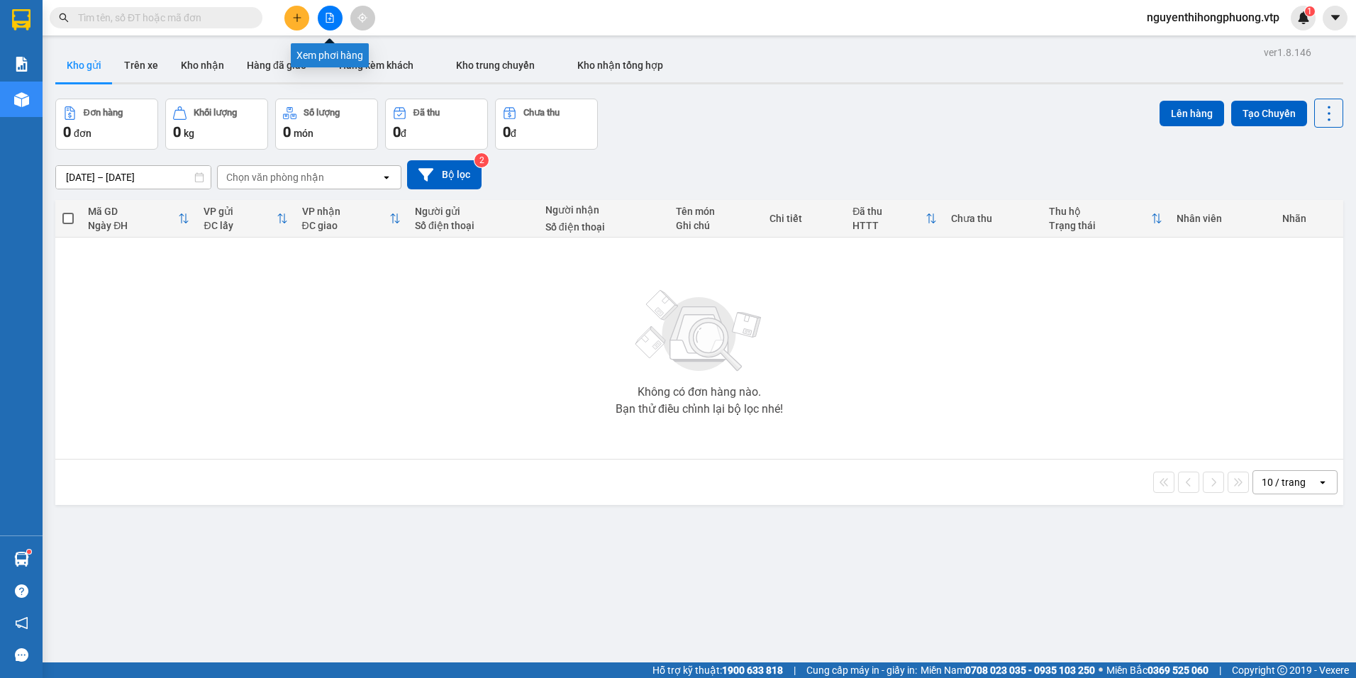
click at [331, 11] on button at bounding box center [330, 18] width 25 height 25
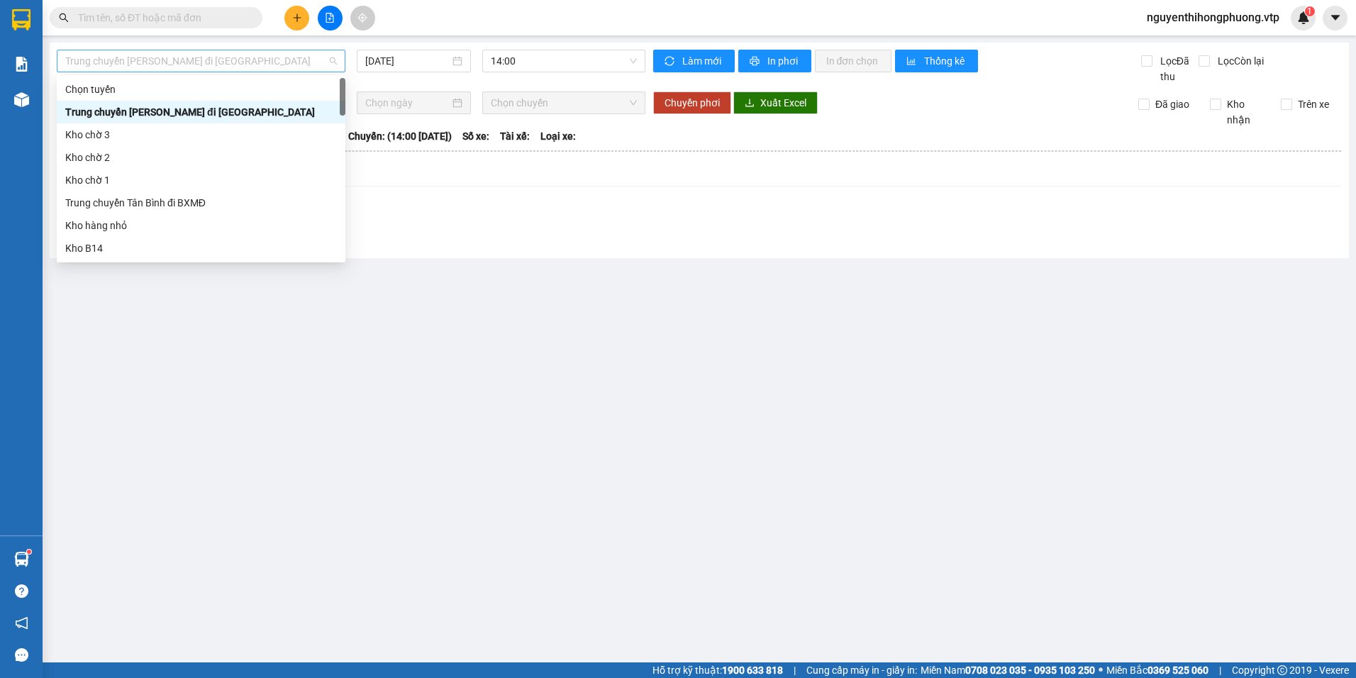
click at [244, 53] on span "Trung chuyển Bình Dương đi BXMĐ" at bounding box center [201, 60] width 272 height 21
type input "CU"
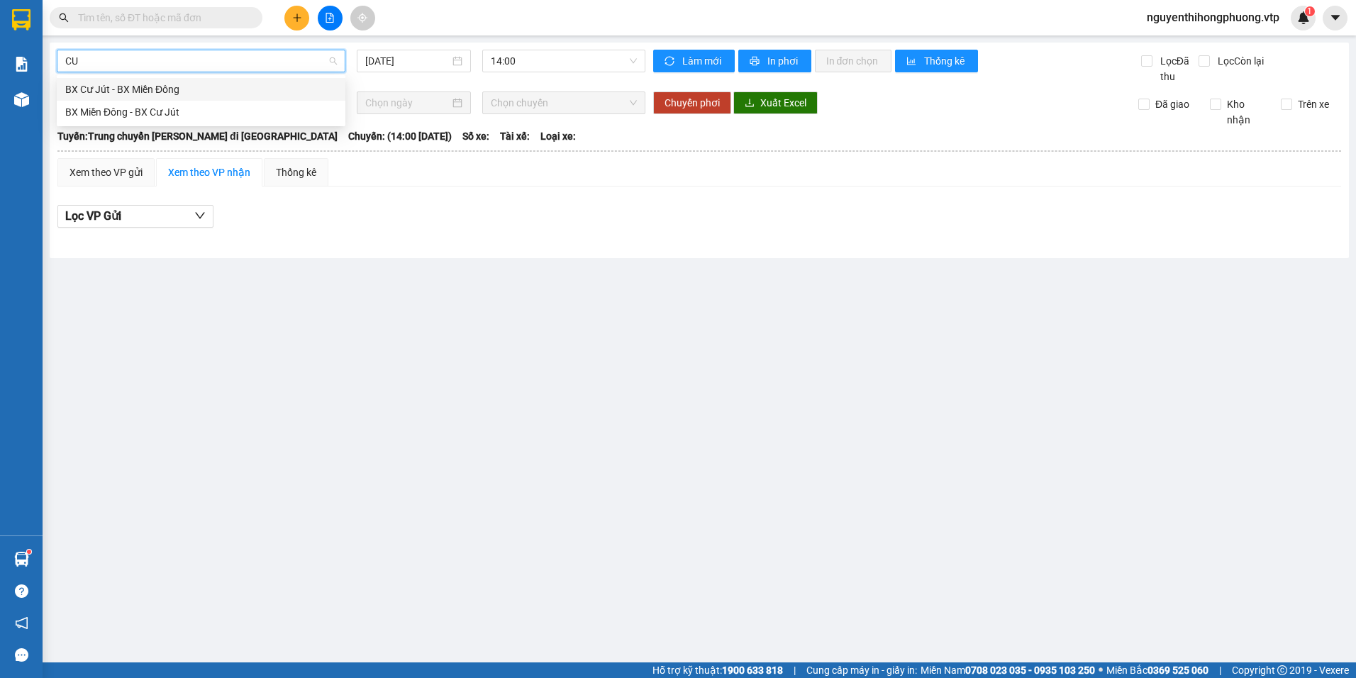
click at [99, 85] on div "BX Cư Jút - BX Miền Đông" at bounding box center [201, 90] width 272 height 16
type input "[DATE]"
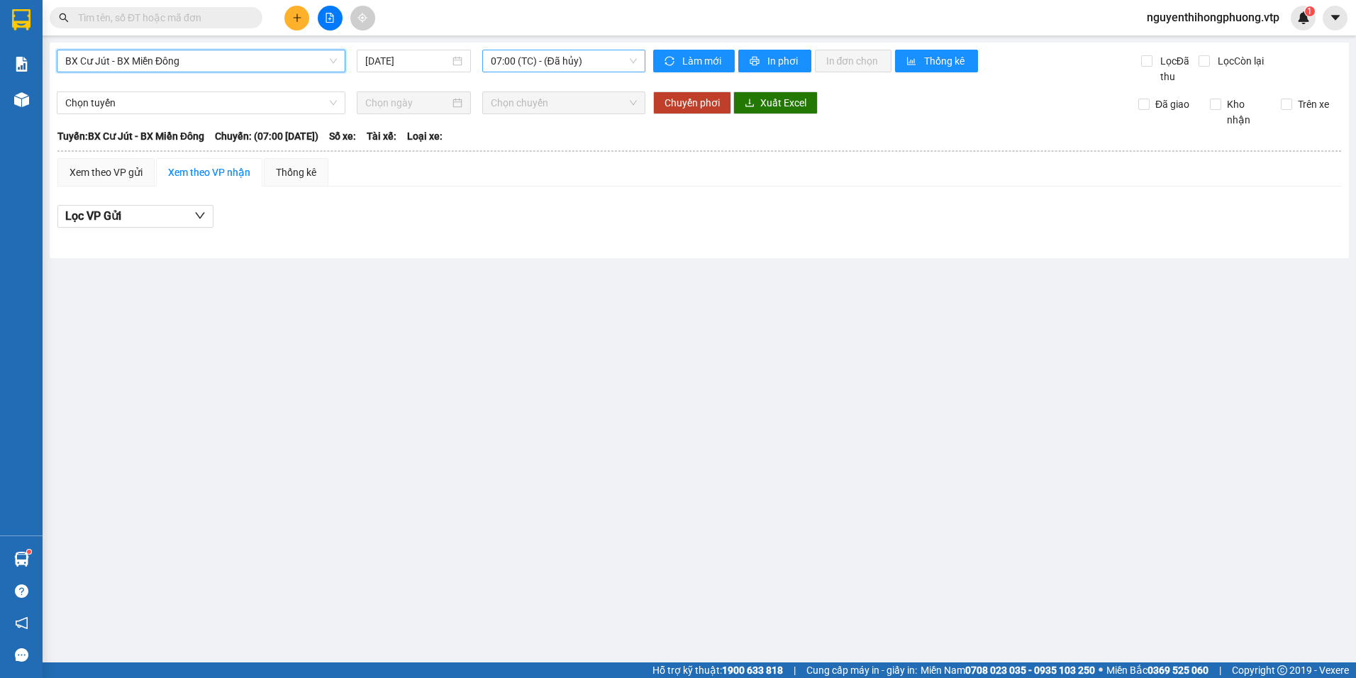
click at [561, 60] on span "07:00 (TC) - (Đã hủy)" at bounding box center [564, 60] width 147 height 21
click at [525, 132] on div "20:30 - 50F-002.68" at bounding box center [546, 135] width 111 height 16
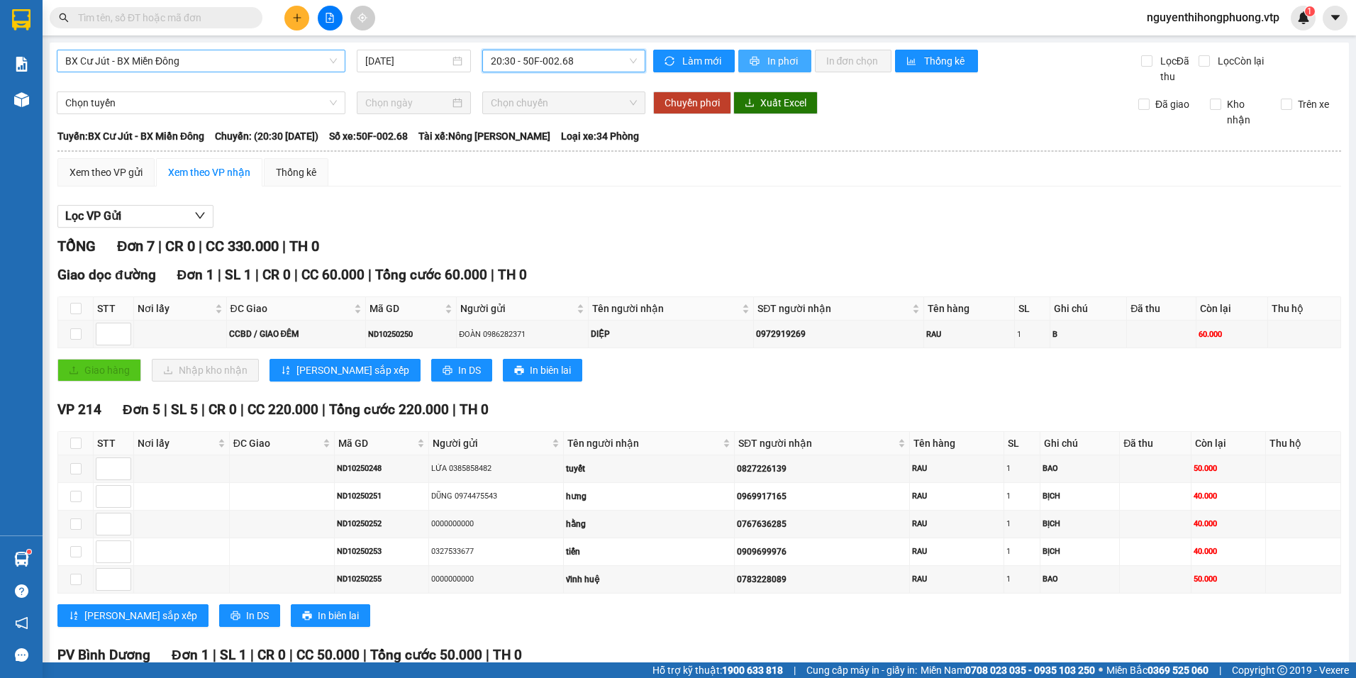
click at [759, 60] on button "In phơi" at bounding box center [774, 61] width 73 height 23
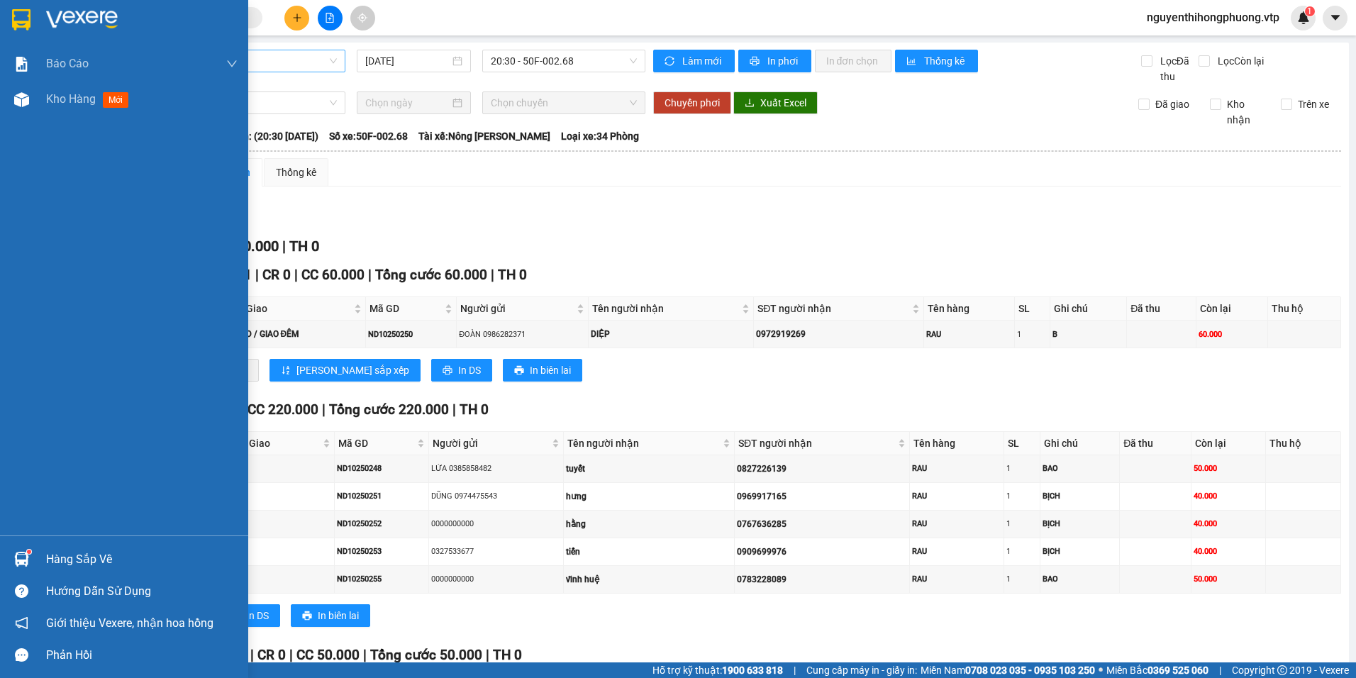
click at [28, 17] on img at bounding box center [21, 19] width 18 height 21
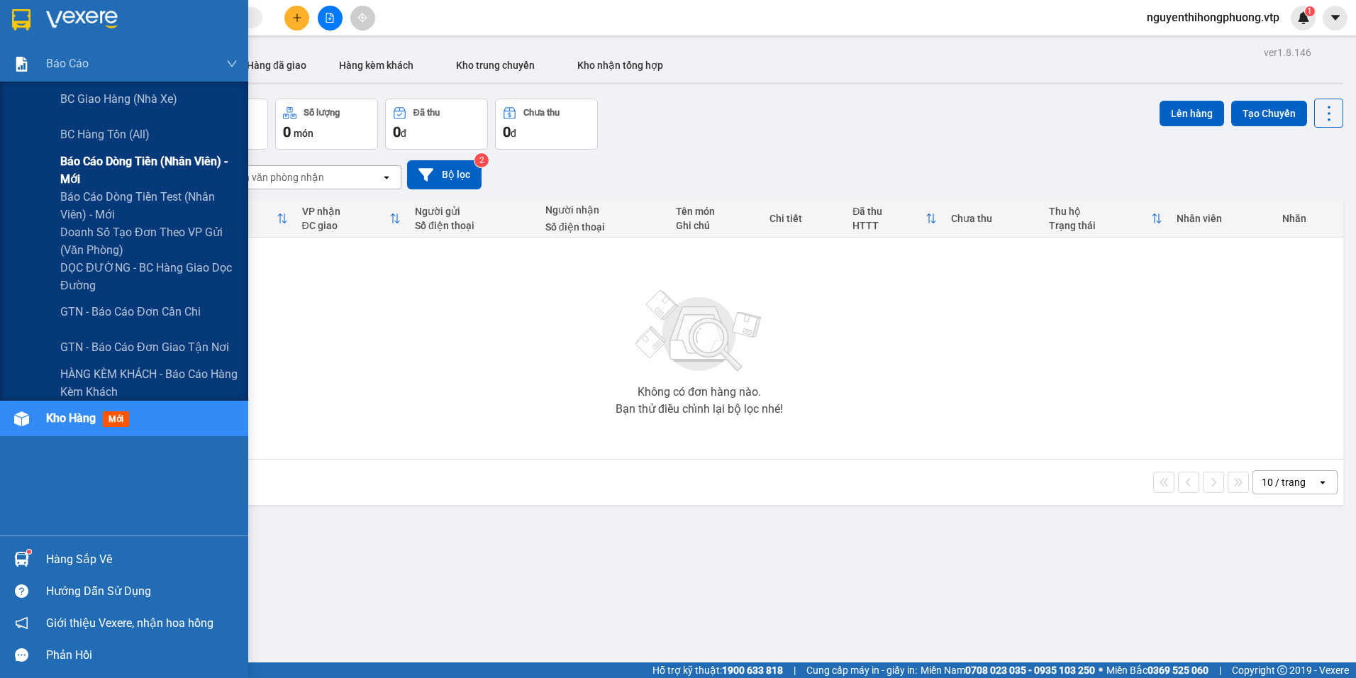
click at [109, 157] on span "Báo cáo dòng tiền (nhân viên) - mới" at bounding box center [148, 169] width 177 height 35
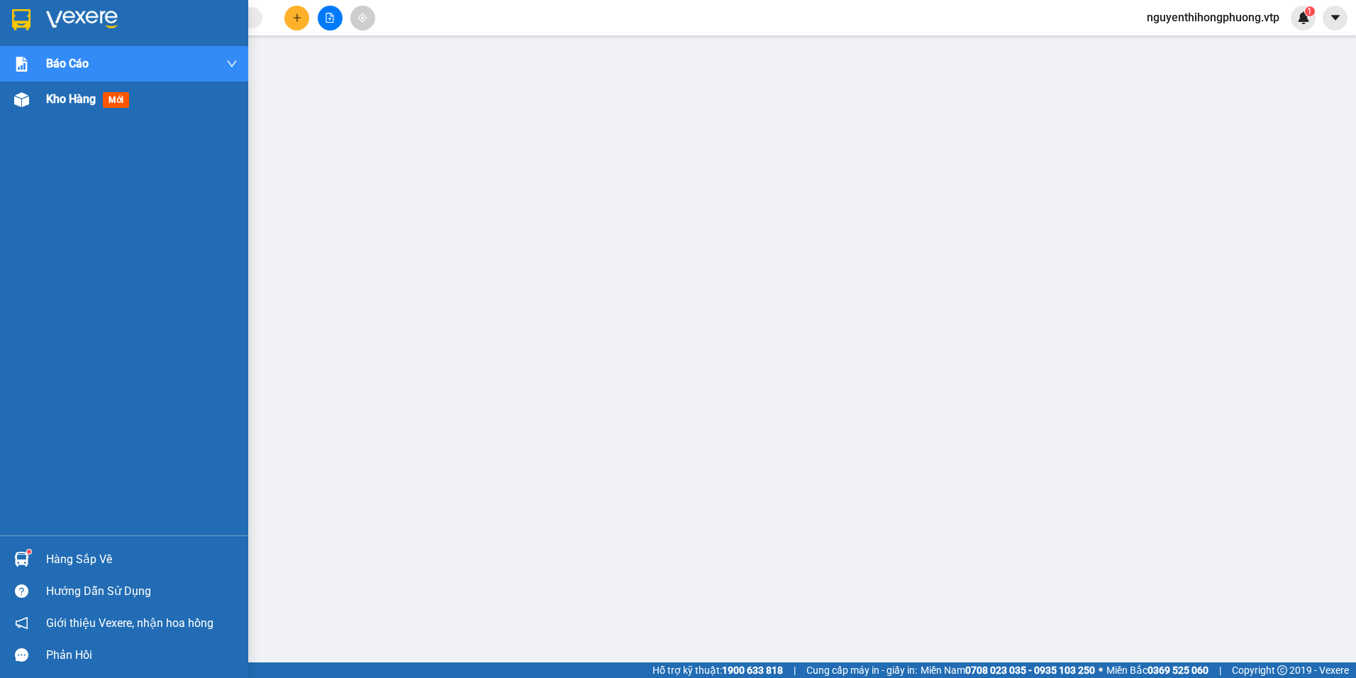
click at [81, 97] on span "Kho hàng" at bounding box center [71, 98] width 50 height 13
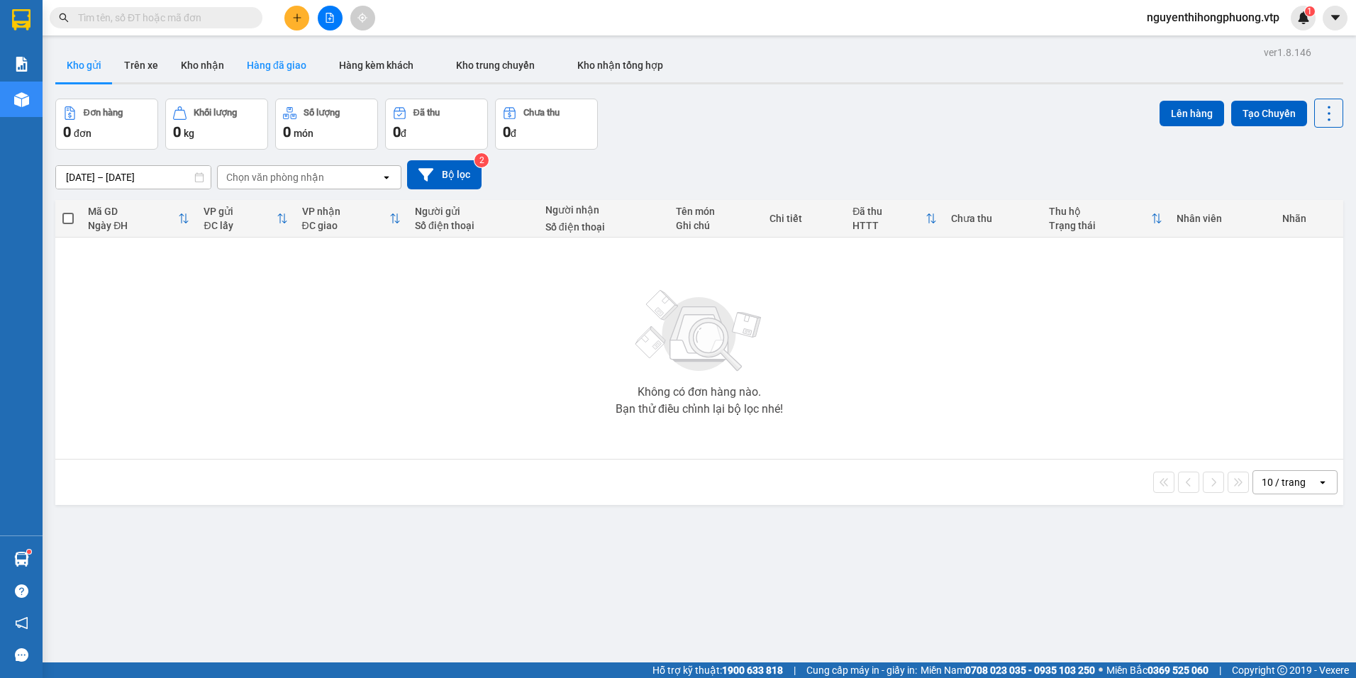
click at [265, 70] on button "Hàng đã giao" at bounding box center [276, 65] width 82 height 34
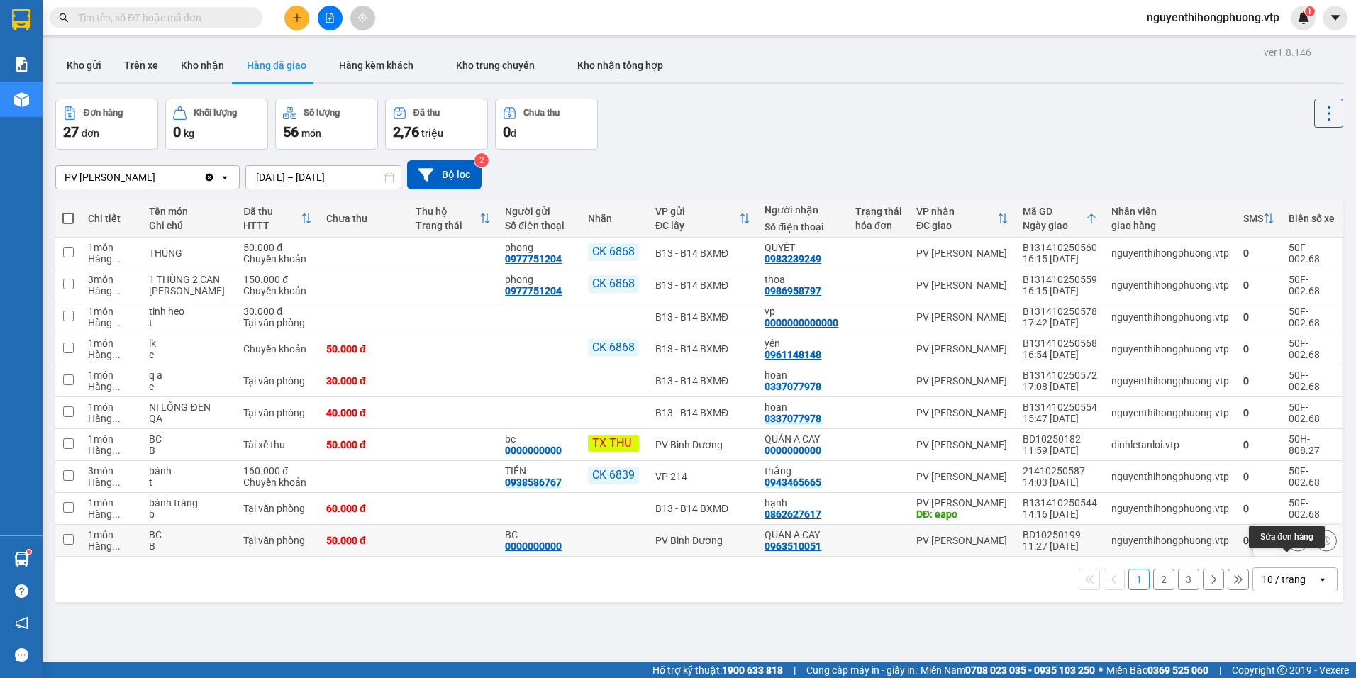
click at [1293, 545] on icon at bounding box center [1298, 540] width 10 height 10
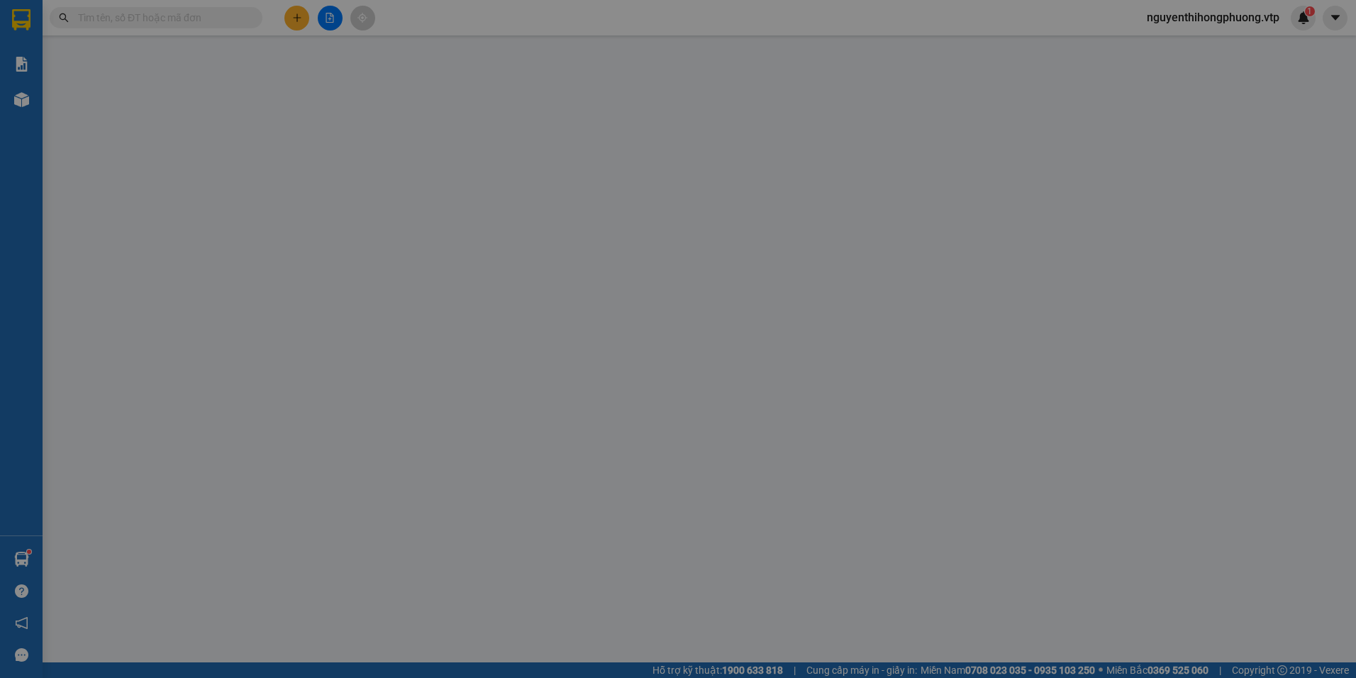
type input "2.500"
type input "0000000000"
type input "BC"
type input "0963510051"
type input "QUÁN A CAY"
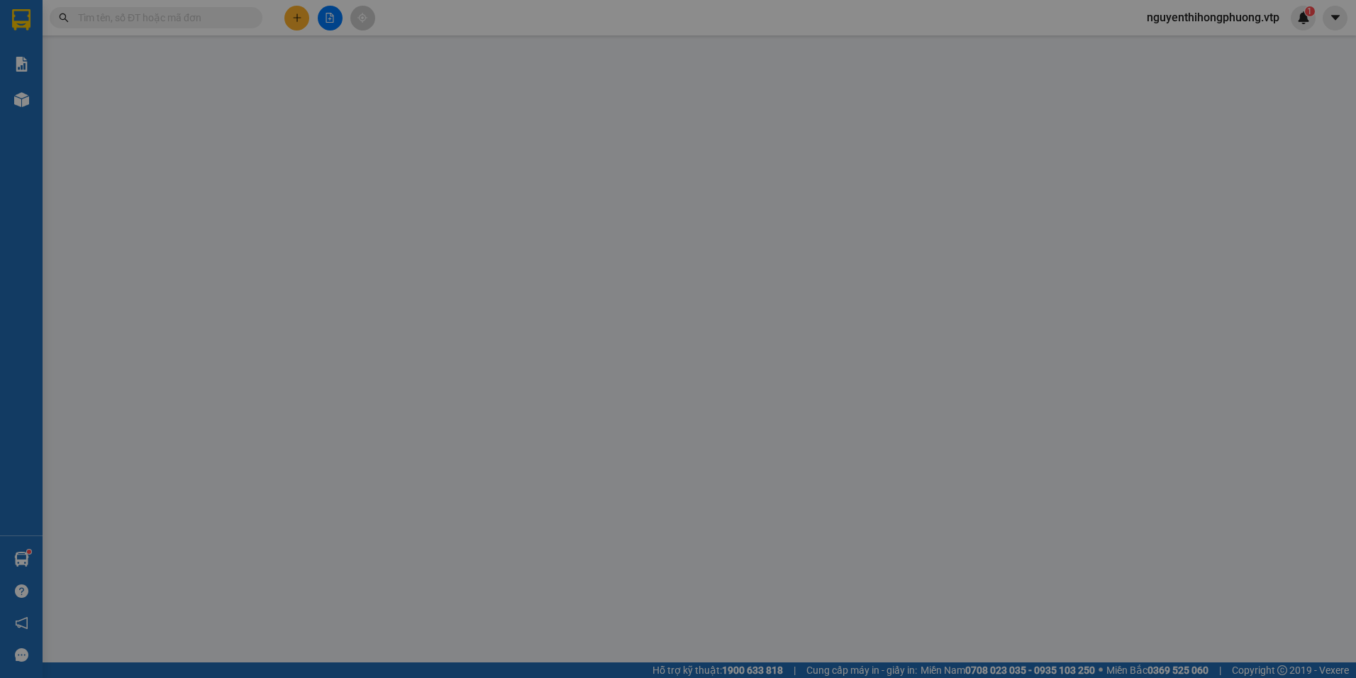
type input "0"
type input "50.000"
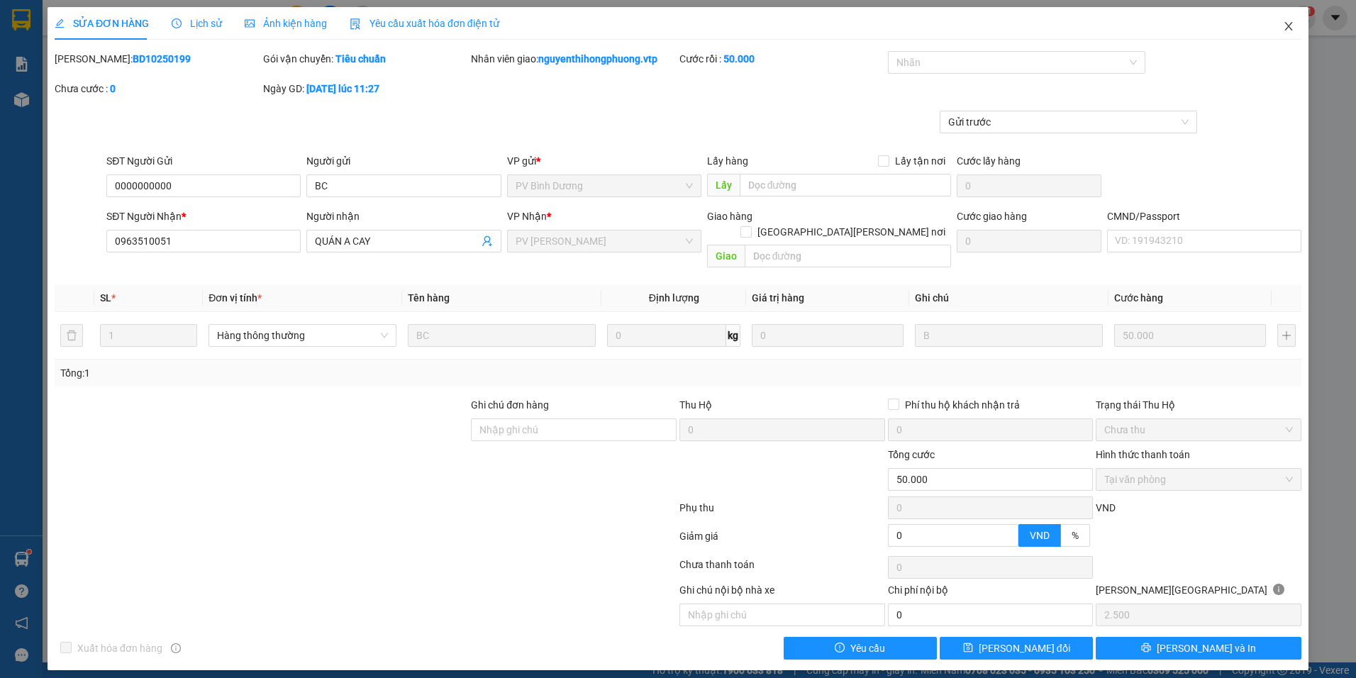
click at [1288, 30] on icon "close" at bounding box center [1288, 26] width 11 height 11
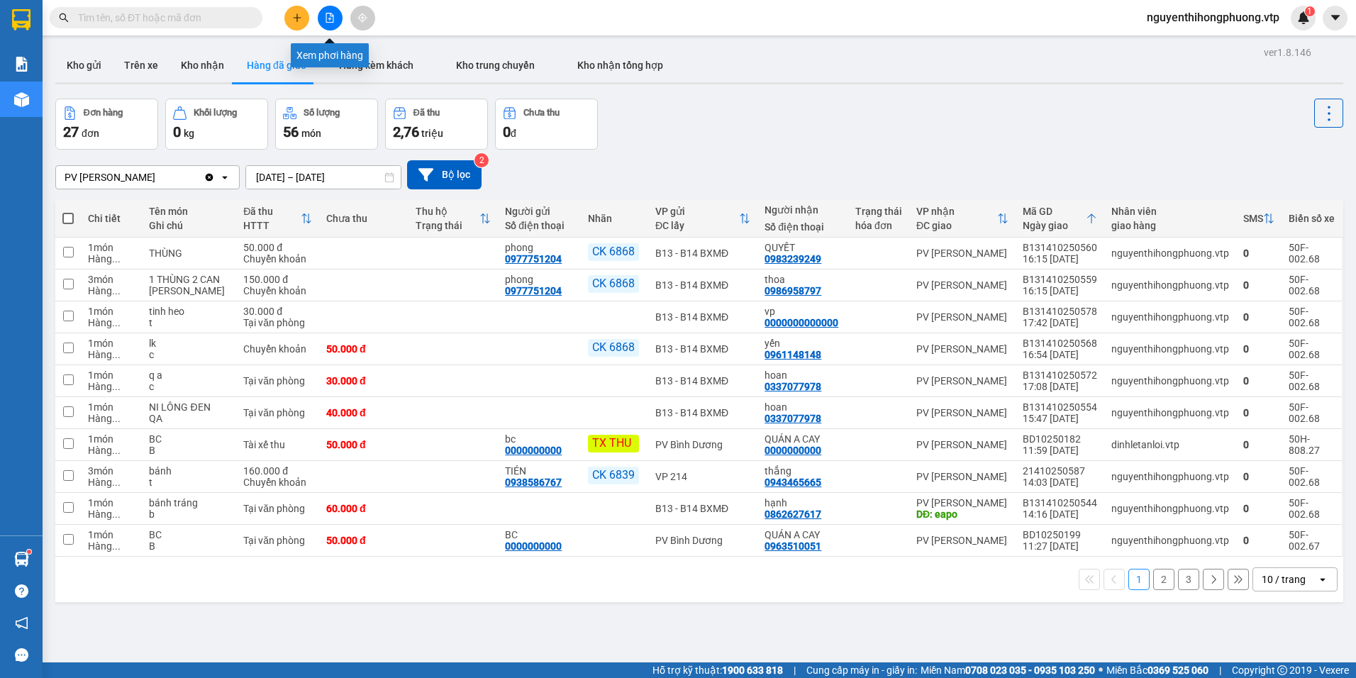
click at [328, 18] on icon "file-add" at bounding box center [330, 18] width 10 height 10
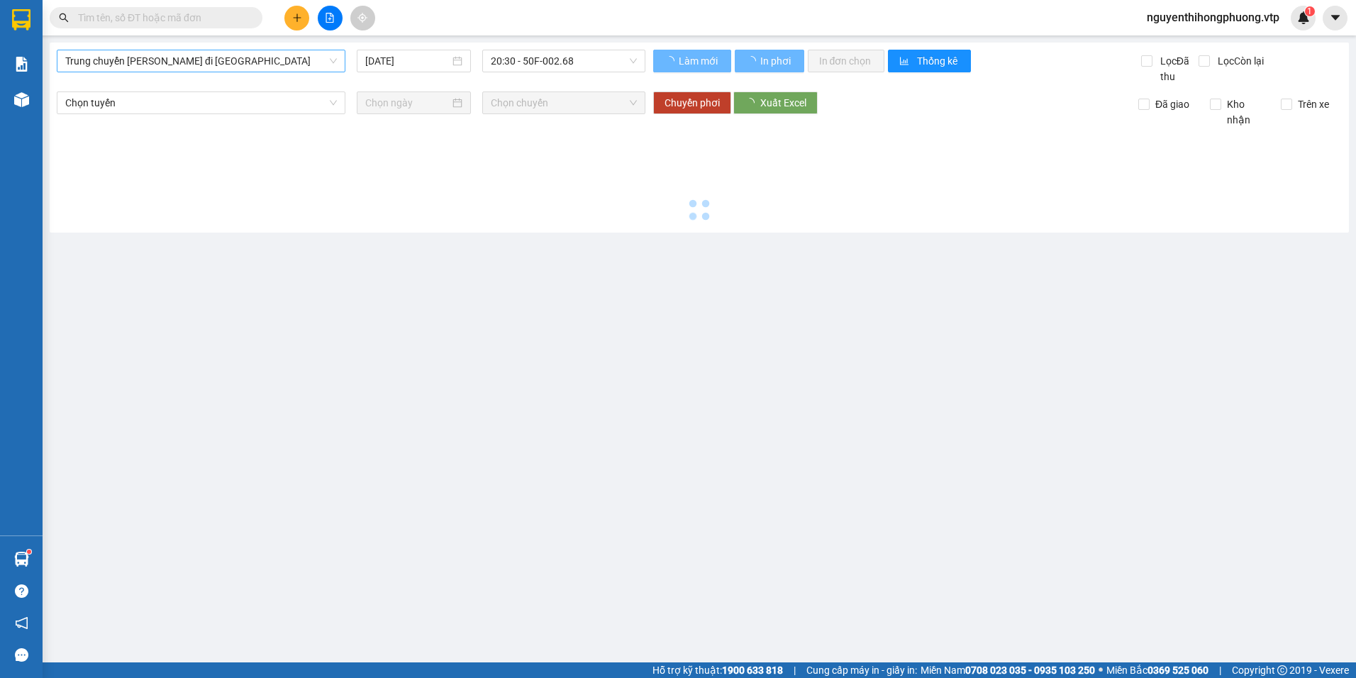
click at [259, 60] on span "Trung chuyển Bình Dương đi BXMĐ" at bounding box center [201, 60] width 272 height 21
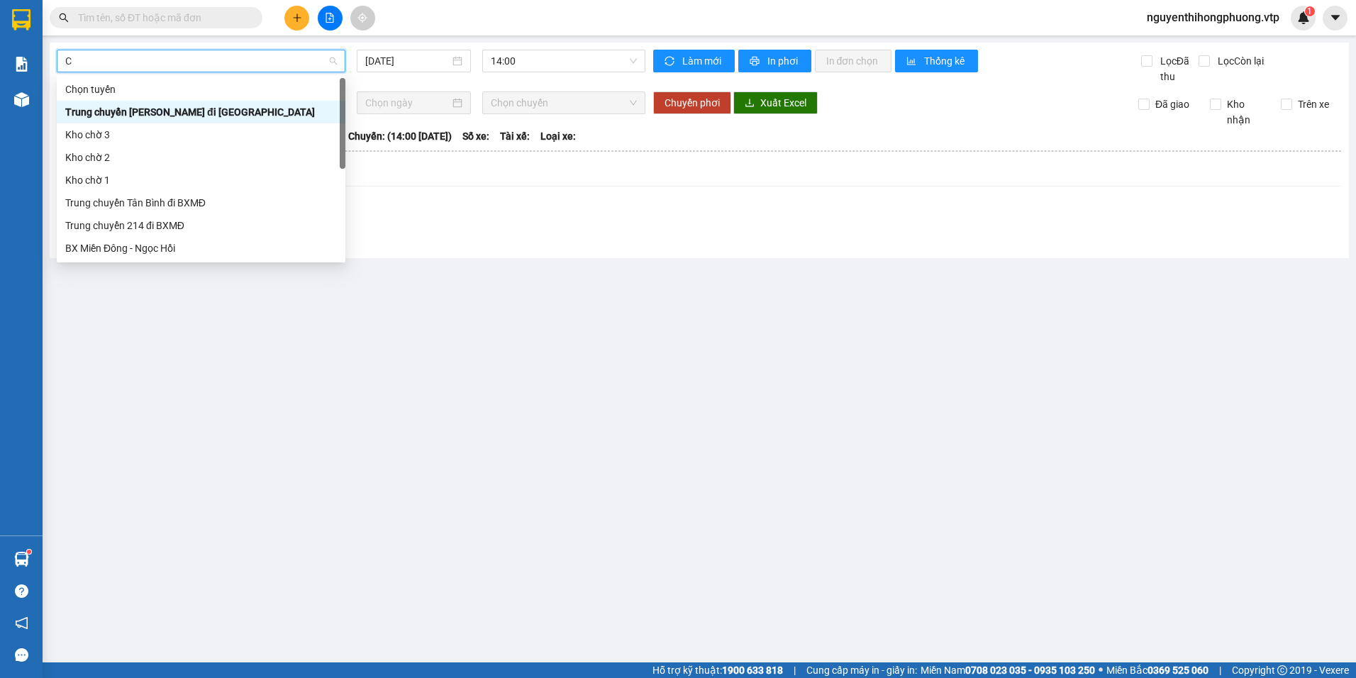
type input "CU"
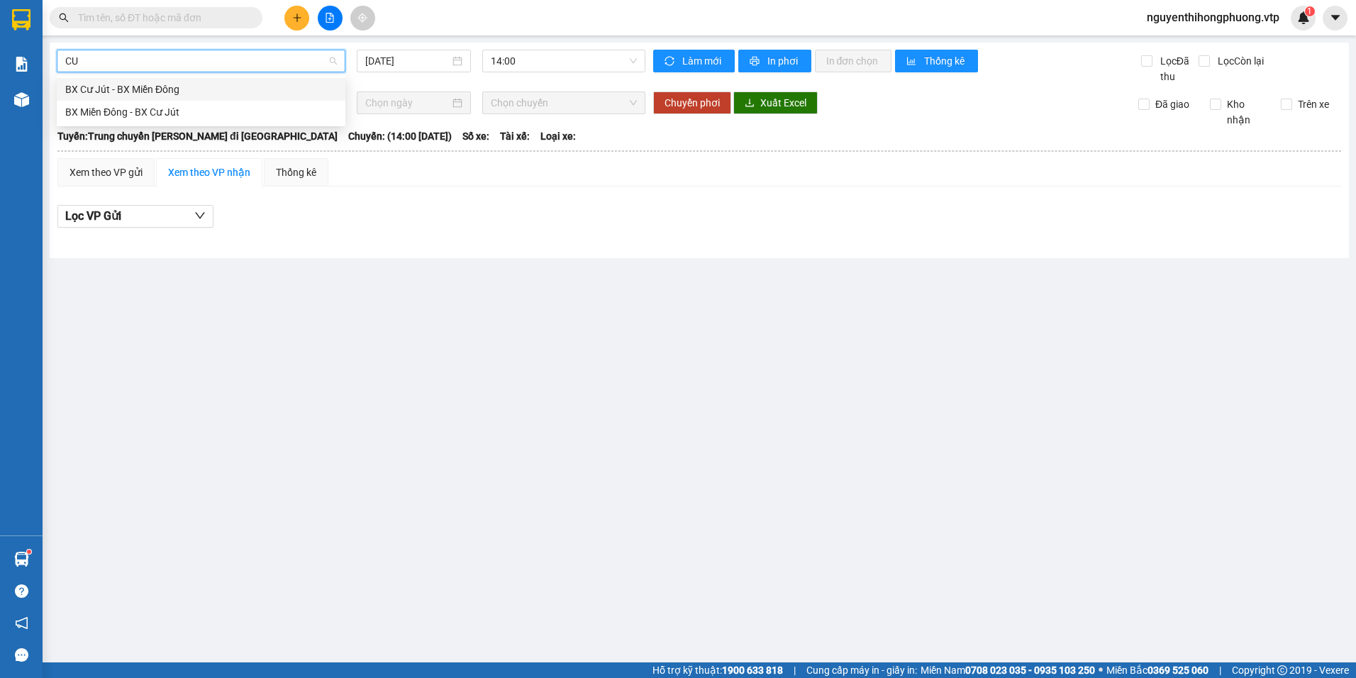
click at [130, 93] on div "BX Cư Jút - BX Miền Đông" at bounding box center [201, 90] width 272 height 16
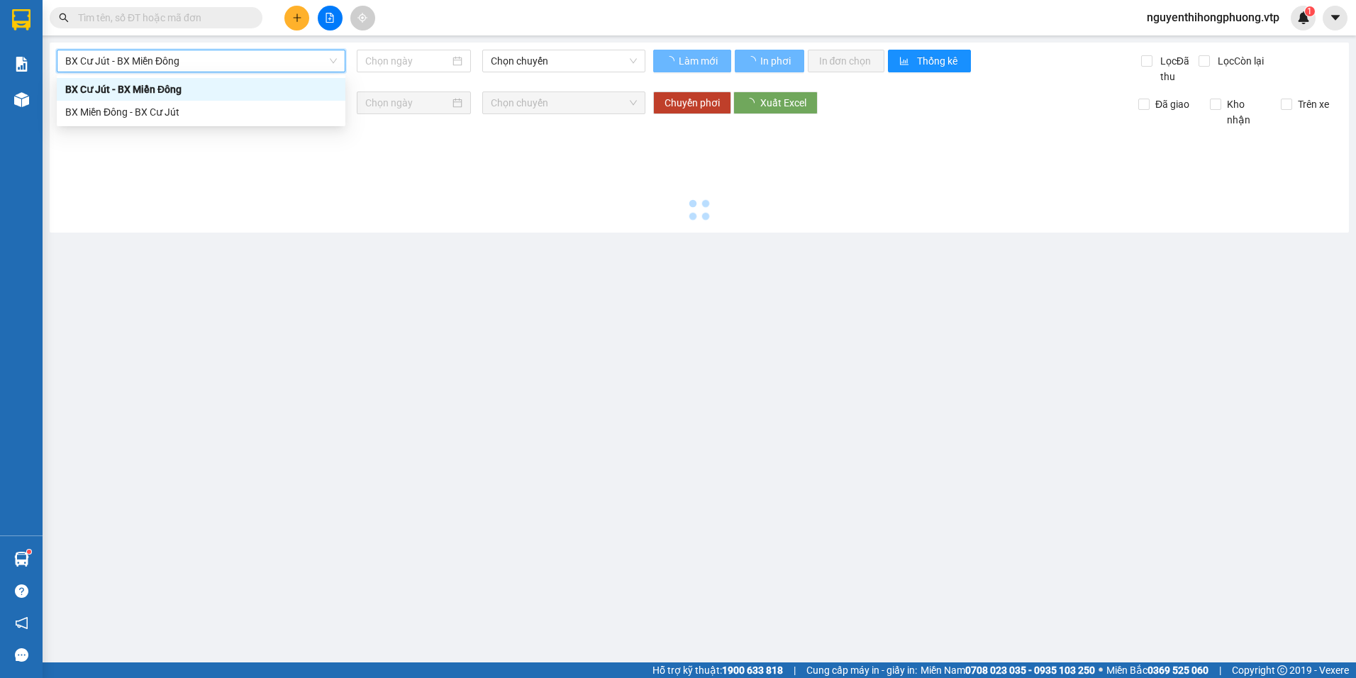
type input "[DATE]"
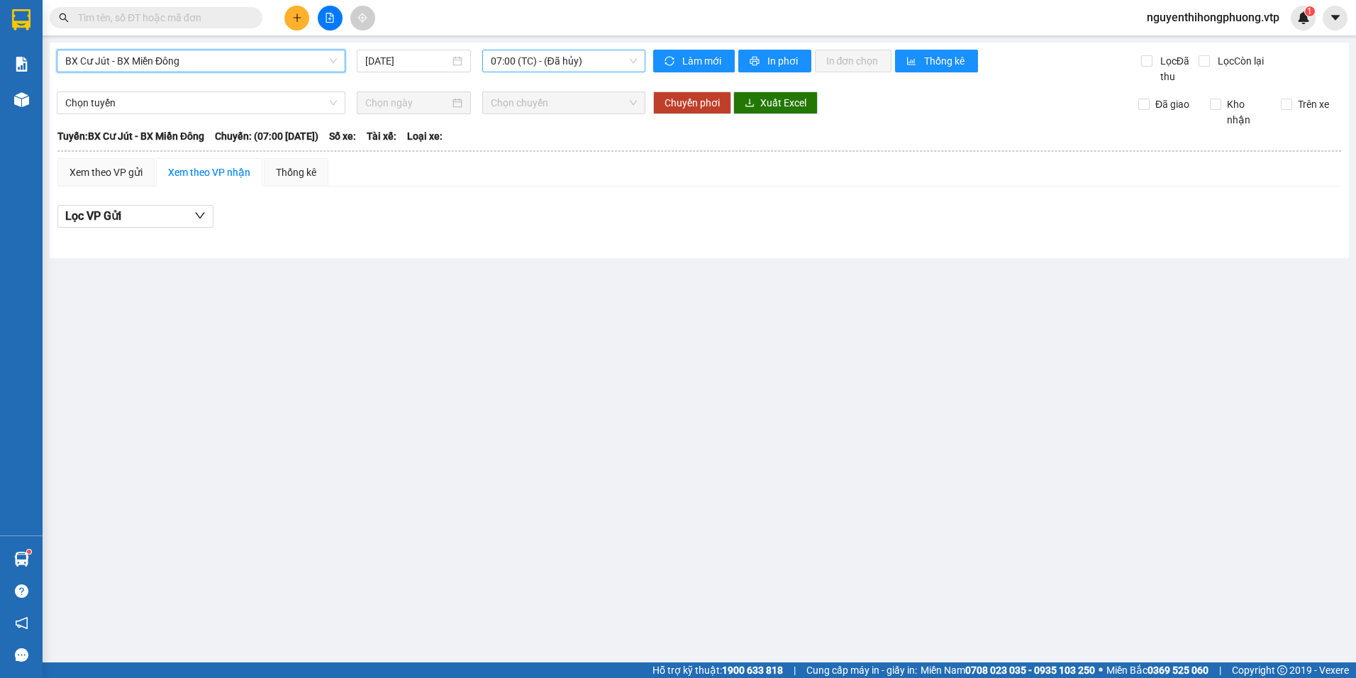
click at [608, 64] on span "07:00 (TC) - (Đã hủy)" at bounding box center [564, 60] width 147 height 21
click at [526, 157] on div "21:30 (TC) - (Đã hủy)" at bounding box center [546, 158] width 111 height 16
click at [595, 59] on span "21:30 (TC) - (Đã hủy)" at bounding box center [564, 60] width 147 height 21
click at [539, 133] on div "20:30 - 50F-002.68" at bounding box center [546, 135] width 111 height 16
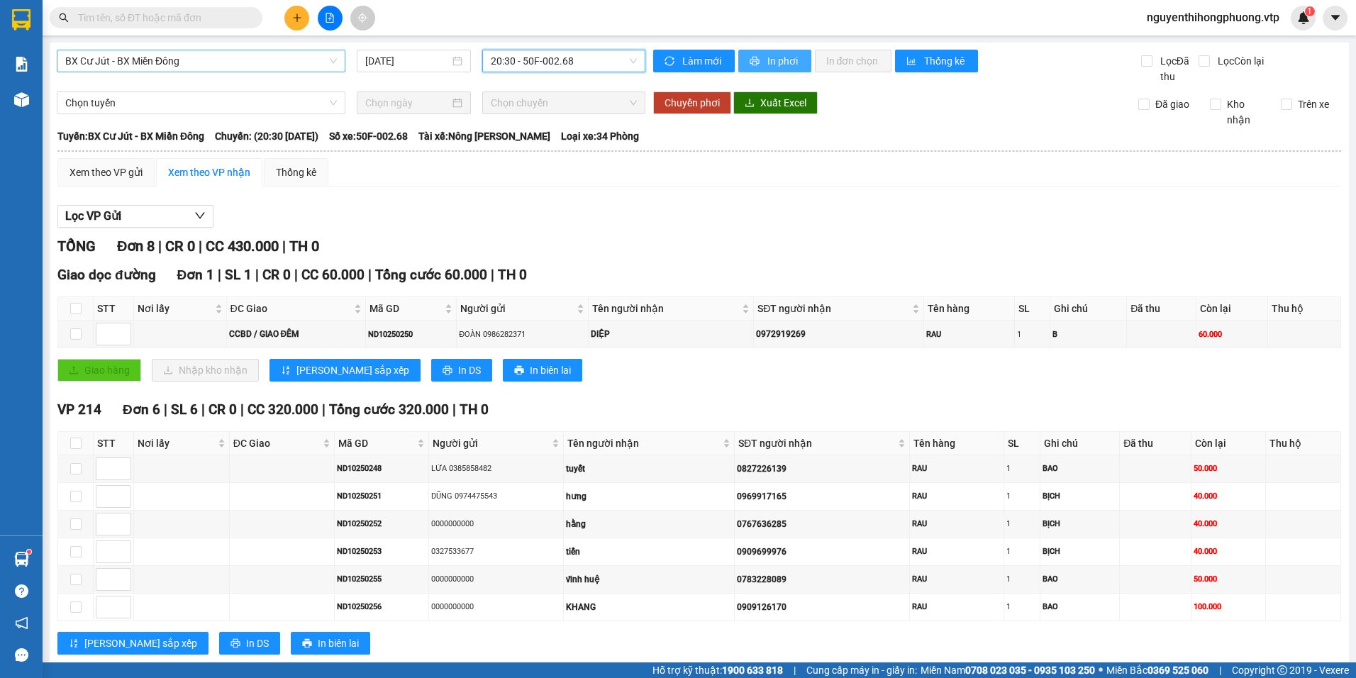
click at [777, 63] on span "In phơi" at bounding box center [783, 61] width 33 height 16
click at [769, 58] on span "In phơi" at bounding box center [783, 61] width 33 height 16
click at [769, 53] on span "In phơi" at bounding box center [783, 61] width 33 height 16
click at [770, 67] on span "In phơi" at bounding box center [783, 61] width 33 height 16
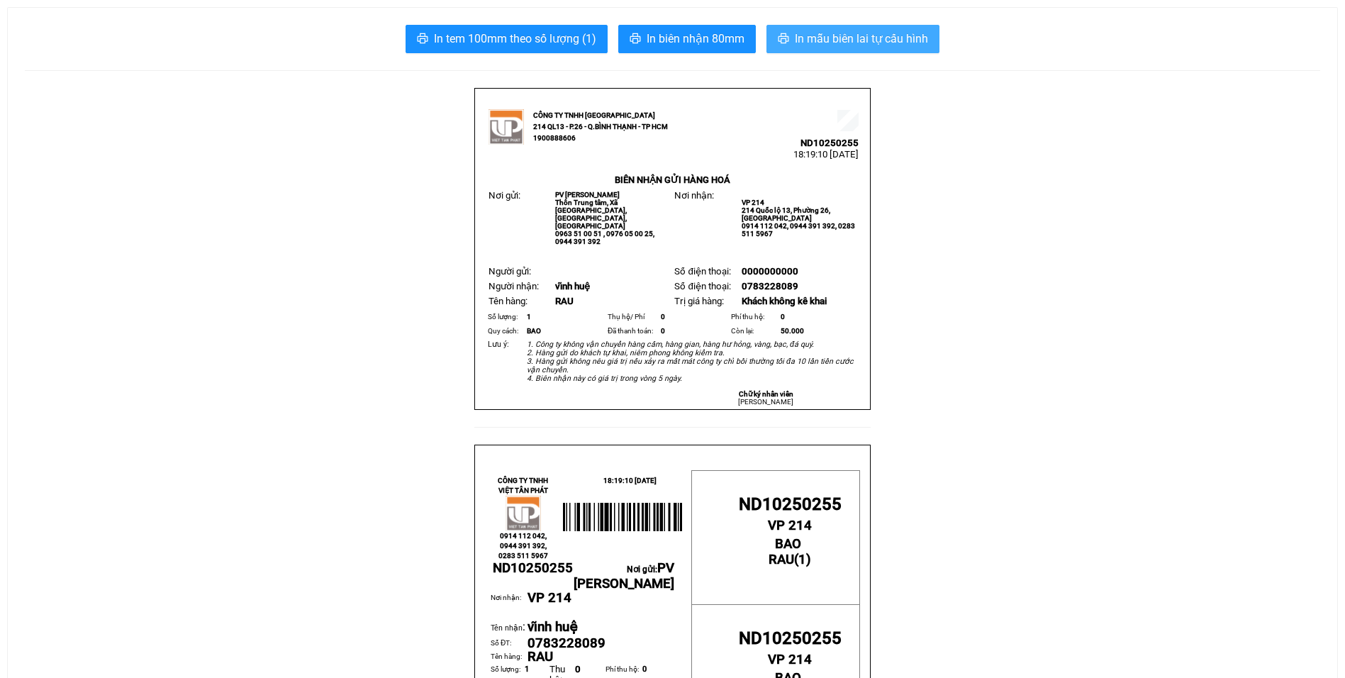
click at [832, 42] on span "In mẫu biên lai tự cấu hình" at bounding box center [861, 39] width 133 height 18
click at [808, 40] on span "In mẫu biên lai tự cấu hình" at bounding box center [861, 39] width 133 height 18
click at [825, 45] on span "In mẫu biên lai tự cấu hình" at bounding box center [861, 39] width 133 height 18
